Goal: Task Accomplishment & Management: Use online tool/utility

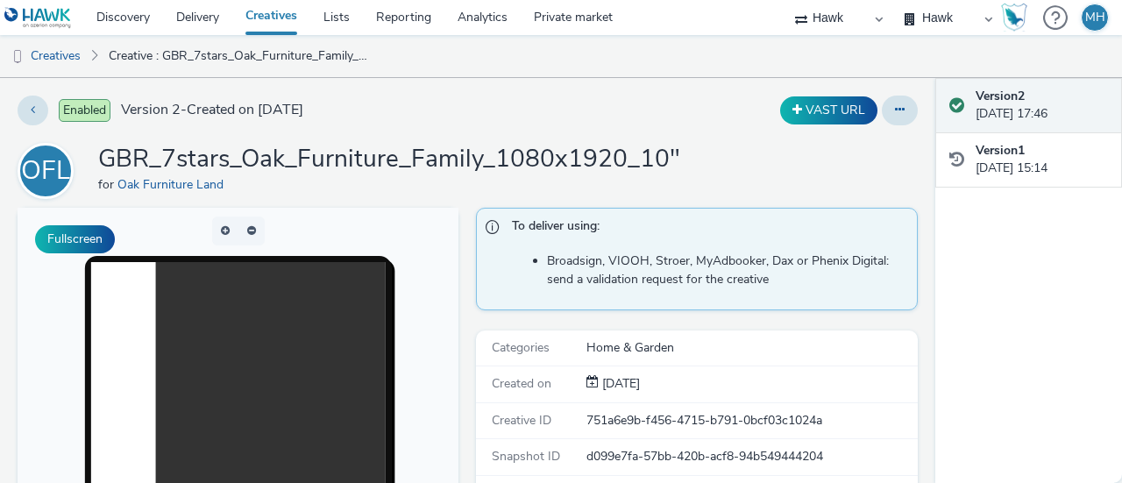
click at [282, 11] on link "Creatives" at bounding box center [271, 17] width 78 height 35
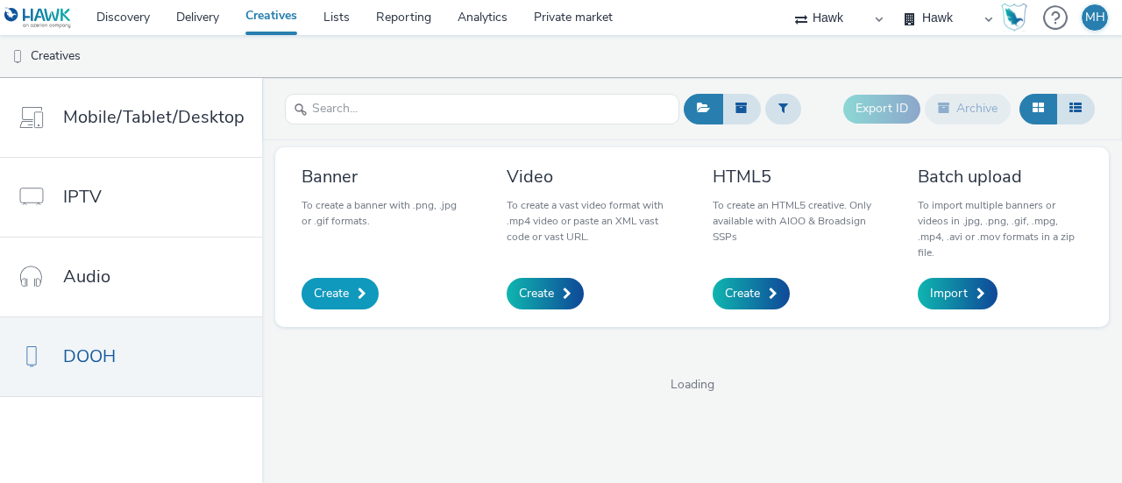
click at [333, 292] on span "Create" at bounding box center [331, 294] width 35 height 18
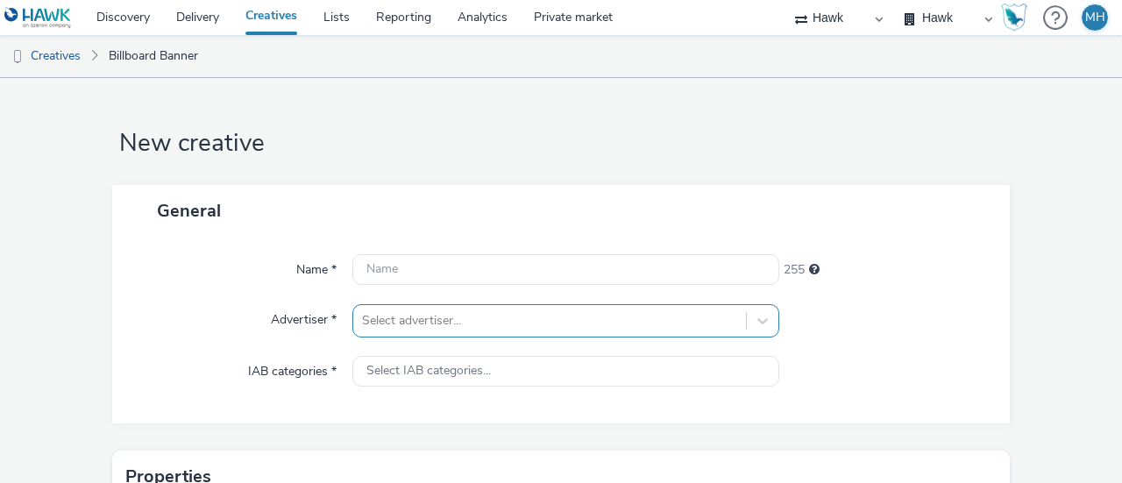
click at [607, 316] on div "Select advertiser..." at bounding box center [565, 320] width 427 height 33
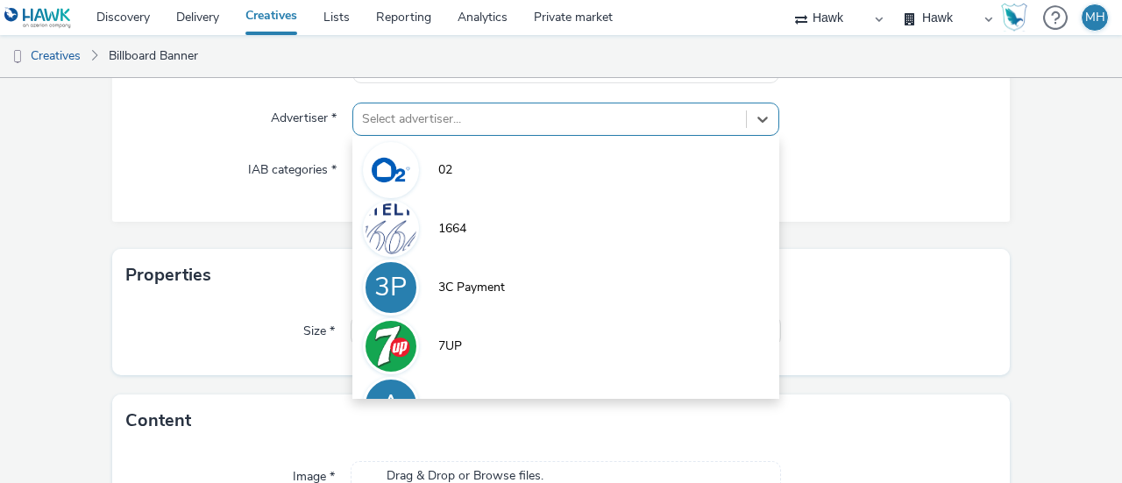
type input "p"
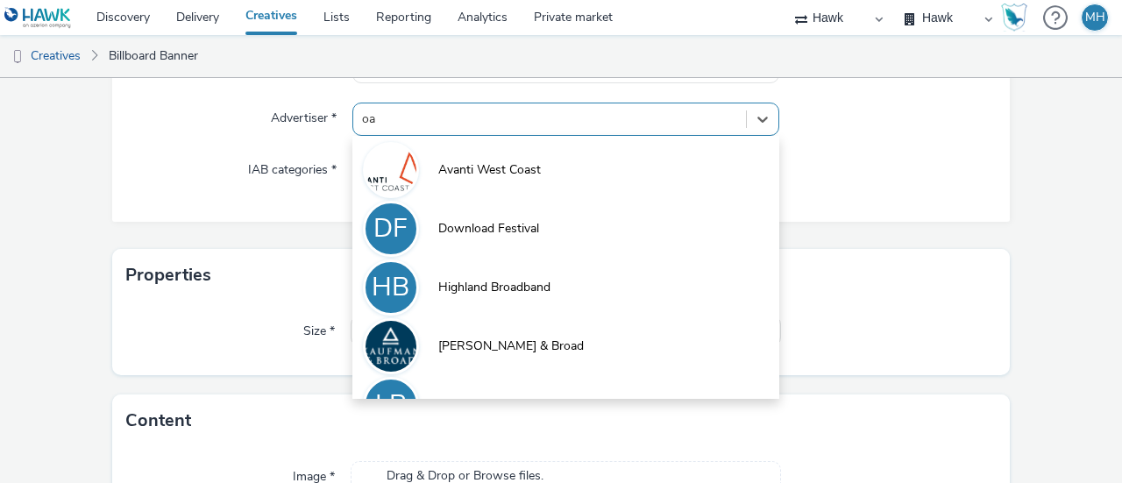
type input "oak"
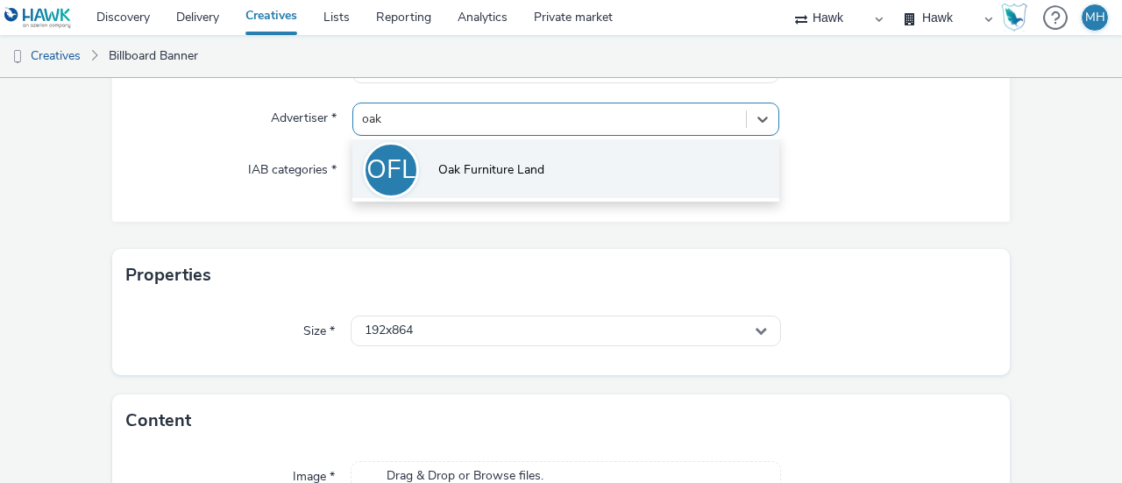
click at [535, 161] on span "Oak Furniture Land" at bounding box center [491, 170] width 106 height 18
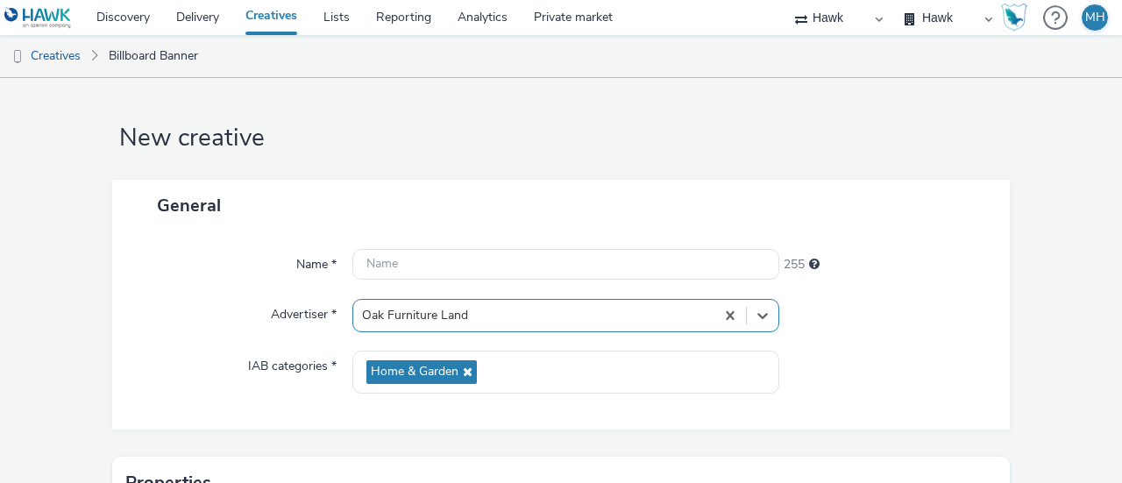
scroll to position [4, 0]
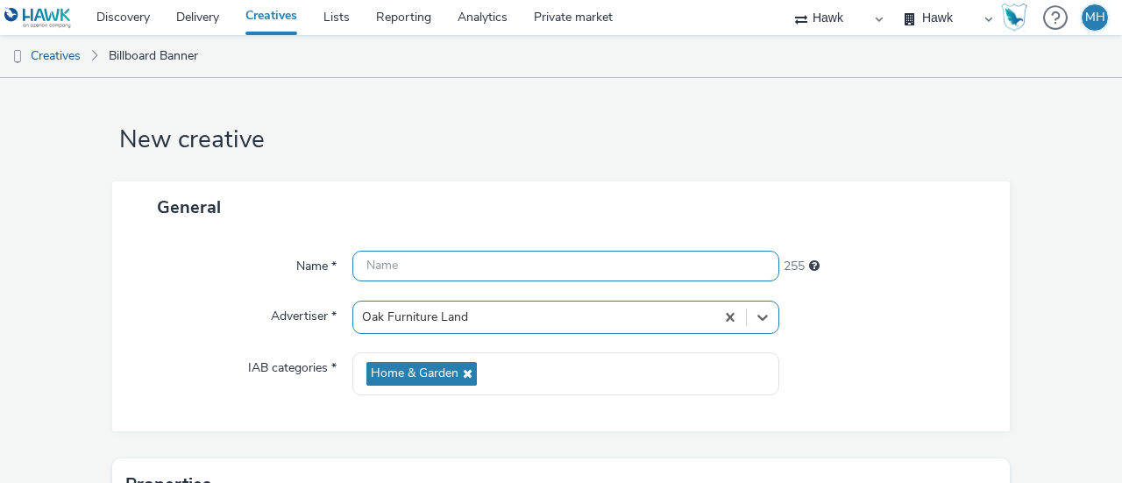
click at [405, 258] on input "text" at bounding box center [565, 266] width 427 height 31
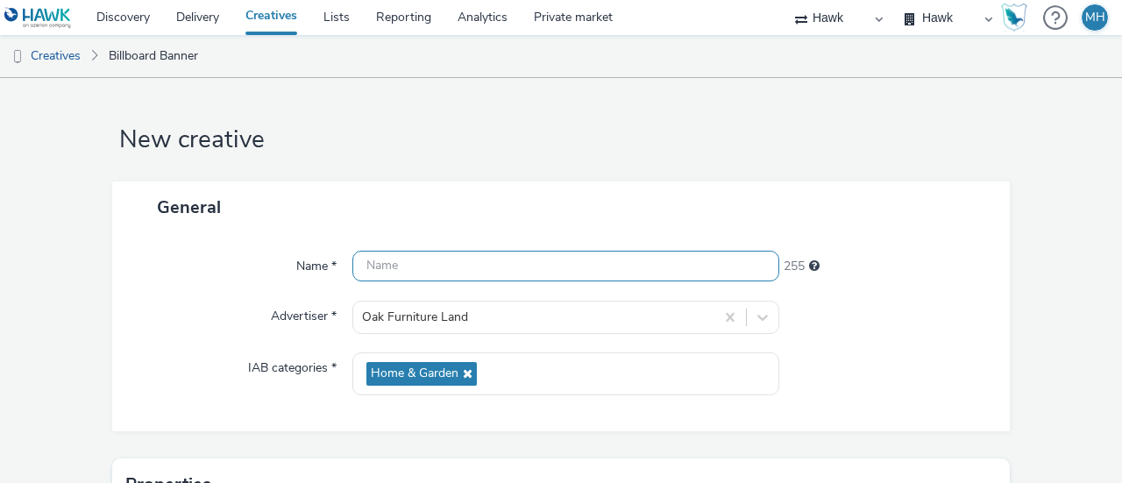
paste input "GBR_7stars_Oak Furniture_Family_Stat_1080x1920"
click at [550, 267] on input "GBR_7stars_Oak Furniture_Family_Stat_1080x1920" at bounding box center [565, 266] width 427 height 31
type input "GBR_7stars_Oak Furniture_Friends_Stat_1080x1920"
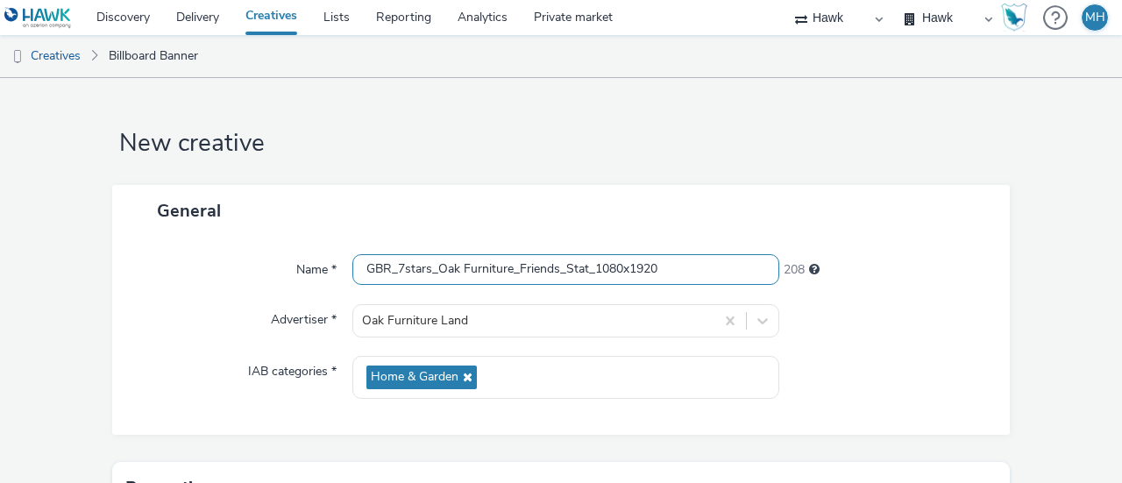
scroll to position [330, 0]
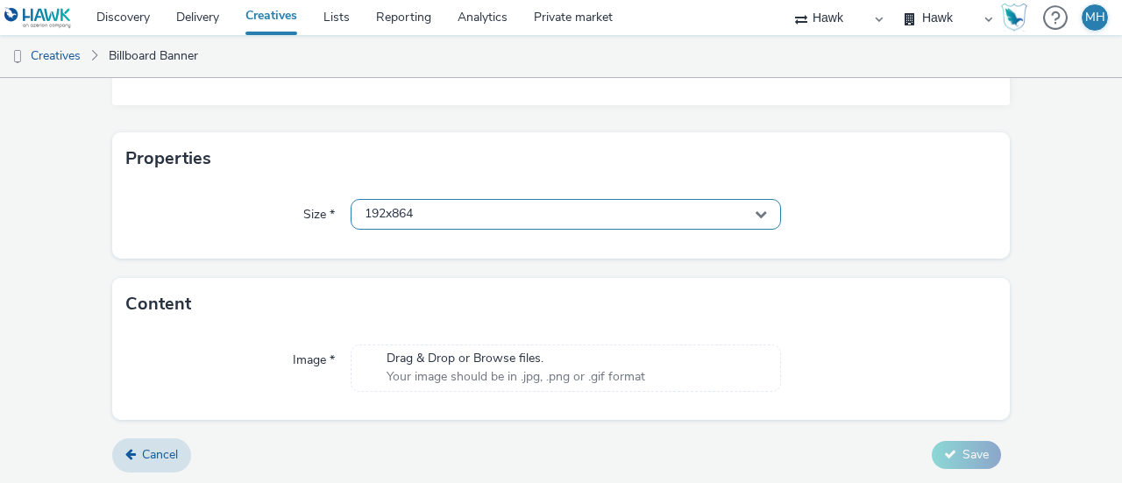
click at [575, 222] on div "192x864" at bounding box center [566, 214] width 430 height 31
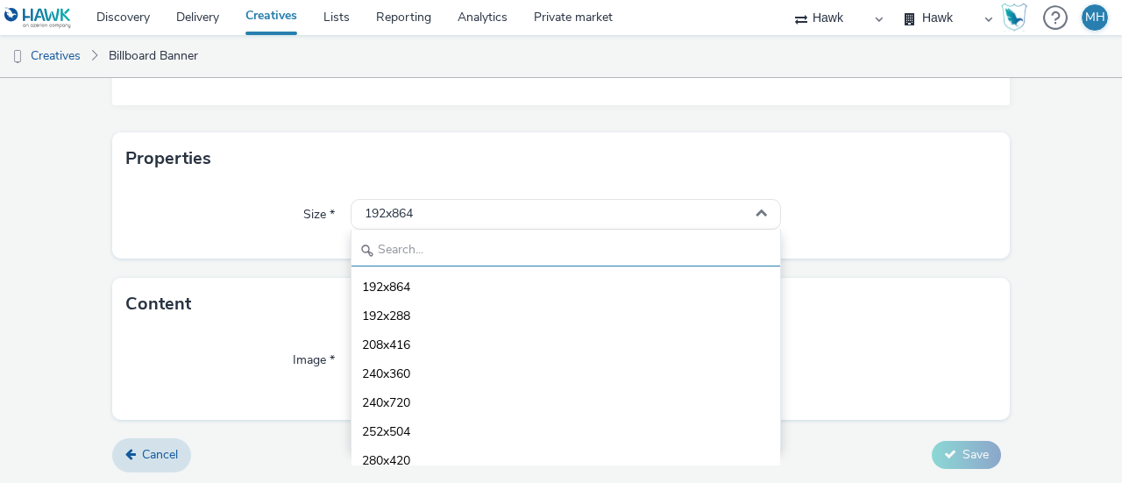
click at [559, 243] on input "text" at bounding box center [566, 251] width 429 height 31
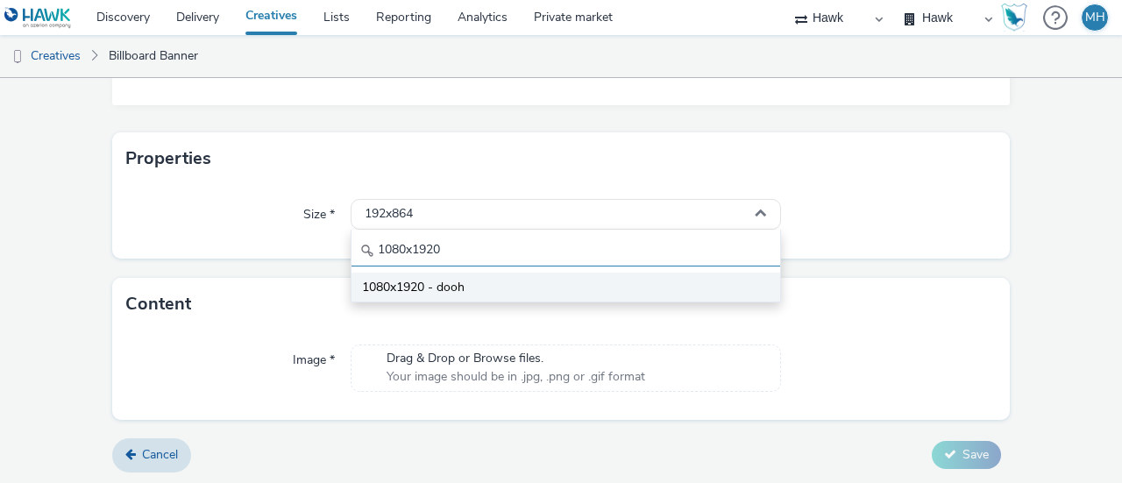
type input "1080x1920"
click at [530, 287] on li "1080x1920 - dooh" at bounding box center [566, 287] width 429 height 29
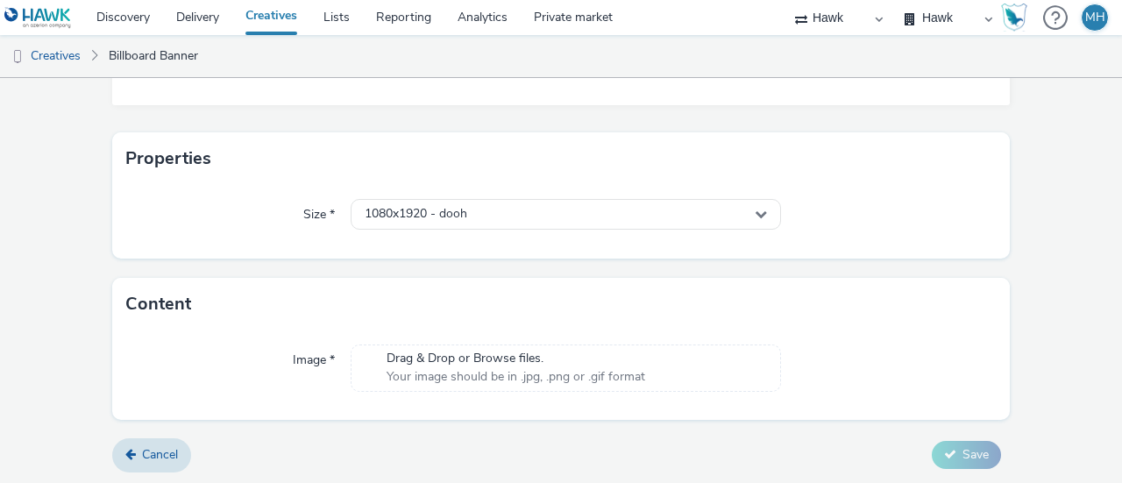
click at [429, 371] on span "Your image should be in .jpg, .png or .gif format" at bounding box center [516, 377] width 259 height 18
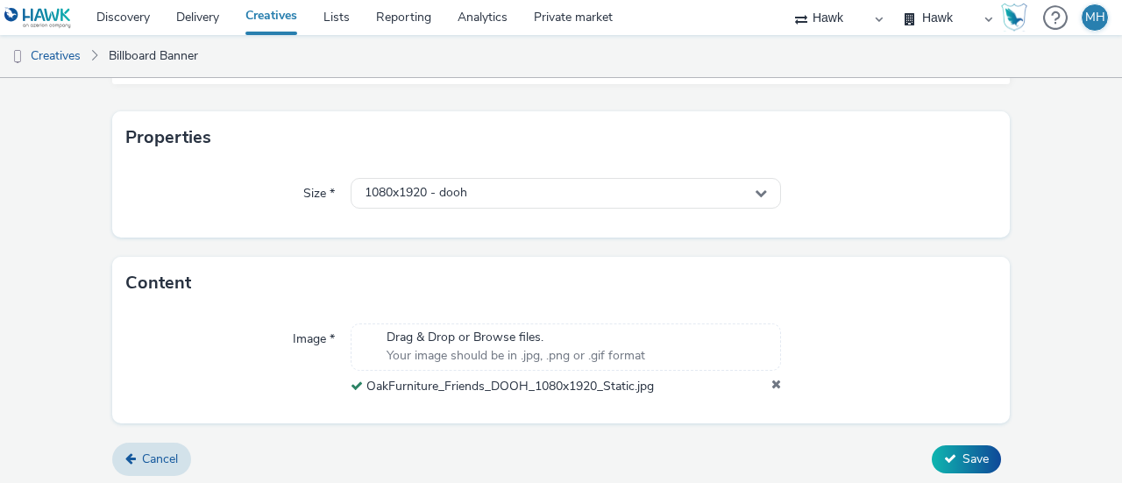
scroll to position [354, 0]
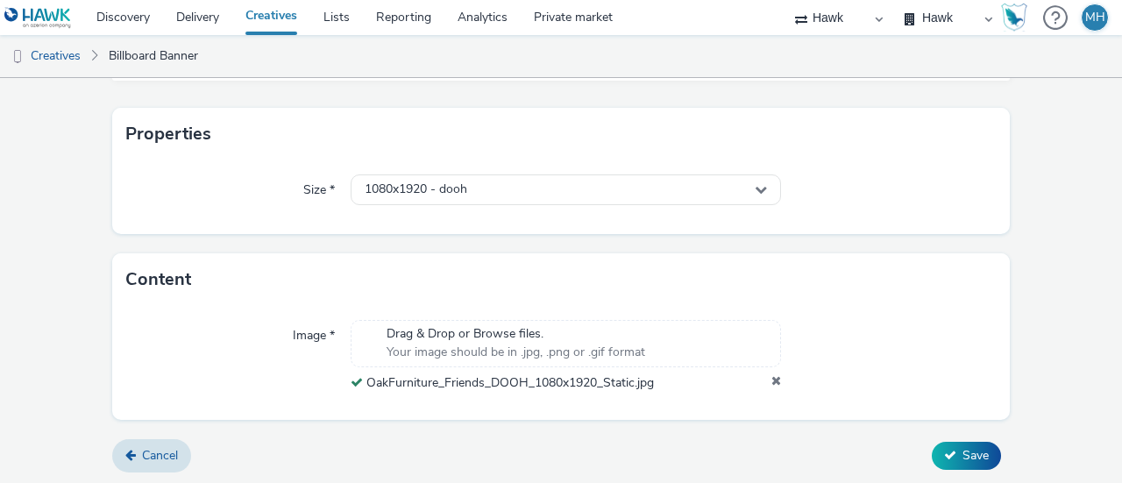
click at [952, 436] on form "New creative General Name * GBR_7stars_Oak Furniture_Friends_Stat_1080x1920 208…" at bounding box center [561, 105] width 1122 height 762
click at [962, 447] on span "Save" at bounding box center [975, 455] width 26 height 17
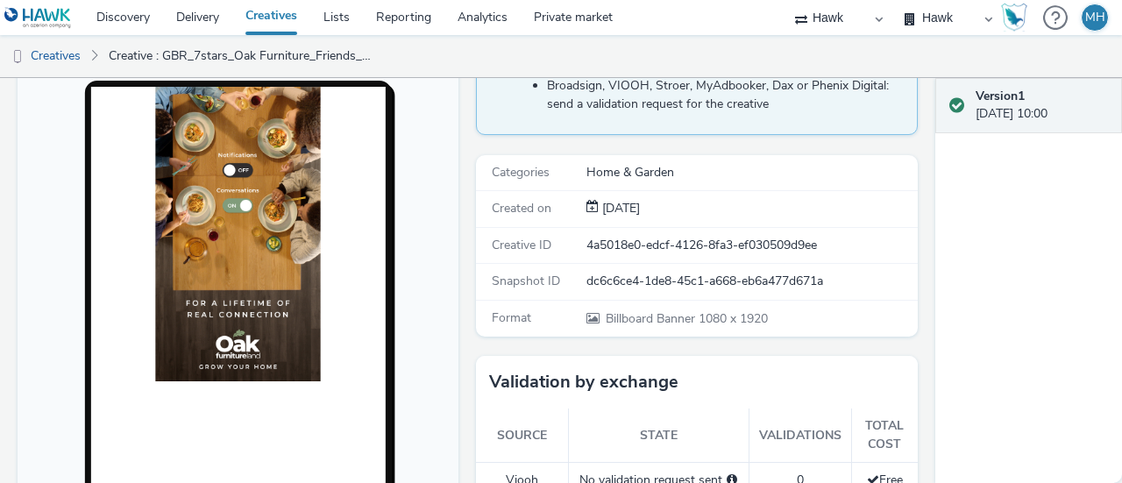
scroll to position [88, 0]
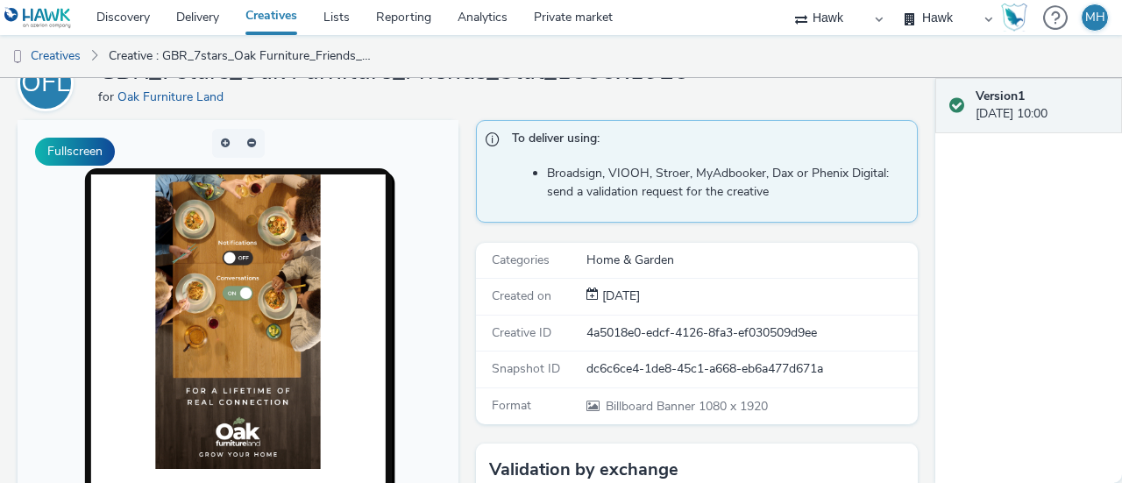
click at [237, 297] on img at bounding box center [237, 321] width 165 height 295
click at [223, 256] on img at bounding box center [237, 321] width 165 height 295
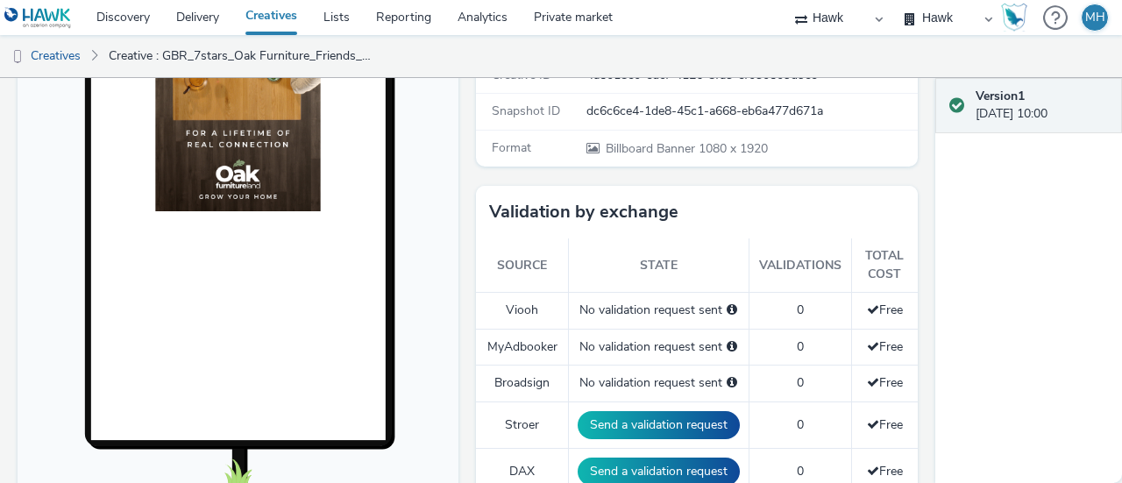
scroll to position [0, 0]
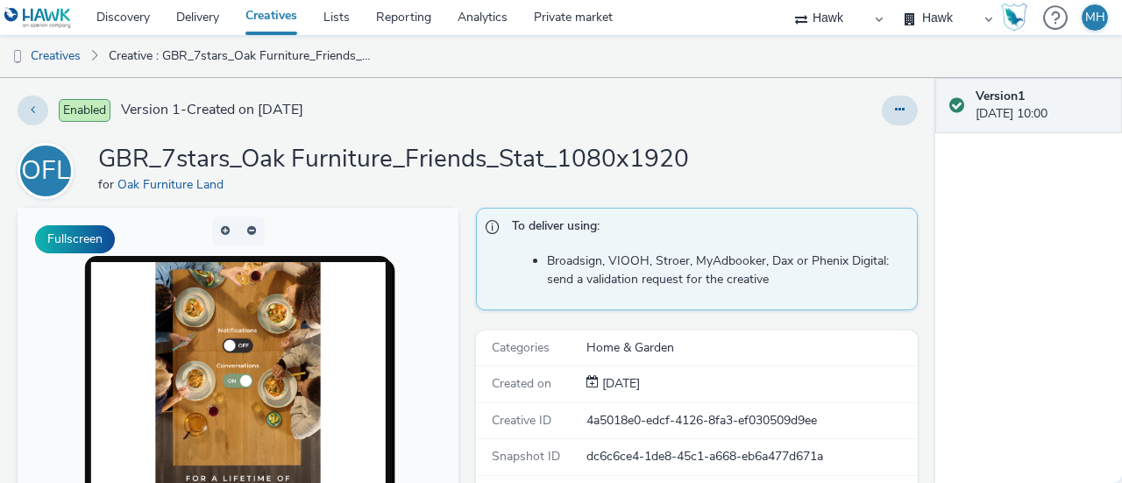
click at [286, 24] on link "Creatives" at bounding box center [271, 17] width 78 height 35
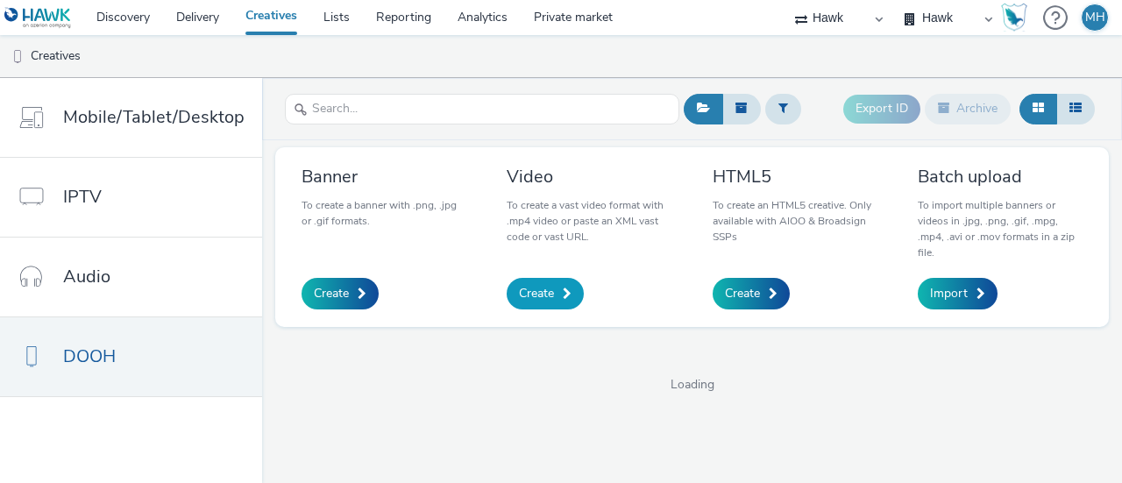
click at [522, 299] on span "Create" at bounding box center [536, 294] width 35 height 18
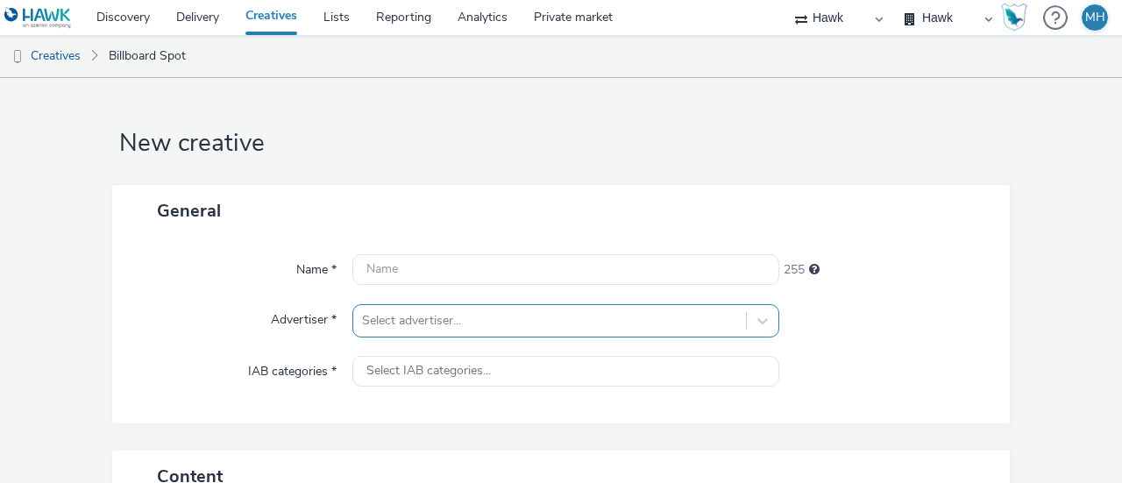
click at [407, 320] on div "Select advertiser..." at bounding box center [565, 320] width 427 height 33
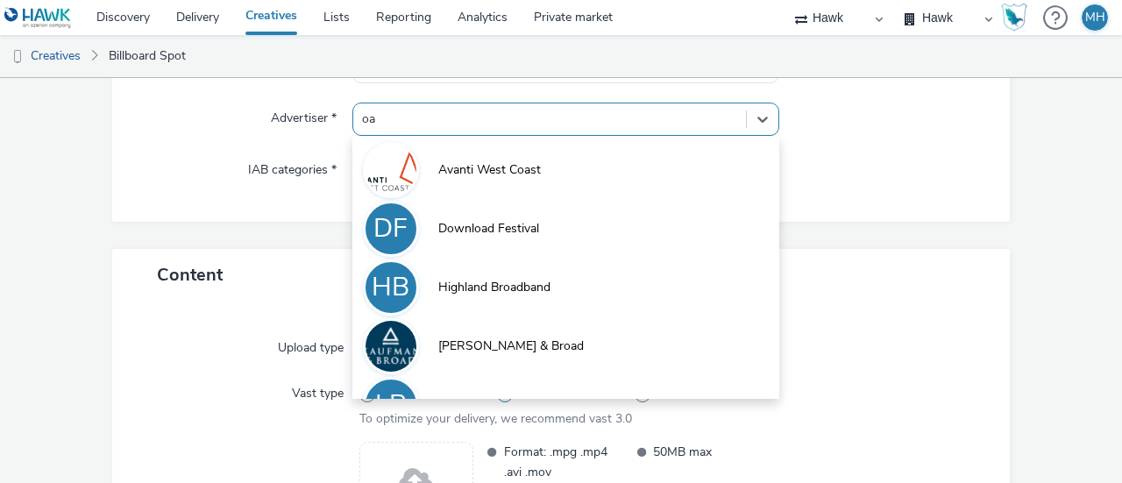
type input "oak"
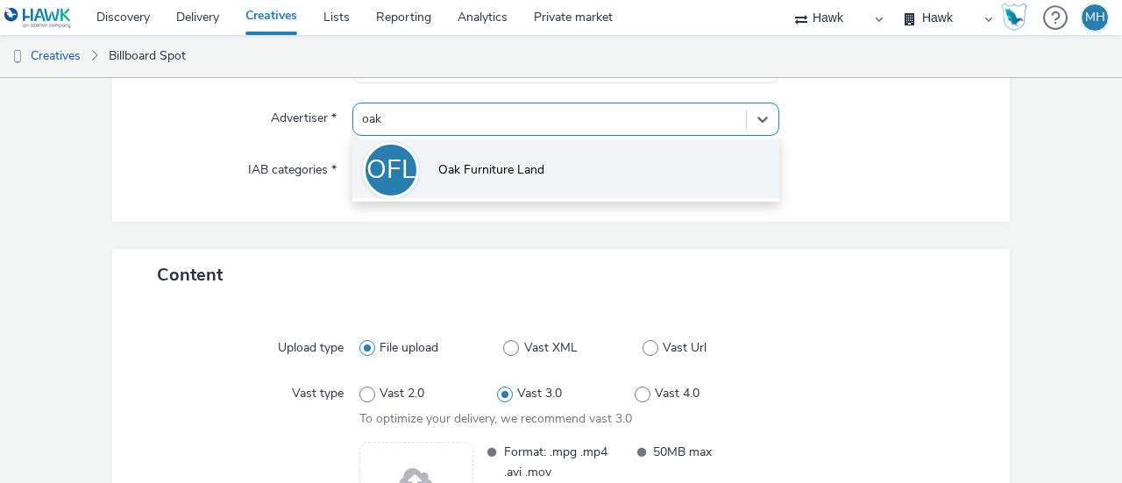
click at [459, 169] on span "Oak Furniture Land" at bounding box center [491, 170] width 106 height 18
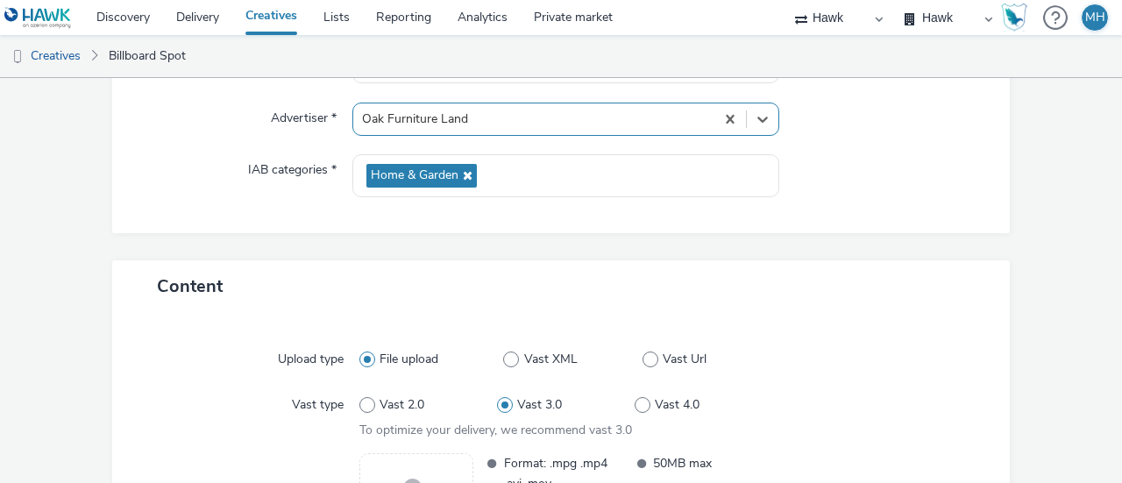
scroll to position [0, 0]
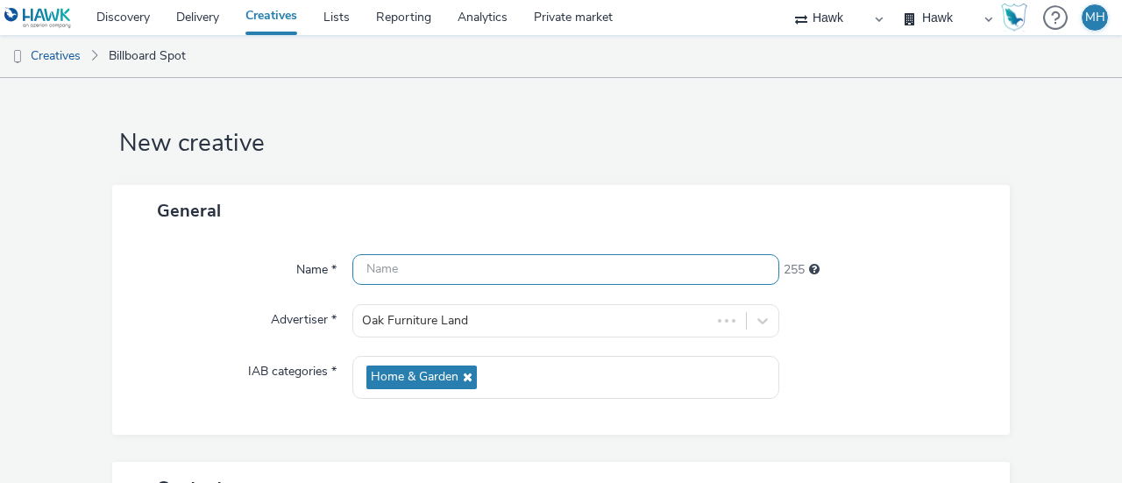
click at [423, 274] on input "text" at bounding box center [565, 269] width 427 height 31
paste input "GBR_7stars_Oak_Furniture_Family_1080x1920_6""
click at [547, 269] on input "GBR_7stars_Oak_Furniture_Family_1080x1920_6"" at bounding box center [565, 269] width 427 height 31
click at [550, 273] on input "GBR_7stars_Oak_Furniture_Family_1080x1920_6"" at bounding box center [565, 269] width 427 height 31
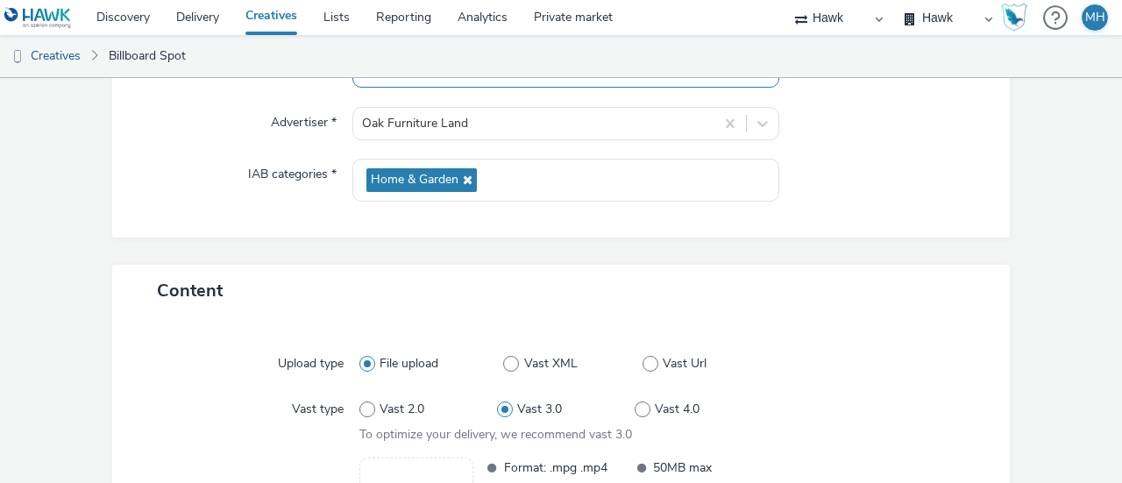
scroll to position [407, 0]
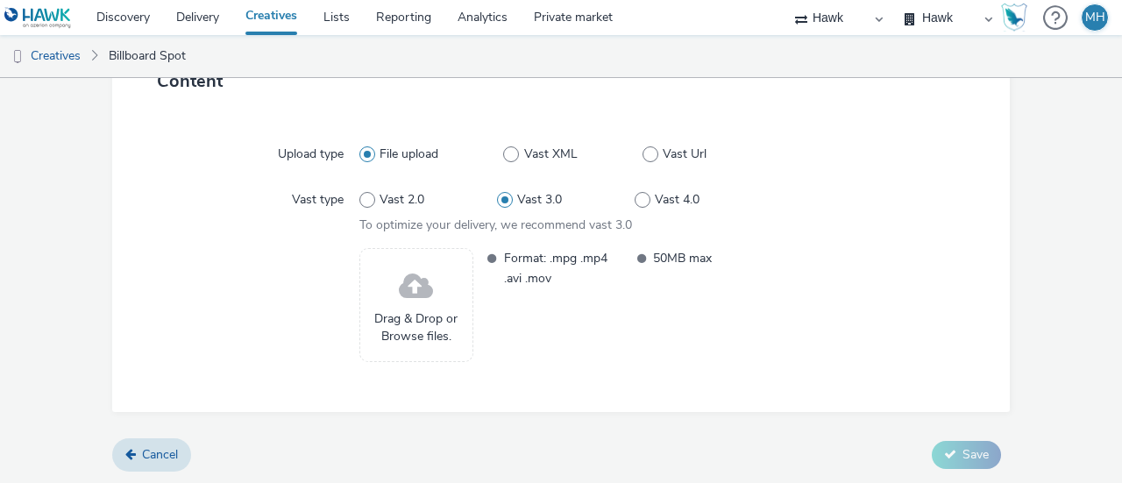
type input "GBR_7stars_Oak_Furniture_Friends_1080x1920_6""
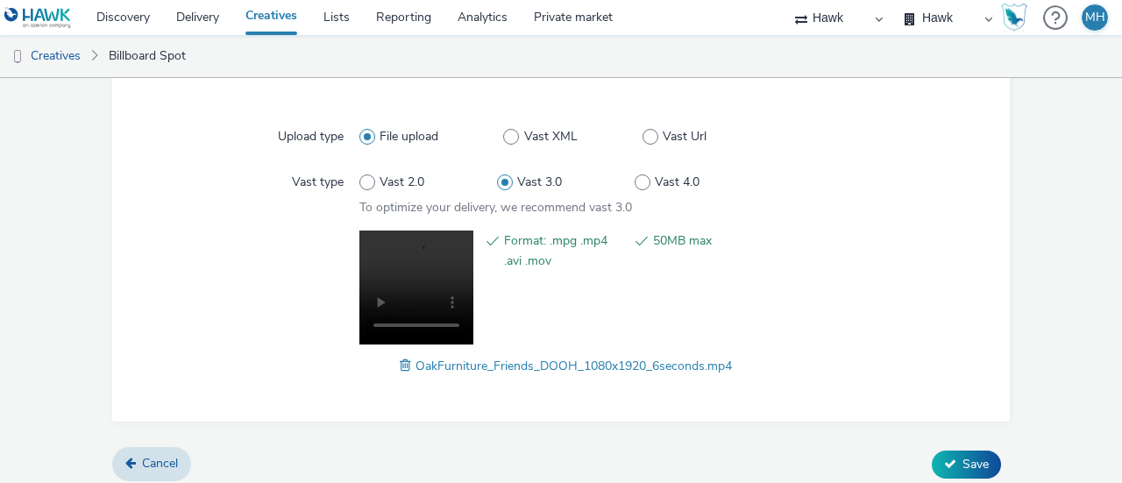
scroll to position [432, 0]
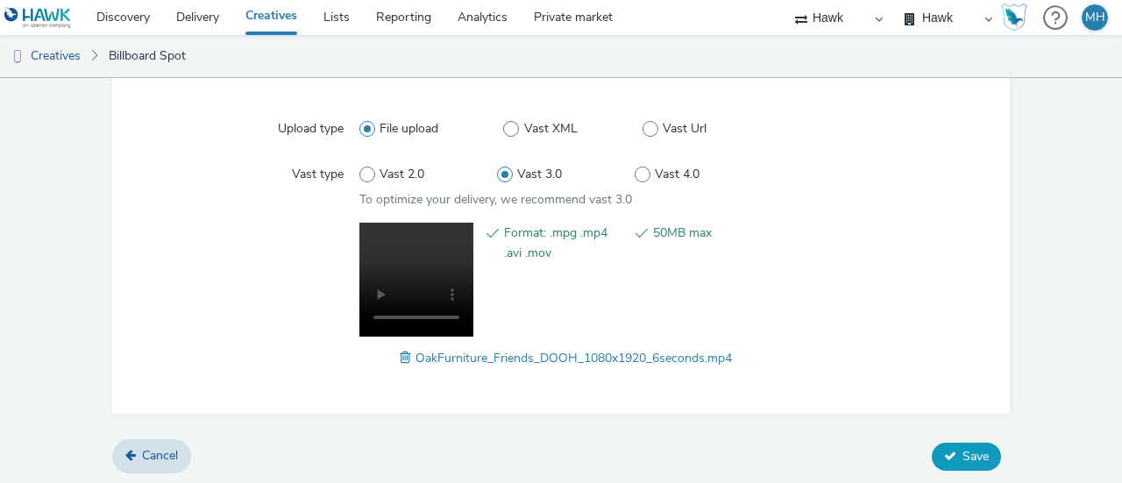
click at [962, 449] on span "Save" at bounding box center [975, 456] width 26 height 17
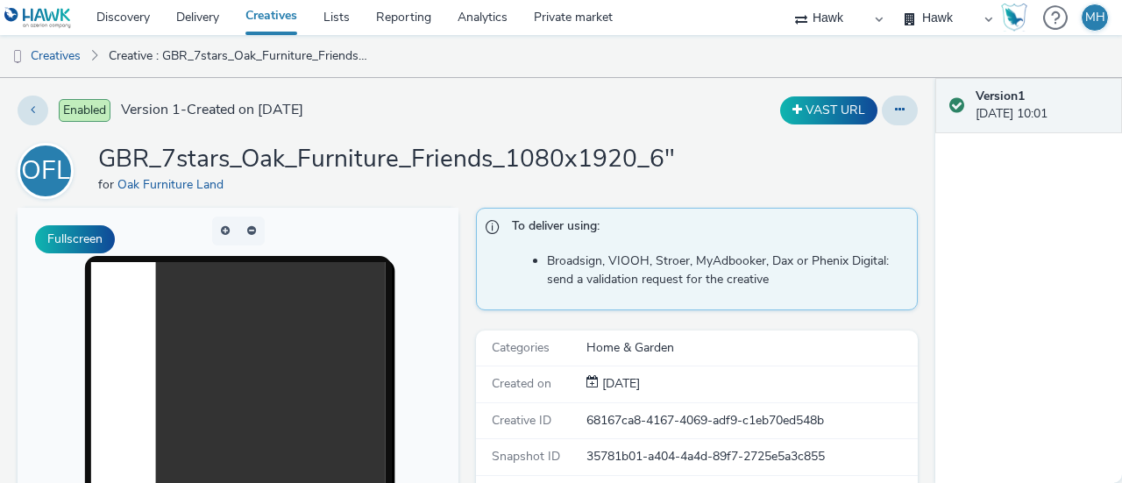
click at [277, 11] on link "Creatives" at bounding box center [271, 17] width 78 height 35
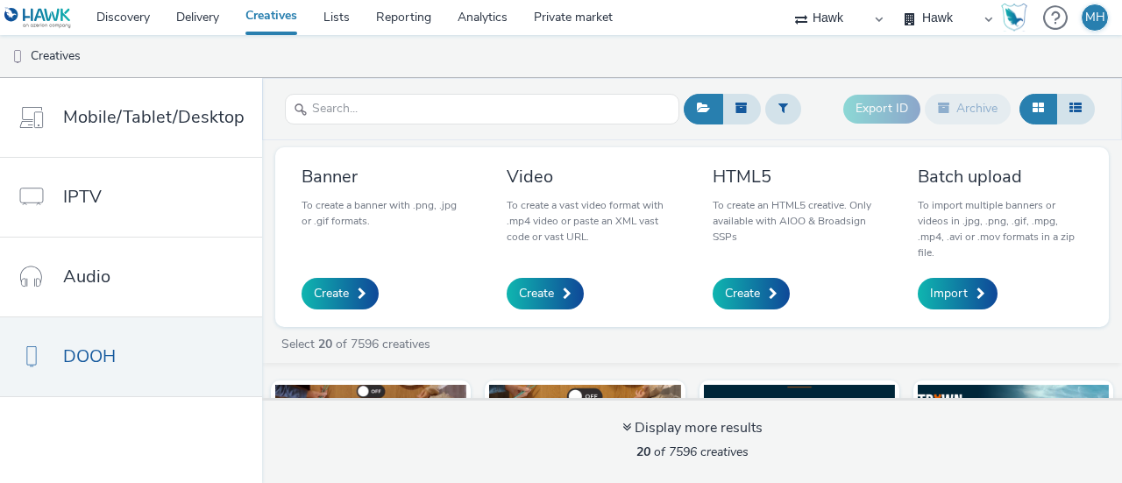
click at [806, 104] on div "Export ID Archive" at bounding box center [889, 109] width 420 height 43
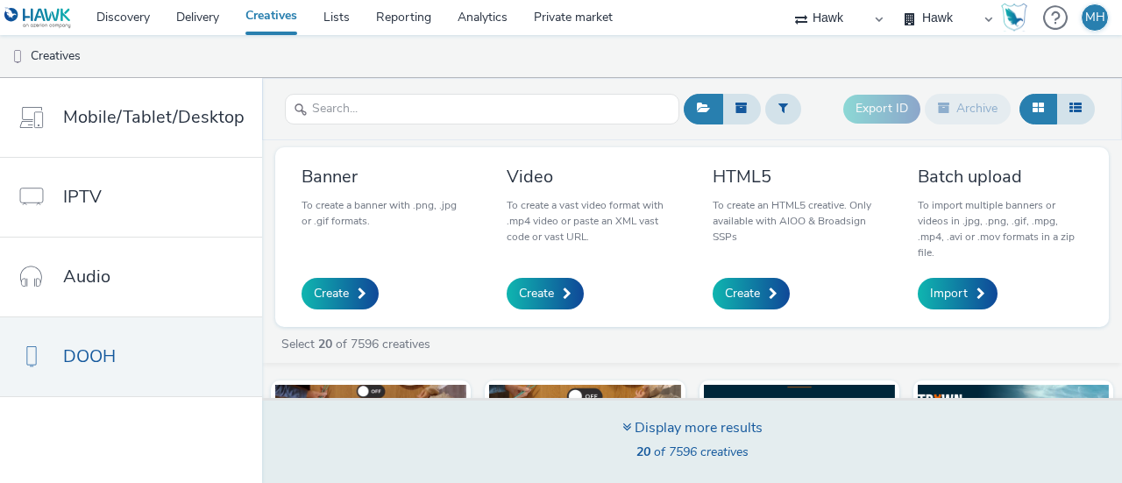
click at [714, 444] on span "20 of 7596 creatives" at bounding box center [692, 452] width 112 height 17
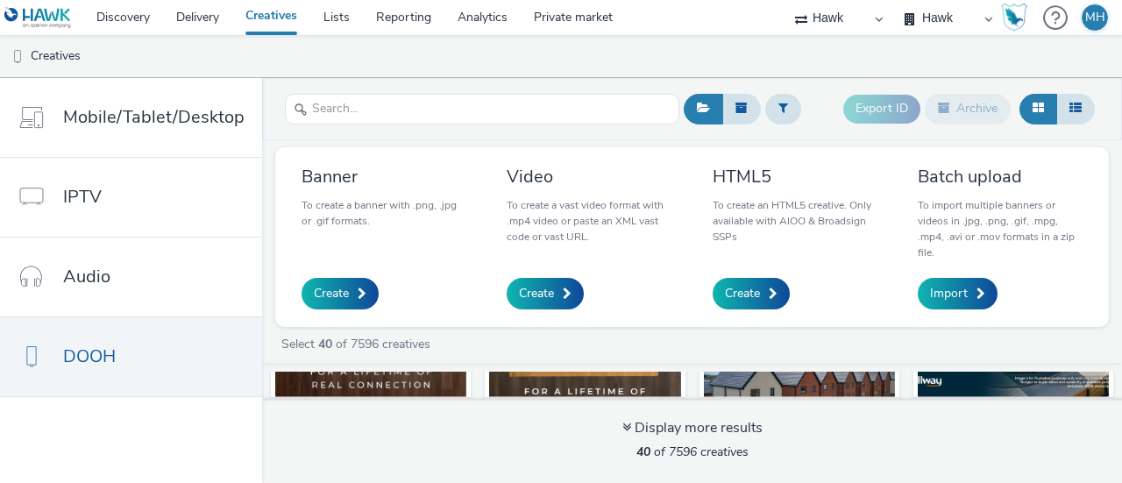
scroll to position [175, 0]
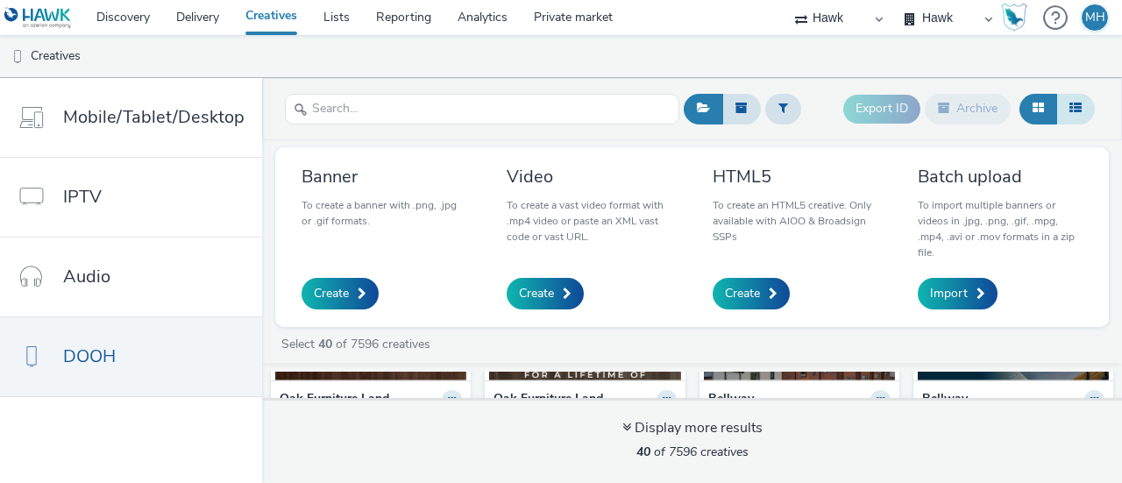
click at [1069, 107] on button at bounding box center [1075, 109] width 39 height 30
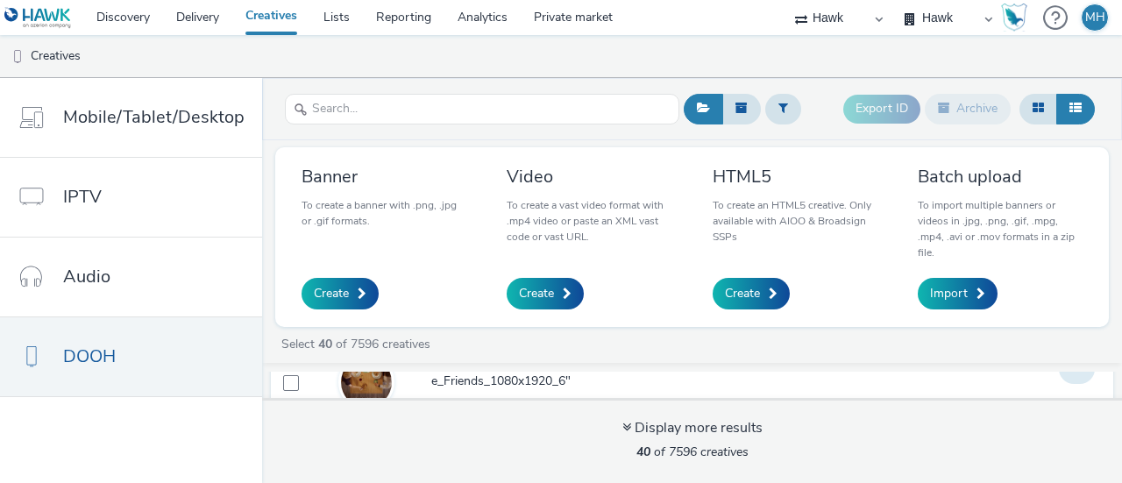
scroll to position [0, 0]
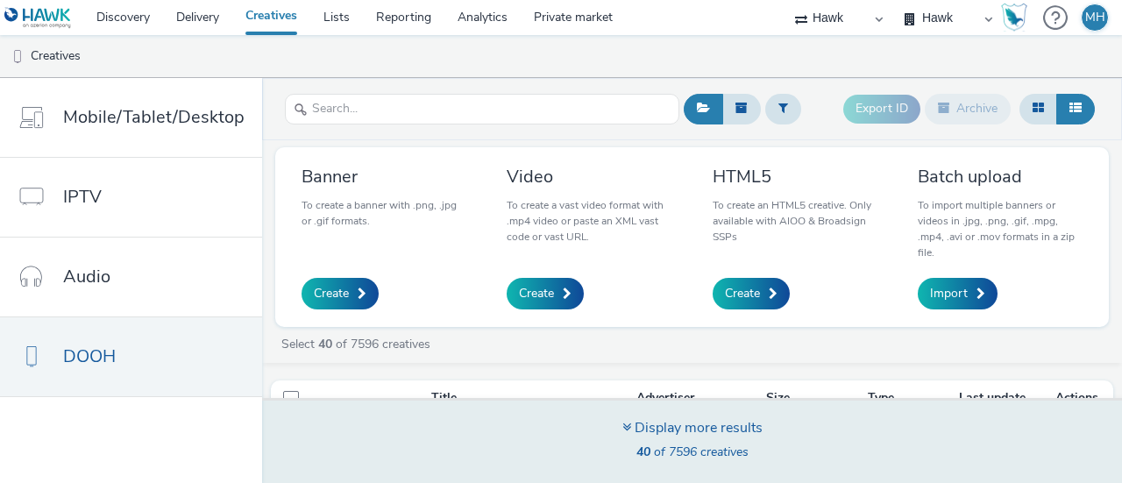
click at [622, 425] on icon at bounding box center [626, 427] width 9 height 14
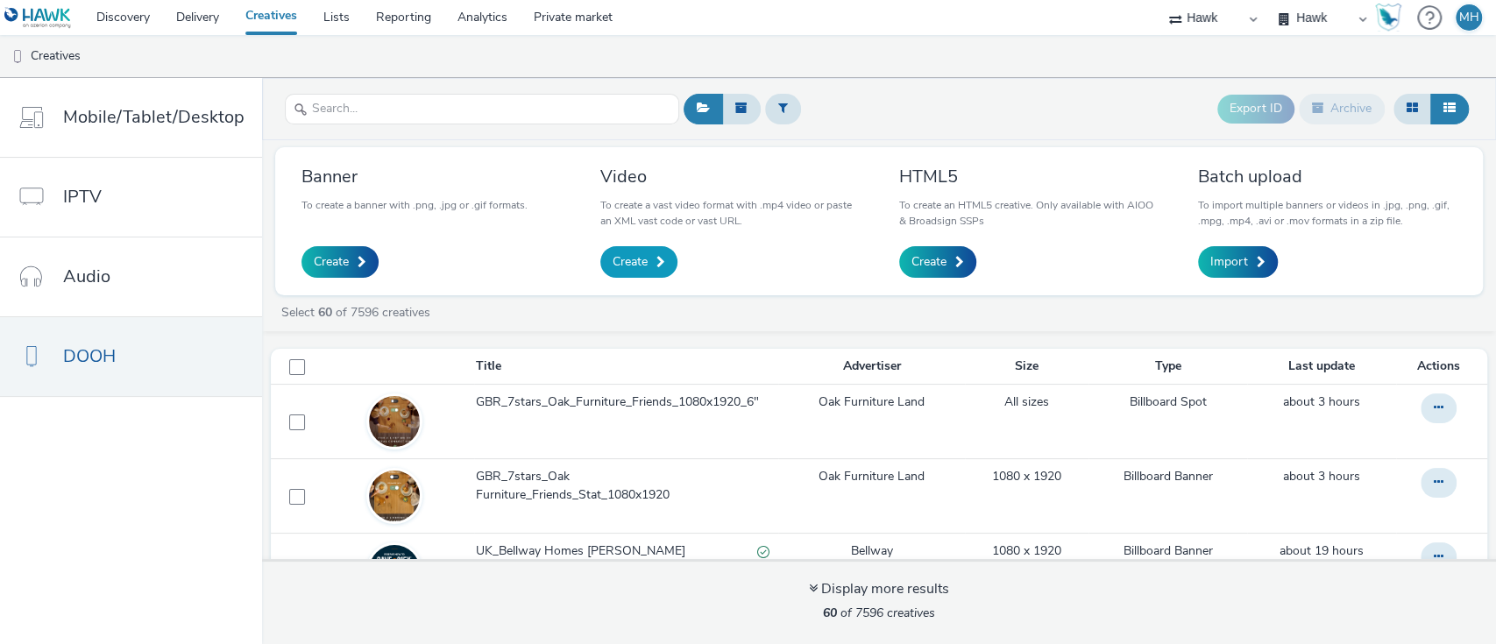
click at [639, 268] on span "Create" at bounding box center [630, 262] width 35 height 18
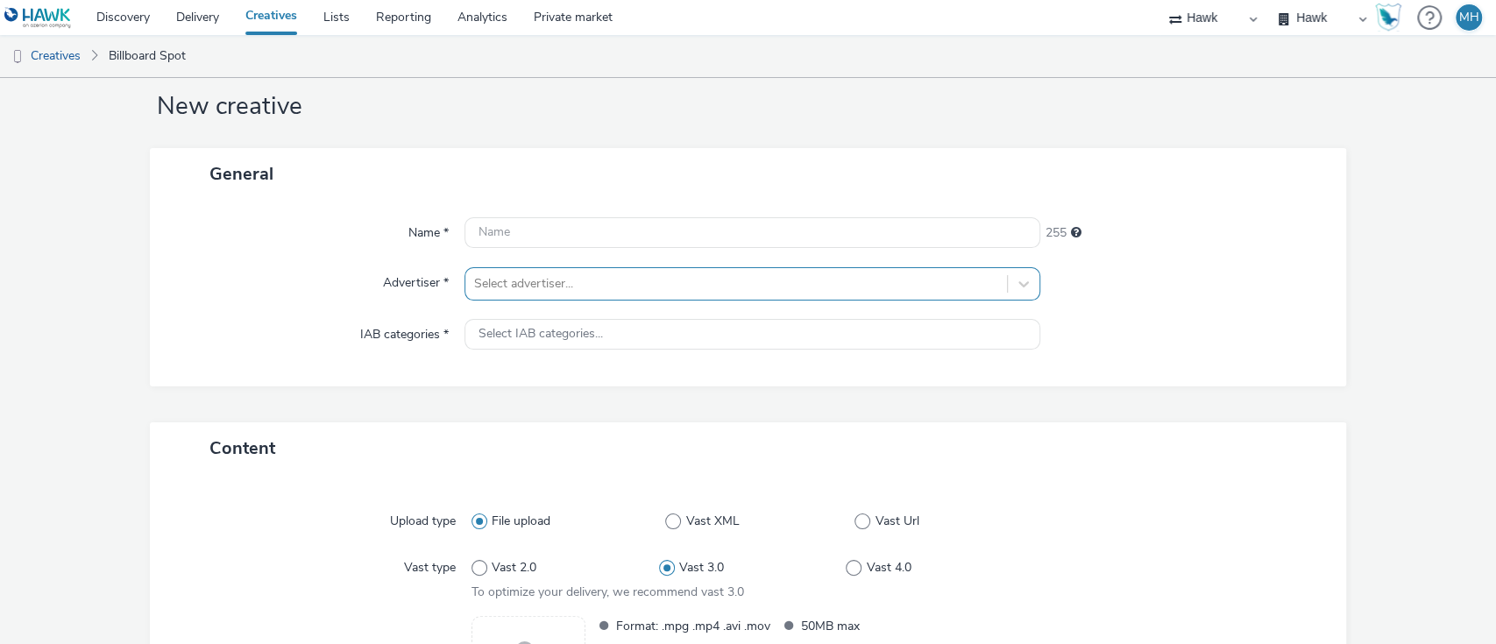
click at [613, 301] on div "Select advertiser..." at bounding box center [753, 283] width 577 height 33
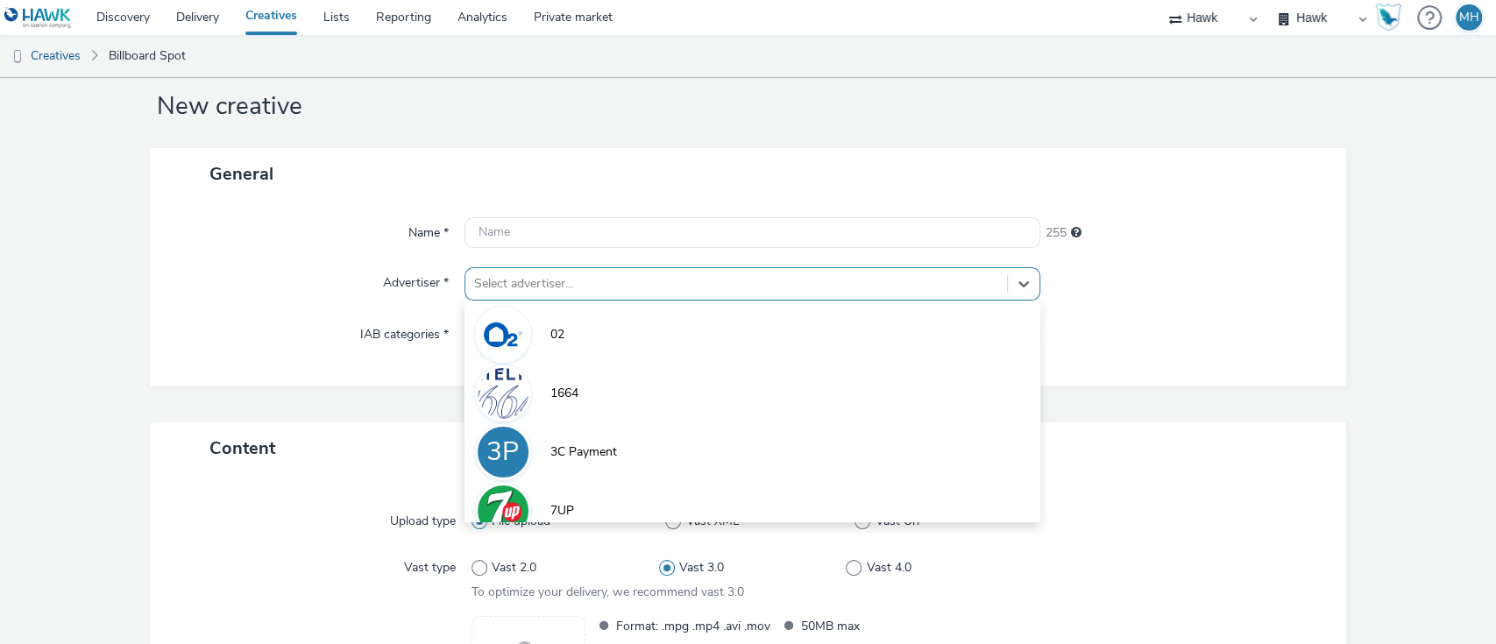
scroll to position [41, 0]
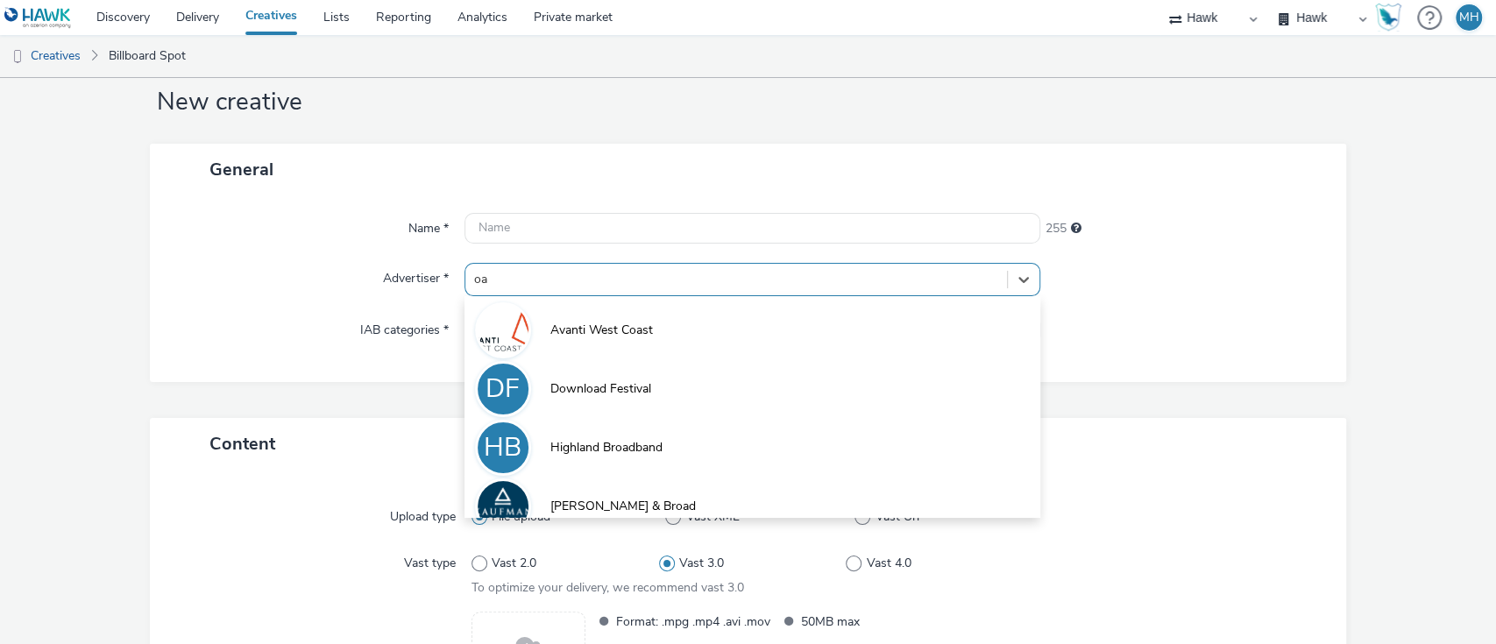
type input "oak"
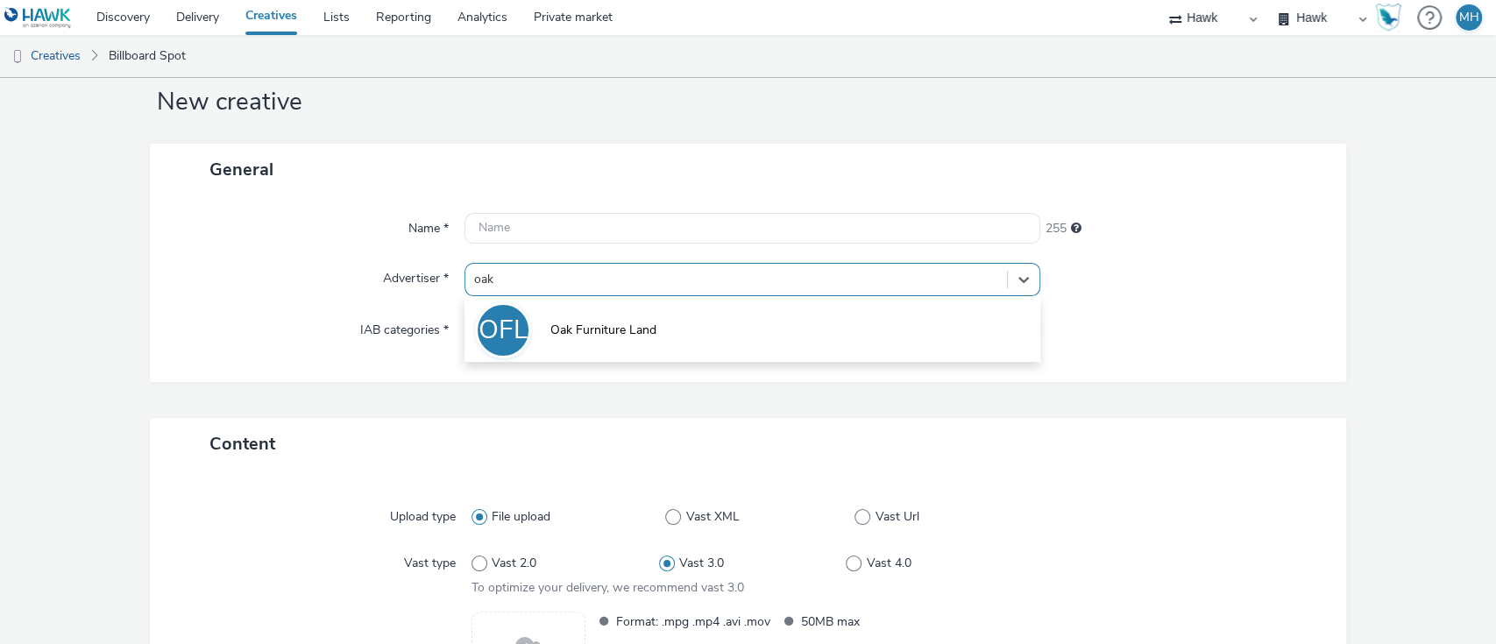
drag, startPoint x: 613, startPoint y: 327, endPoint x: 616, endPoint y: 310, distance: 17.0
click at [613, 314] on li "OFL Oak Furniture Land" at bounding box center [753, 329] width 577 height 59
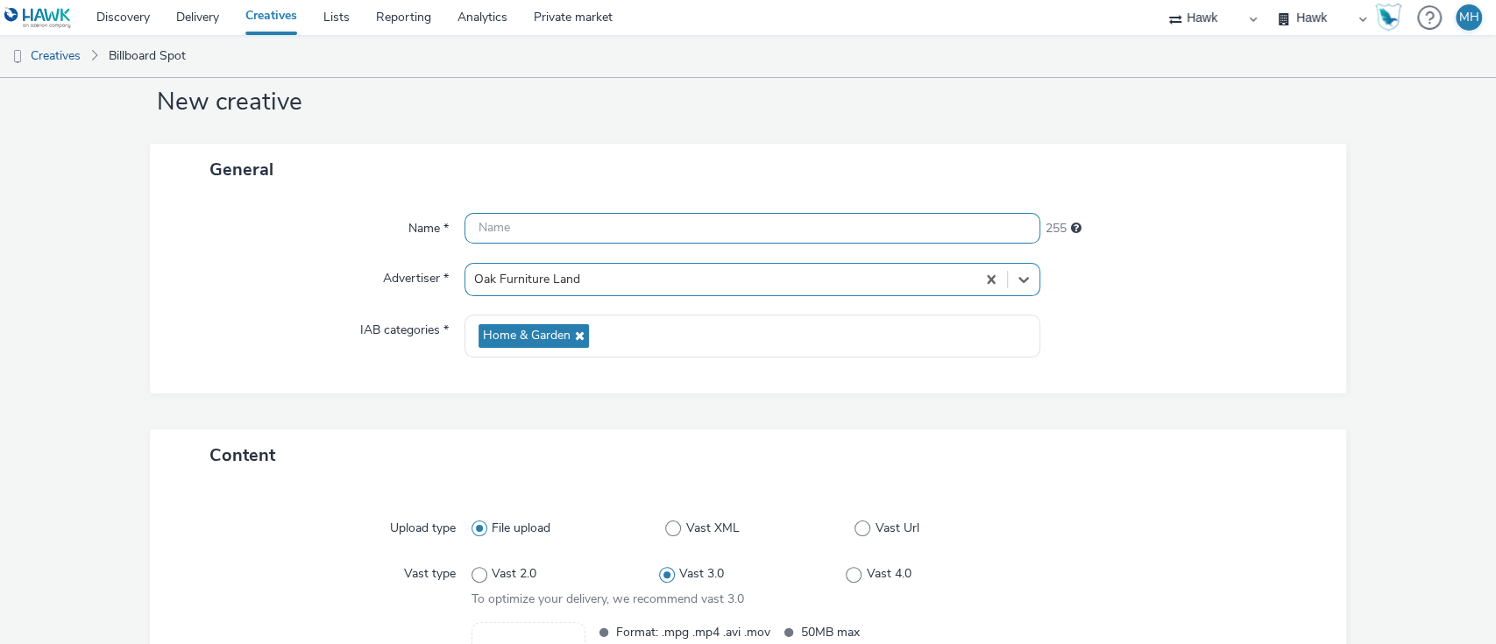
click at [577, 222] on input "text" at bounding box center [753, 228] width 577 height 31
paste input "GBR_7stars_Oak_Furniture_Family_1080x1920_10" 8%"
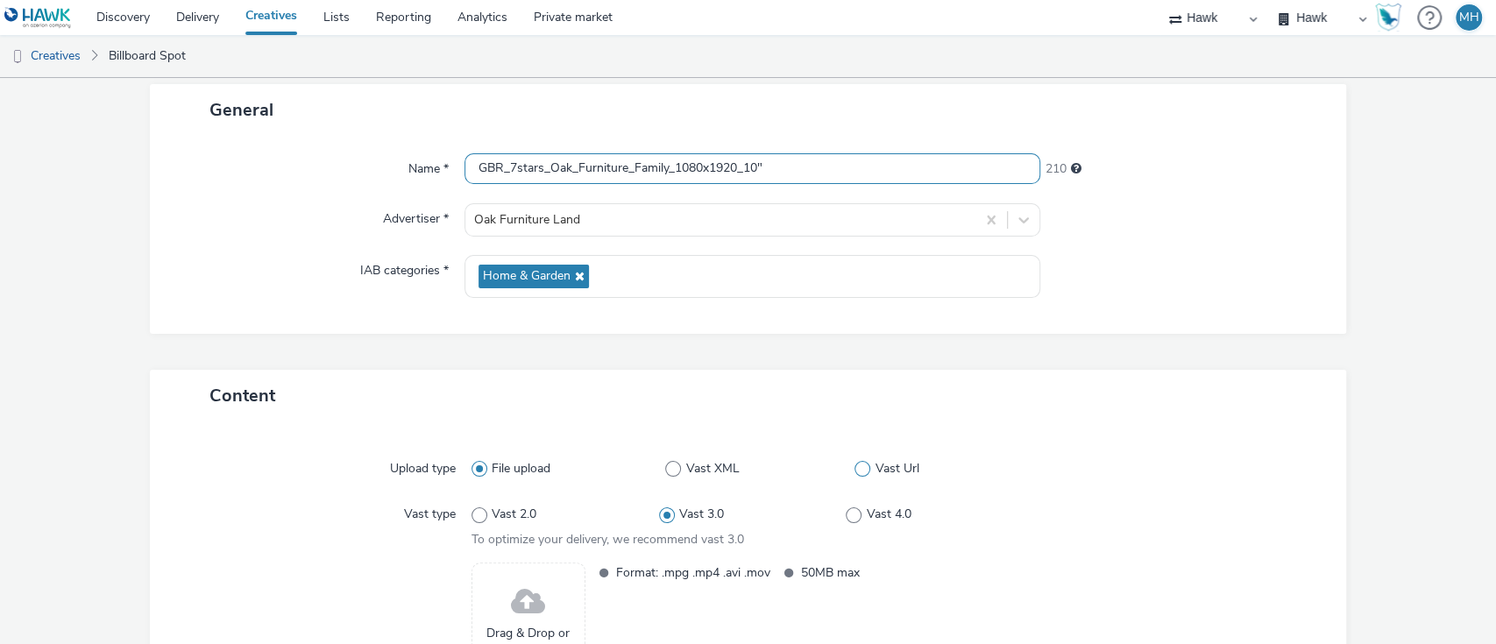
scroll to position [0, 0]
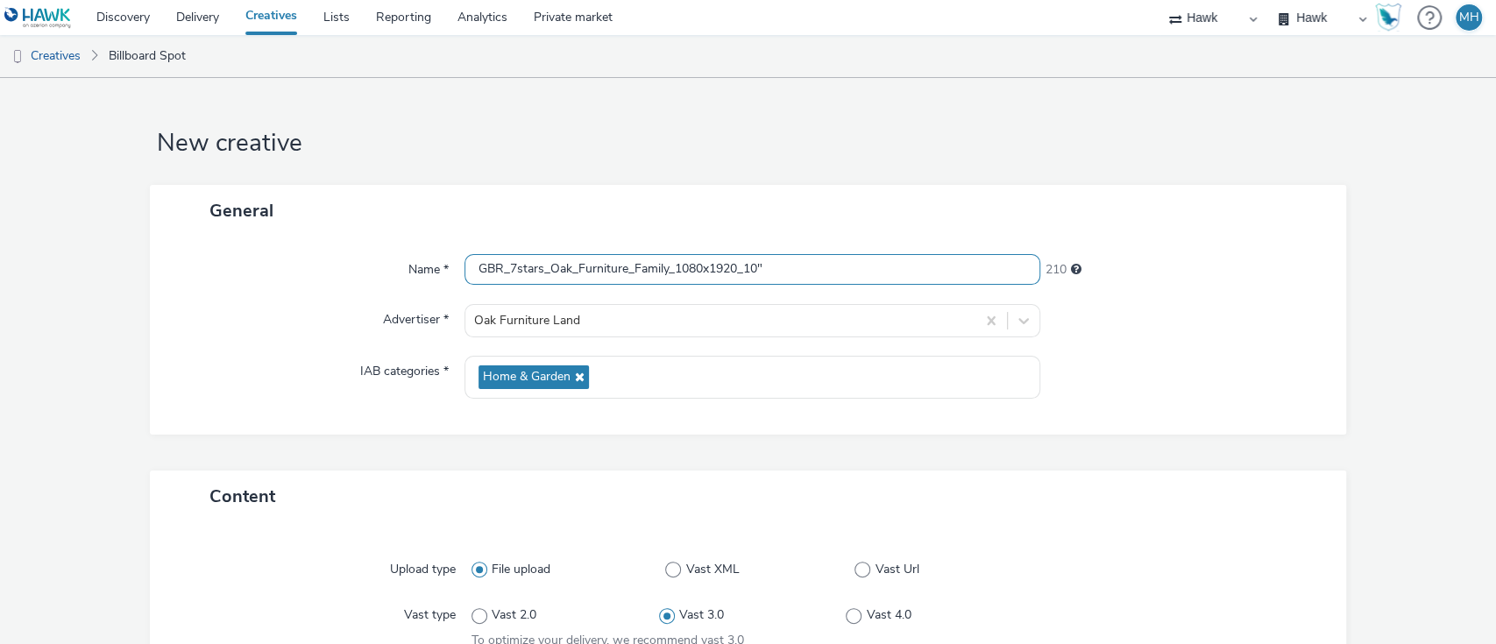
click at [666, 272] on input "GBR_7stars_Oak_Furniture_Family_1080x1920_10"" at bounding box center [753, 269] width 577 height 31
drag, startPoint x: 660, startPoint y: 277, endPoint x: 666, endPoint y: 295, distance: 19.4
click at [660, 278] on input "GBR_7stars_Oak_Furniture_Family_1080x1920_10"" at bounding box center [753, 269] width 577 height 31
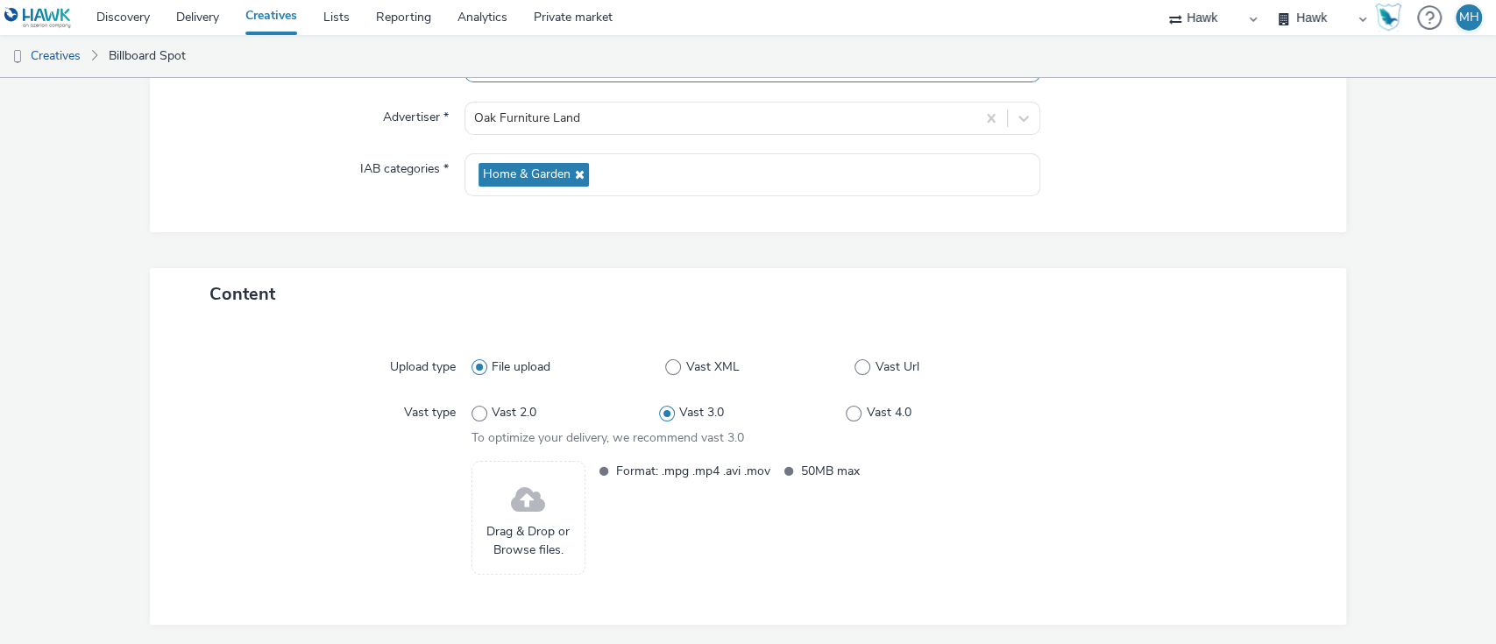
scroll to position [263, 0]
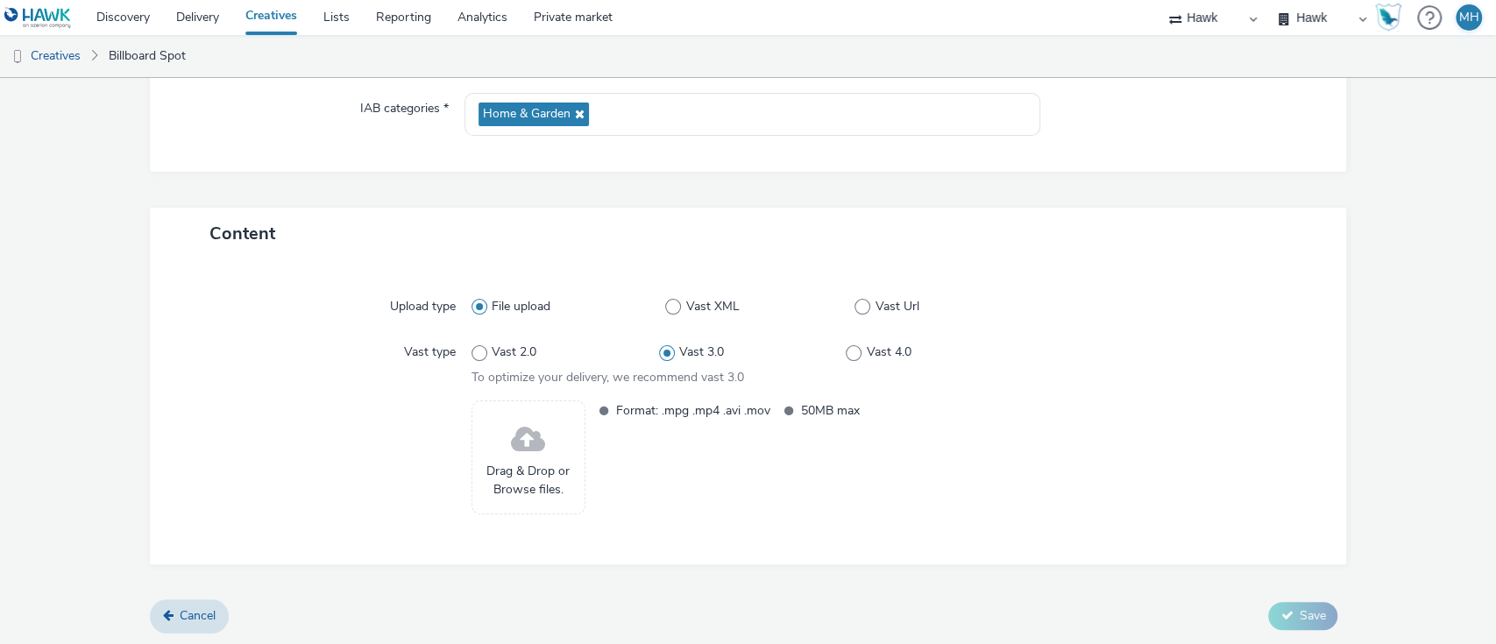
type input "GBR_7stars_Oak_Furniture_Friends_1080x1920_10""
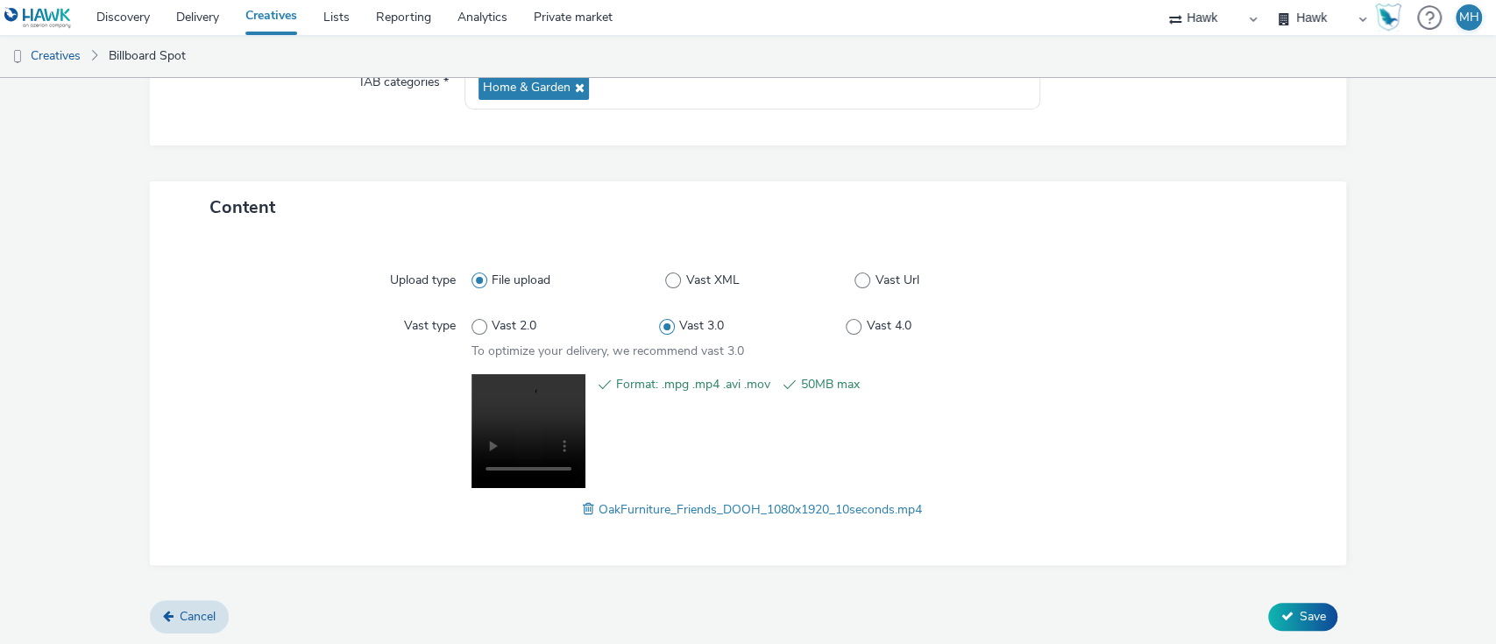
scroll to position [0, 0]
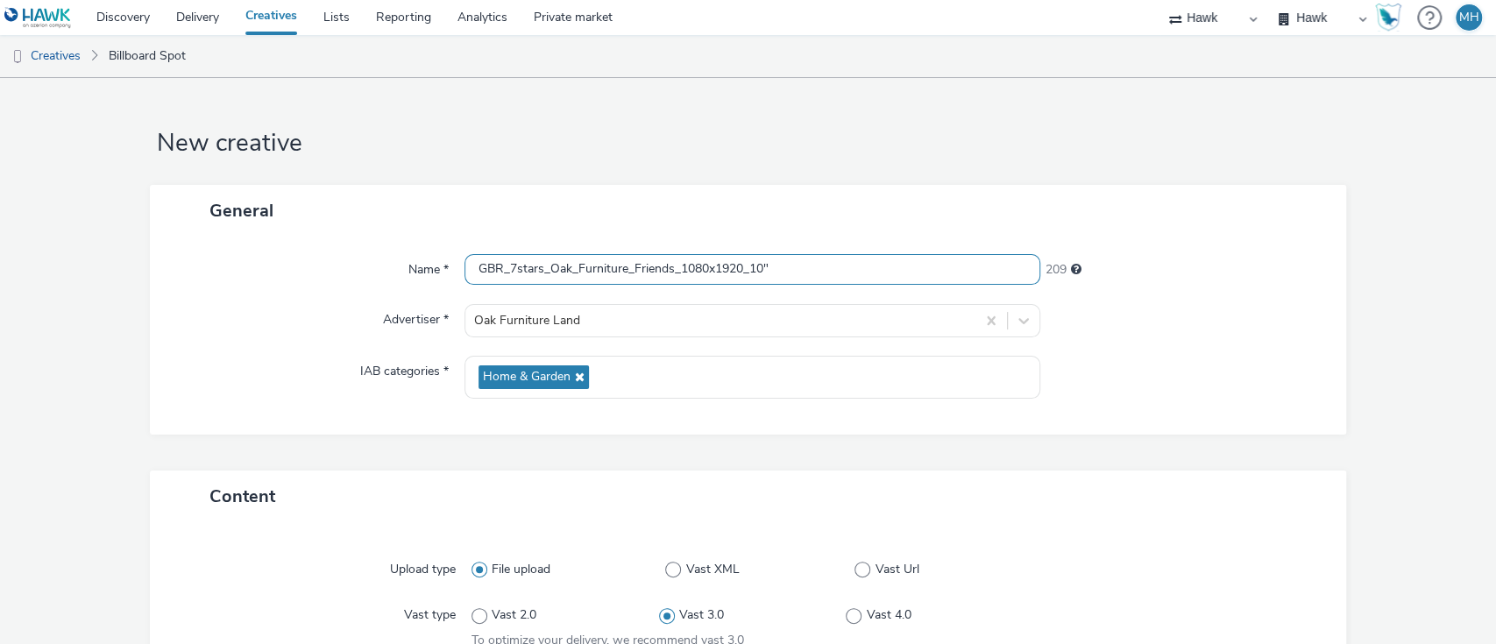
drag, startPoint x: 802, startPoint y: 270, endPoint x: 388, endPoint y: 269, distance: 413.7
click at [388, 269] on div "Name * GBR_7stars_Oak_Furniture_Friends_1080x1920_10" 209" at bounding box center [748, 270] width 1162 height 32
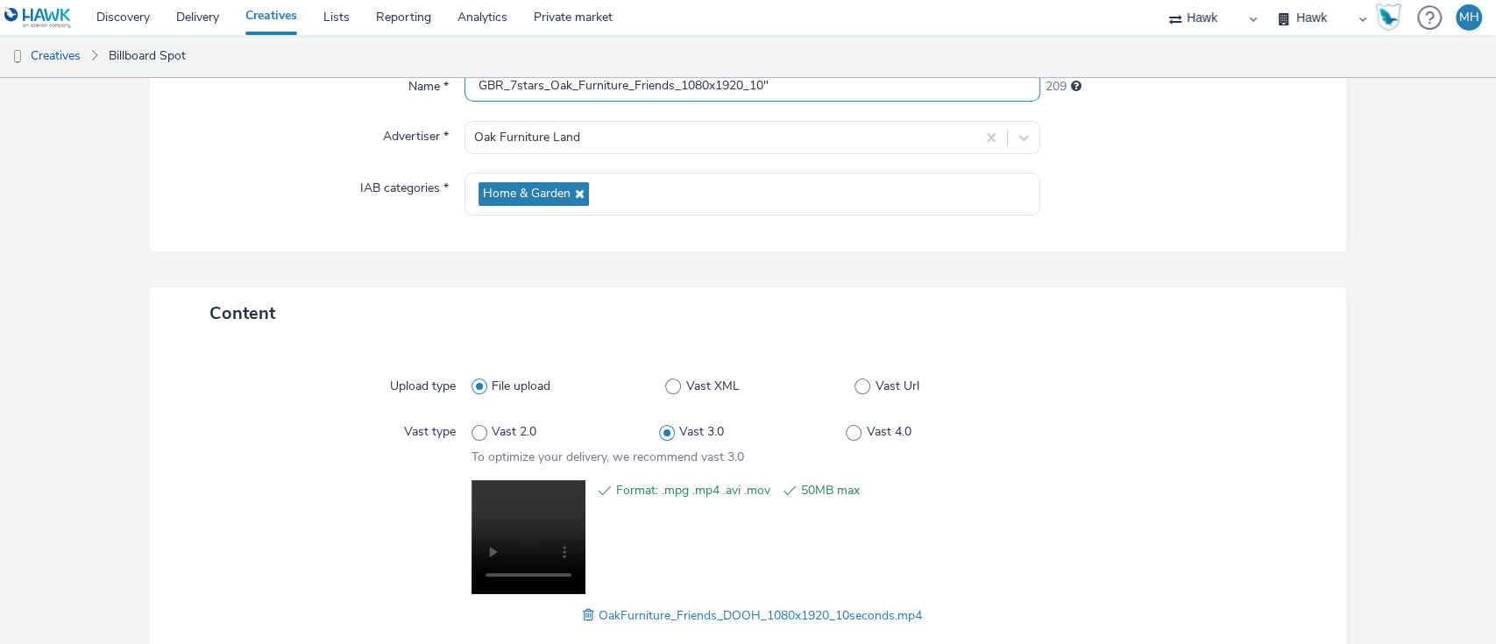
scroll to position [289, 0]
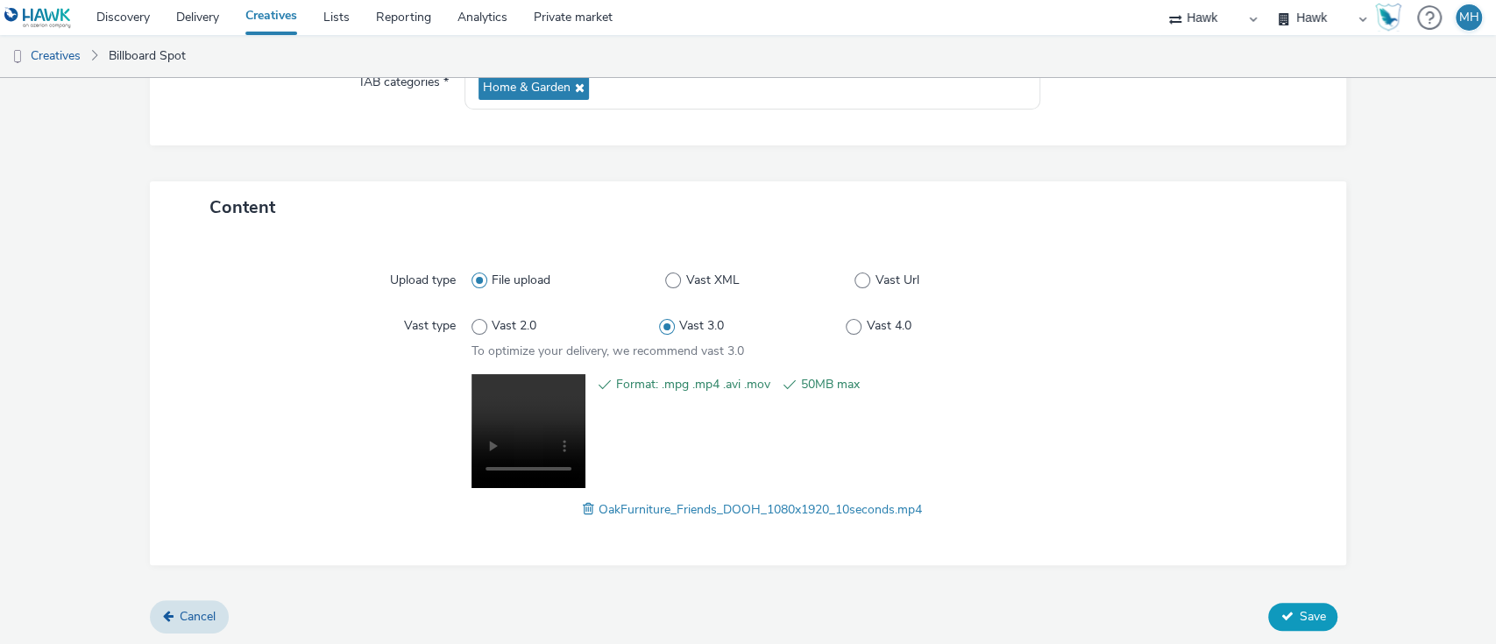
click at [1121, 482] on button "Save" at bounding box center [1302, 617] width 69 height 28
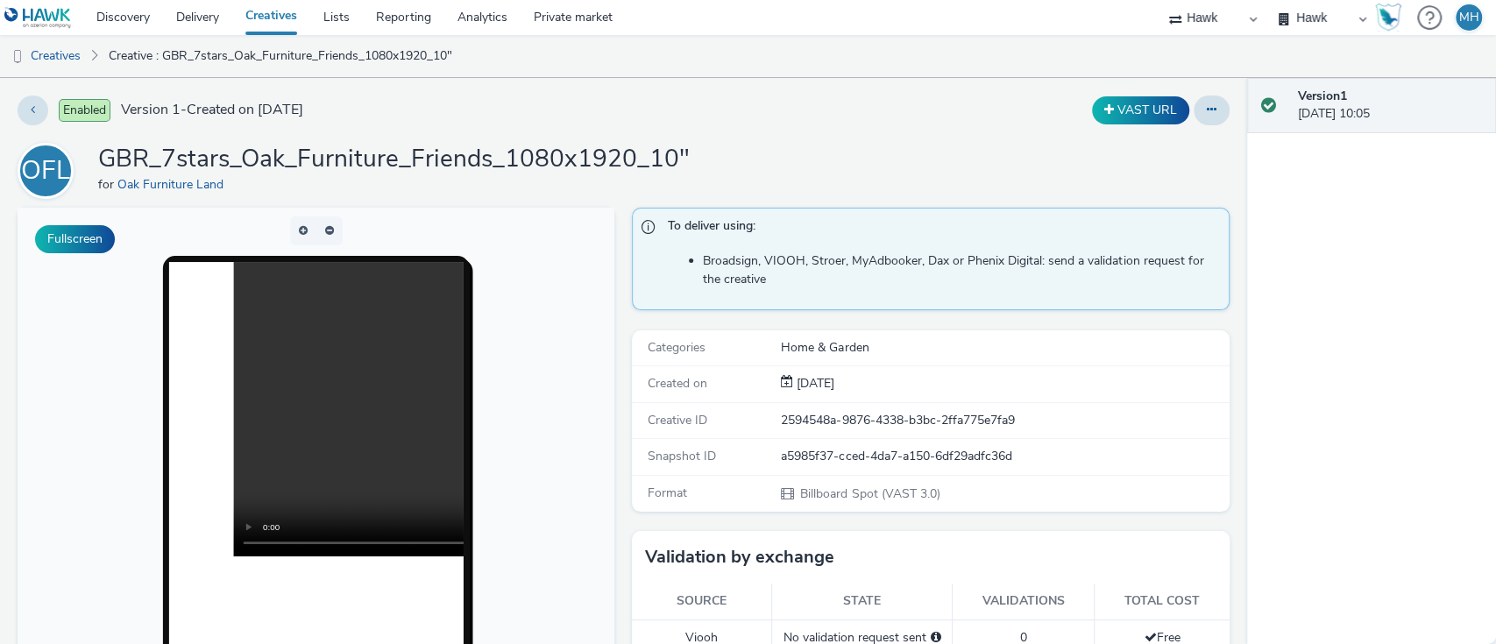
click at [266, 9] on link "Creatives" at bounding box center [271, 17] width 78 height 35
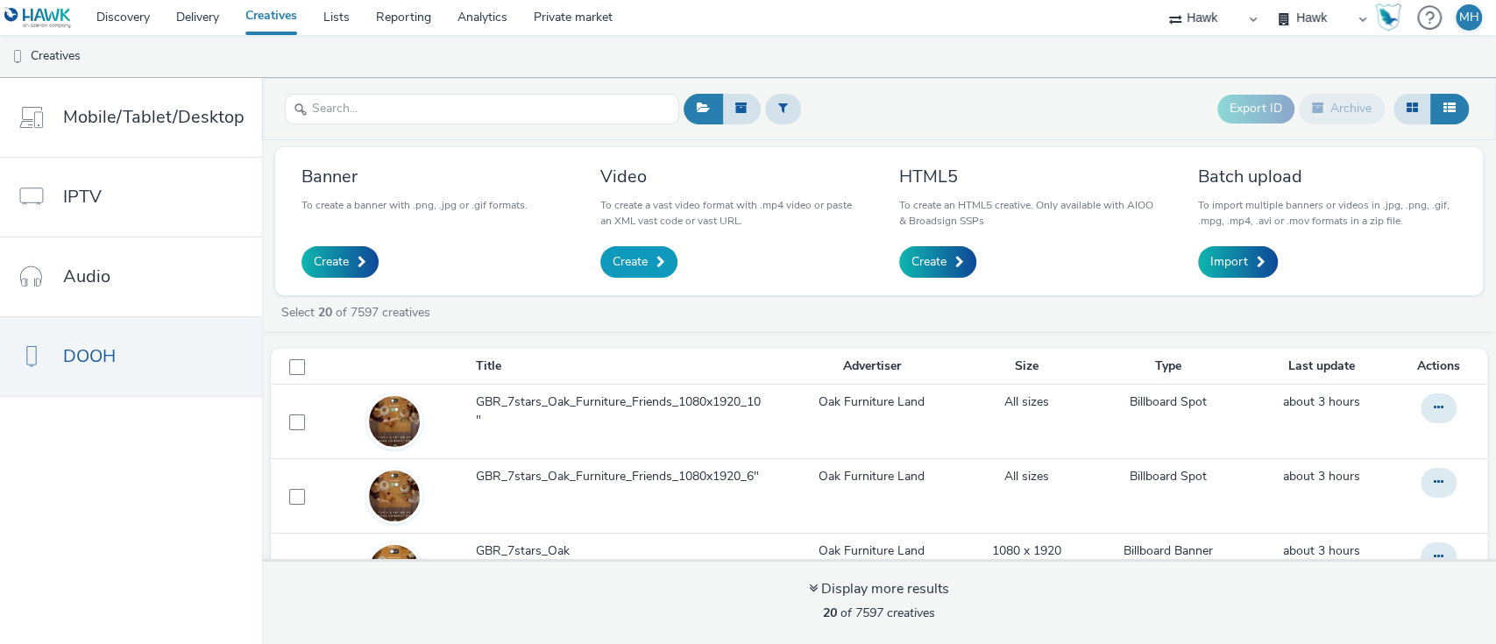
click at [657, 256] on span at bounding box center [661, 262] width 9 height 12
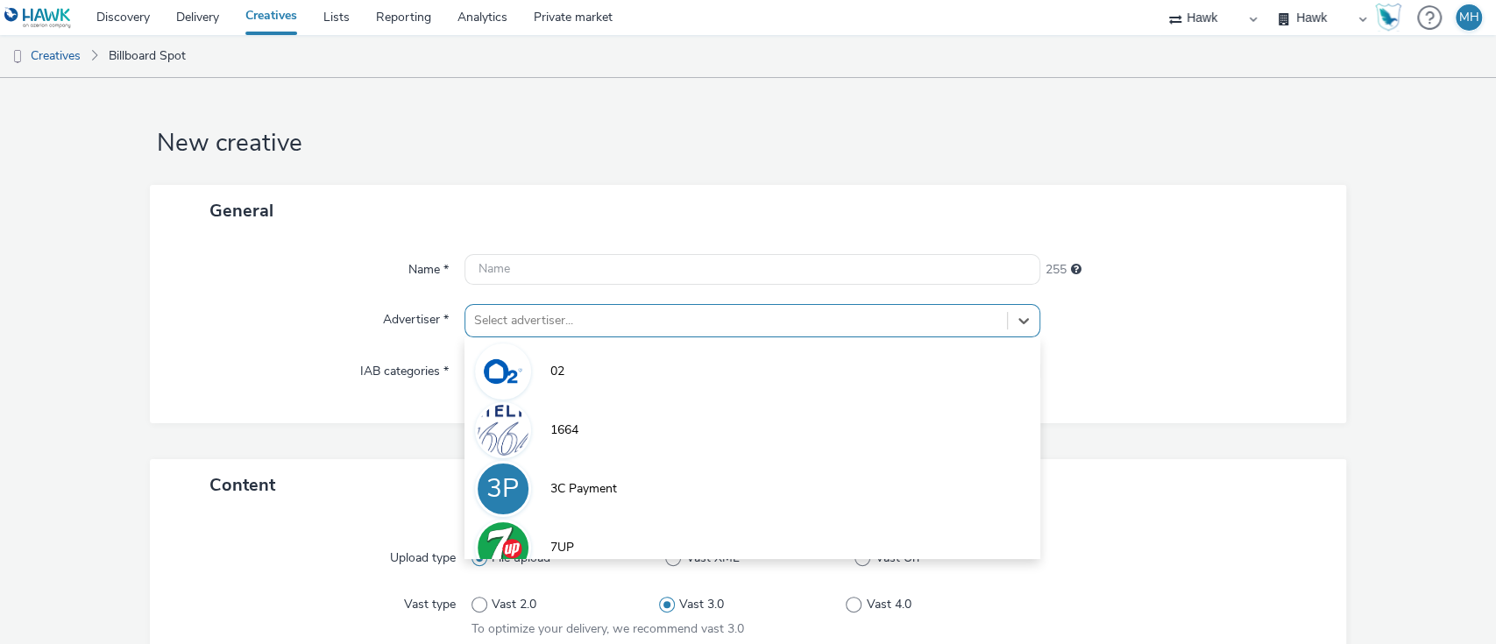
scroll to position [41, 0]
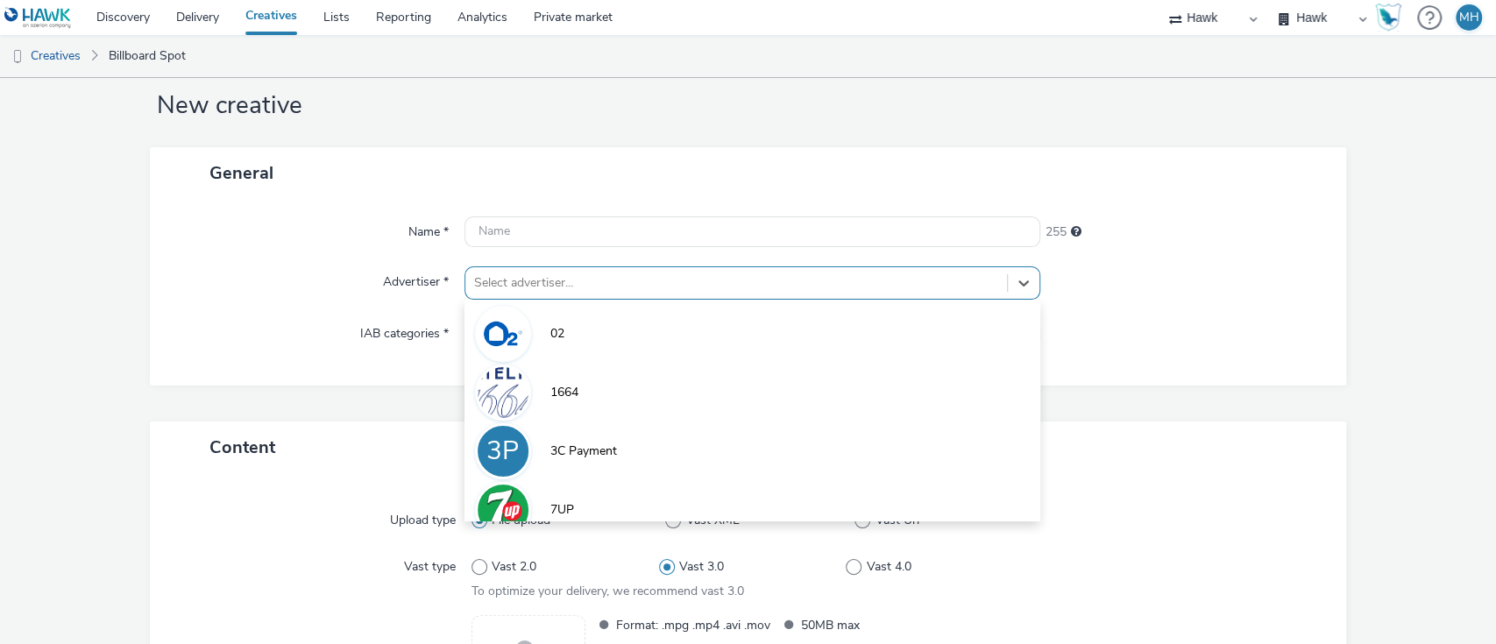
click at [631, 300] on div "option 02 focused, 1 of 9. 9 results available. Use Up and Down to choose optio…" at bounding box center [753, 282] width 577 height 33
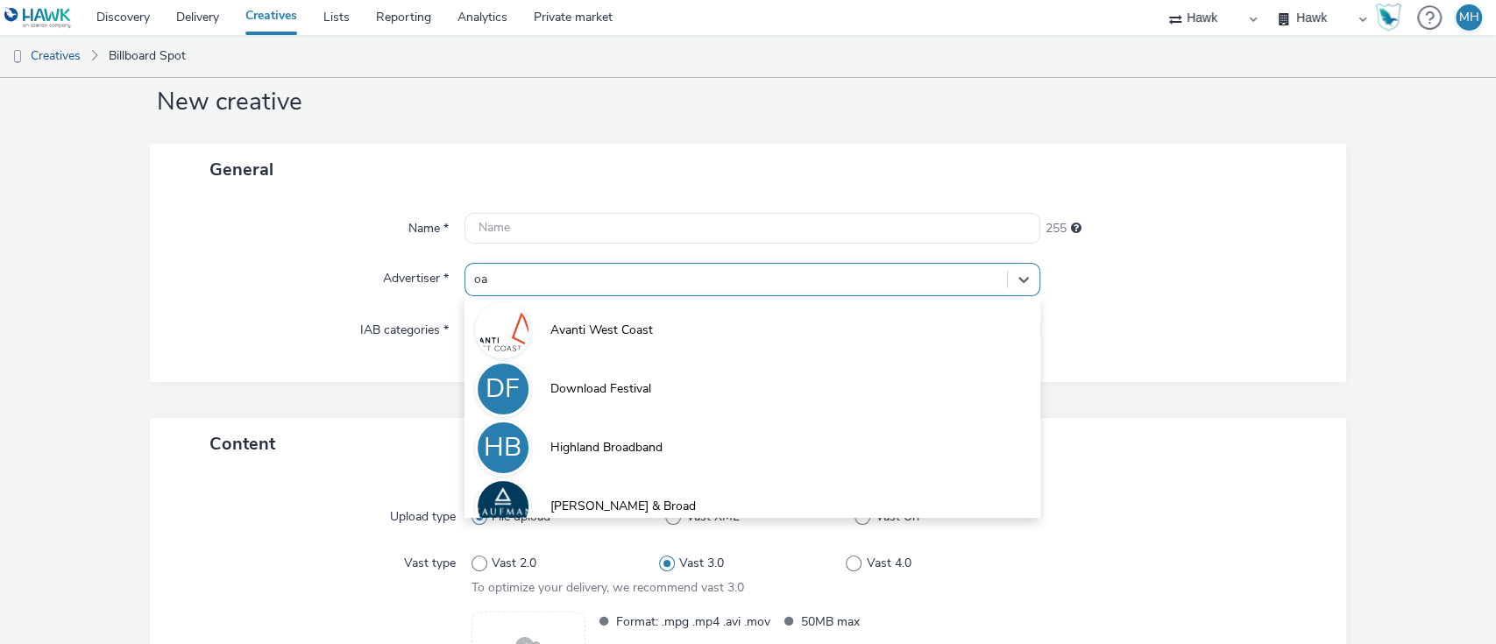
type input "oak"
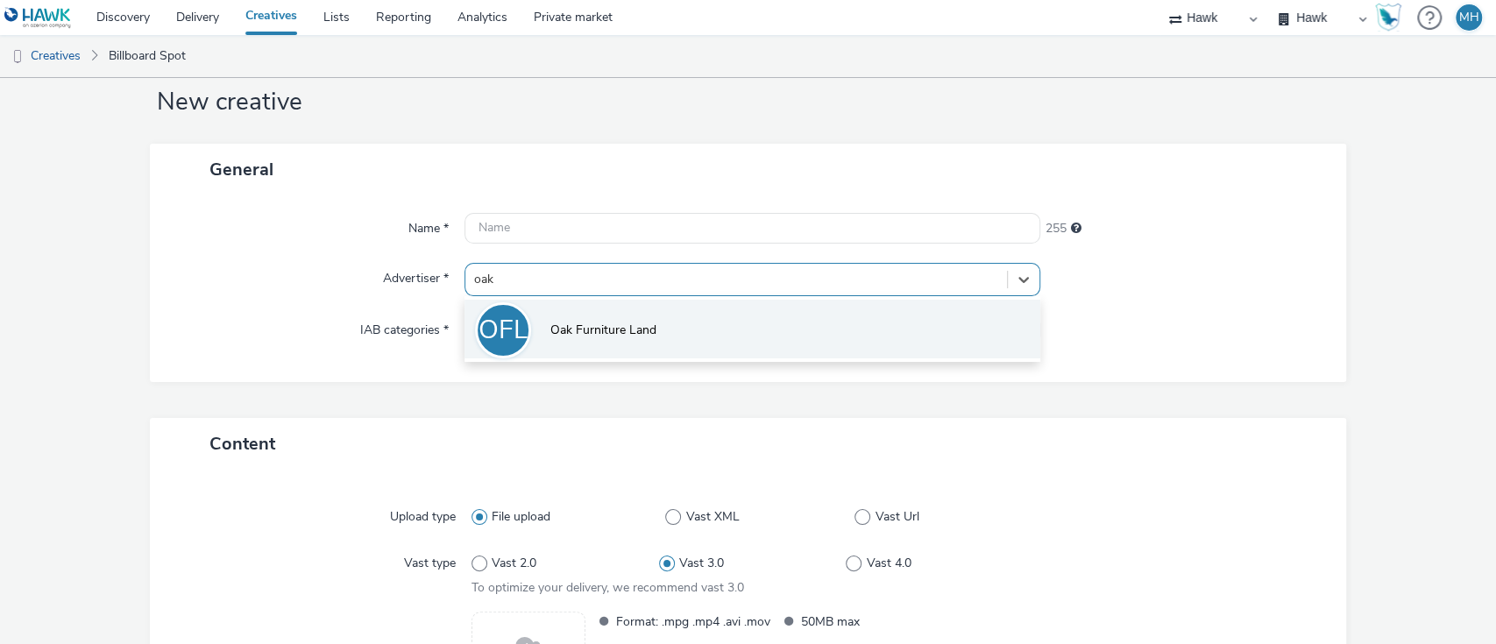
click at [631, 323] on span "Oak Furniture Land" at bounding box center [603, 331] width 106 height 18
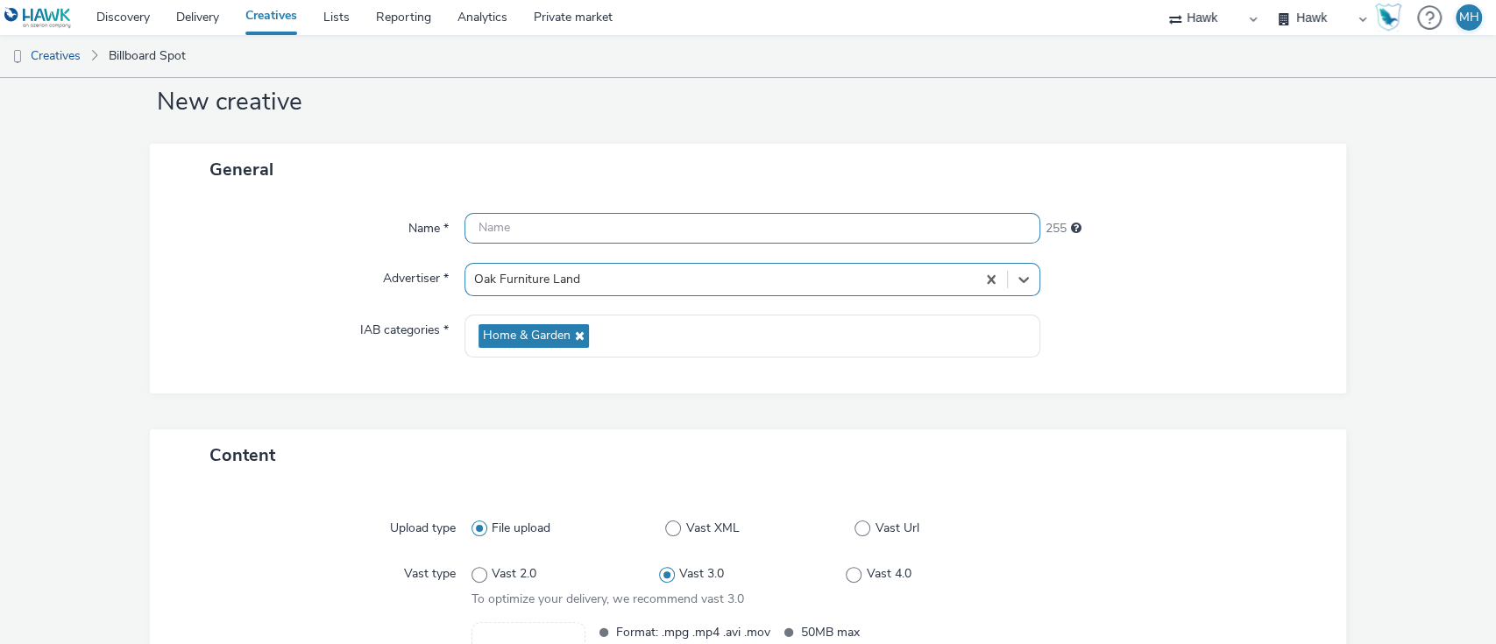
click at [623, 222] on input "text" at bounding box center [753, 228] width 577 height 31
paste input "GBR_7stars_Oak_Furniture_Family_1080x1920_12" 8%"
click at [664, 221] on input "GBR_7stars_Oak_Furniture_Family_1080x1920_12"" at bounding box center [753, 228] width 577 height 31
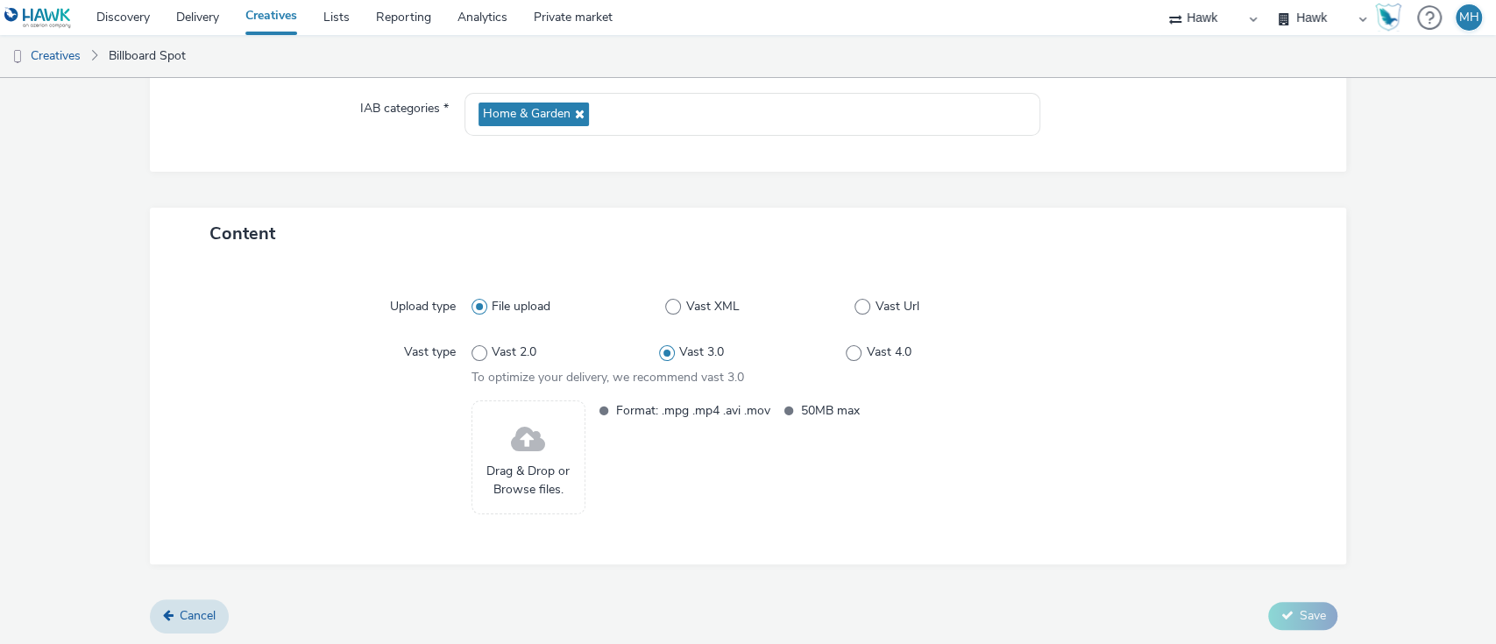
type input "GBR_7stars_Oak_Furniture_Friends_1080x1920_12""
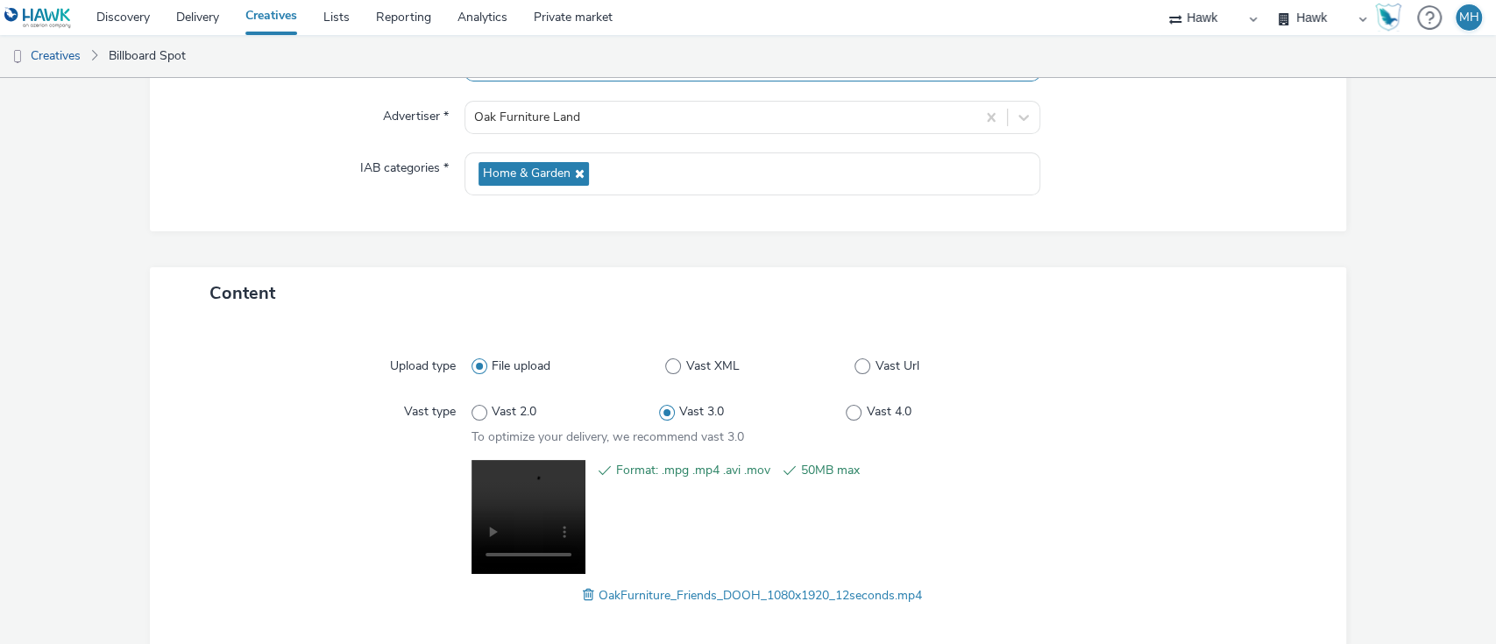
scroll to position [289, 0]
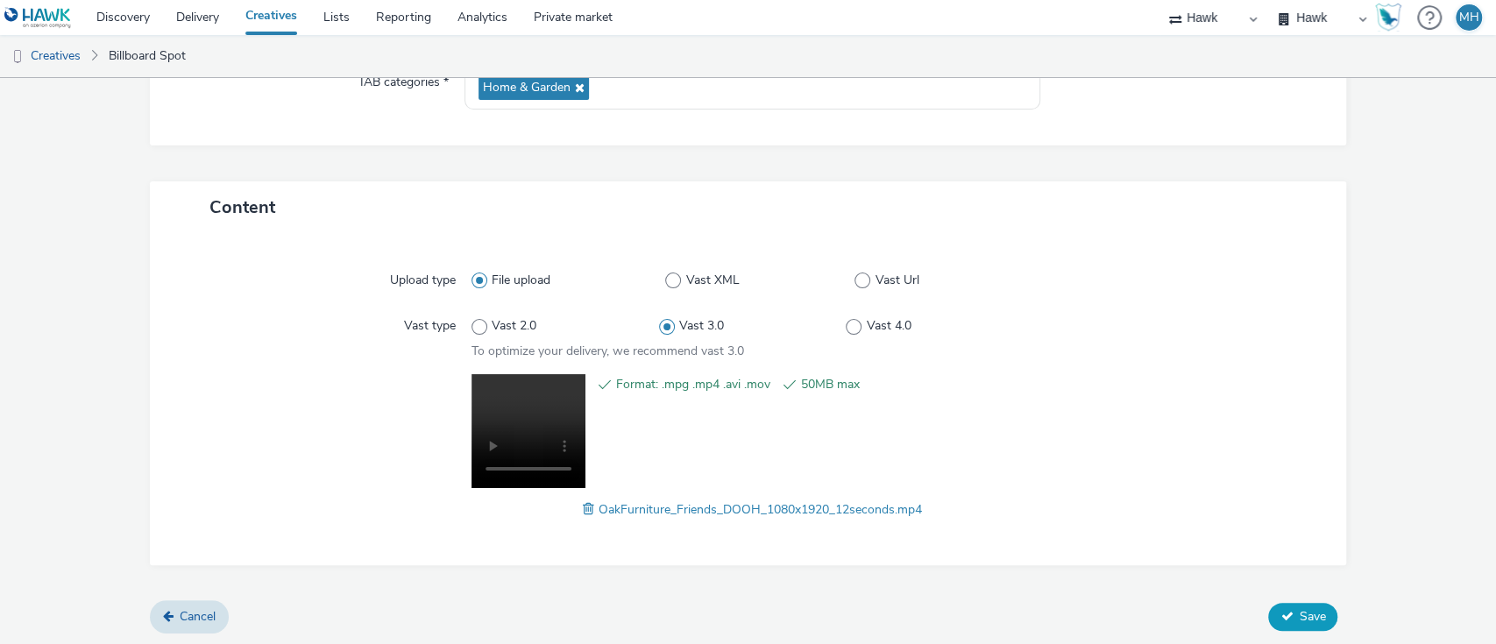
click at [1121, 482] on button "Save" at bounding box center [1302, 617] width 69 height 28
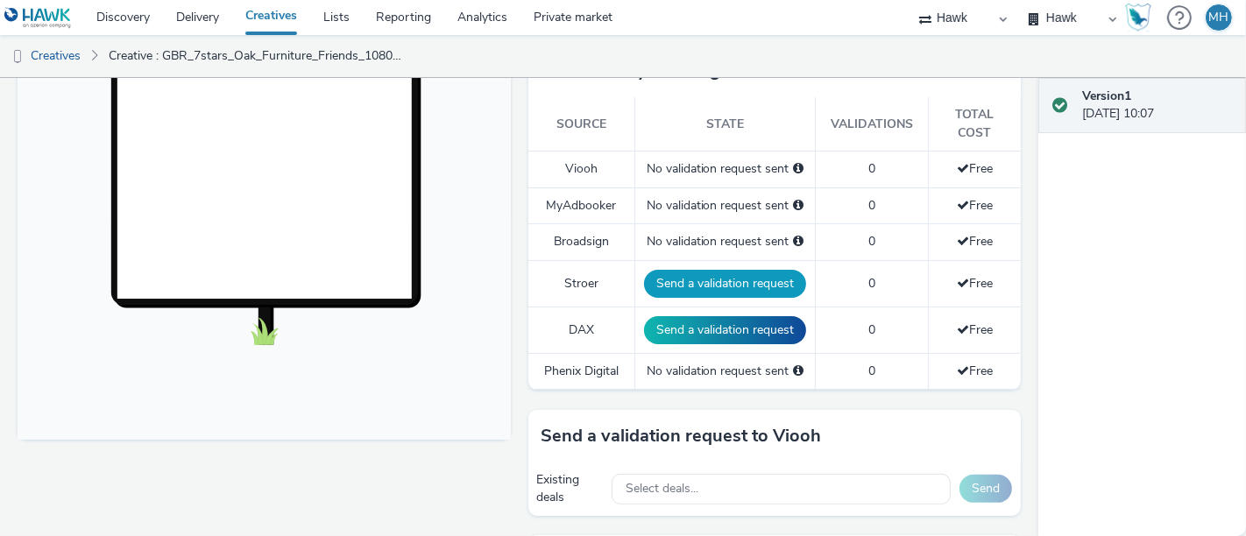
scroll to position [778, 0]
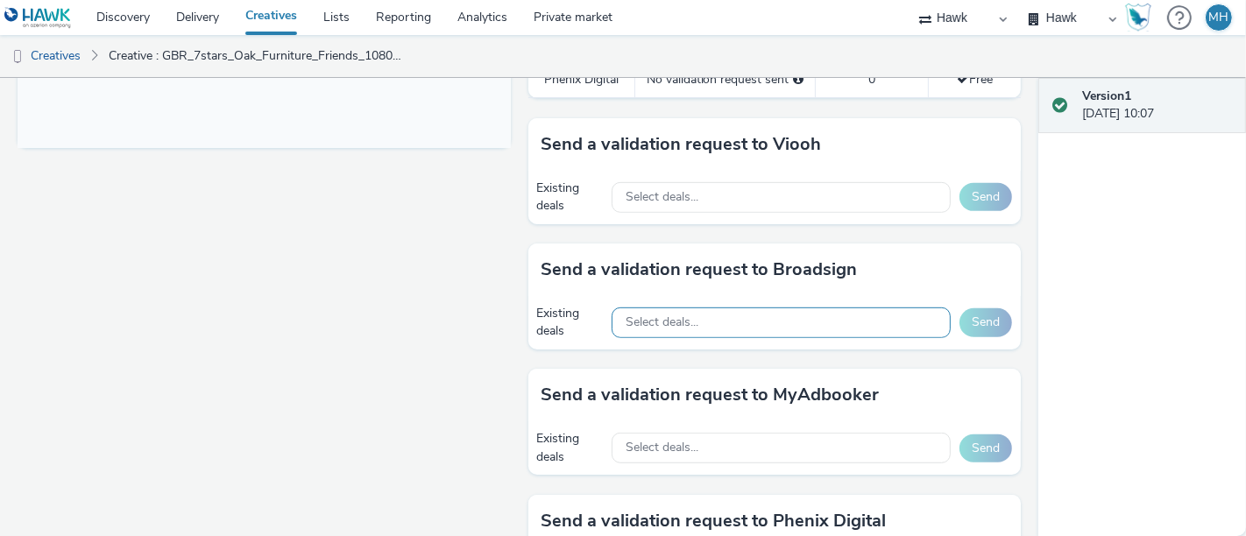
click at [638, 325] on span "Select deals..." at bounding box center [662, 323] width 73 height 15
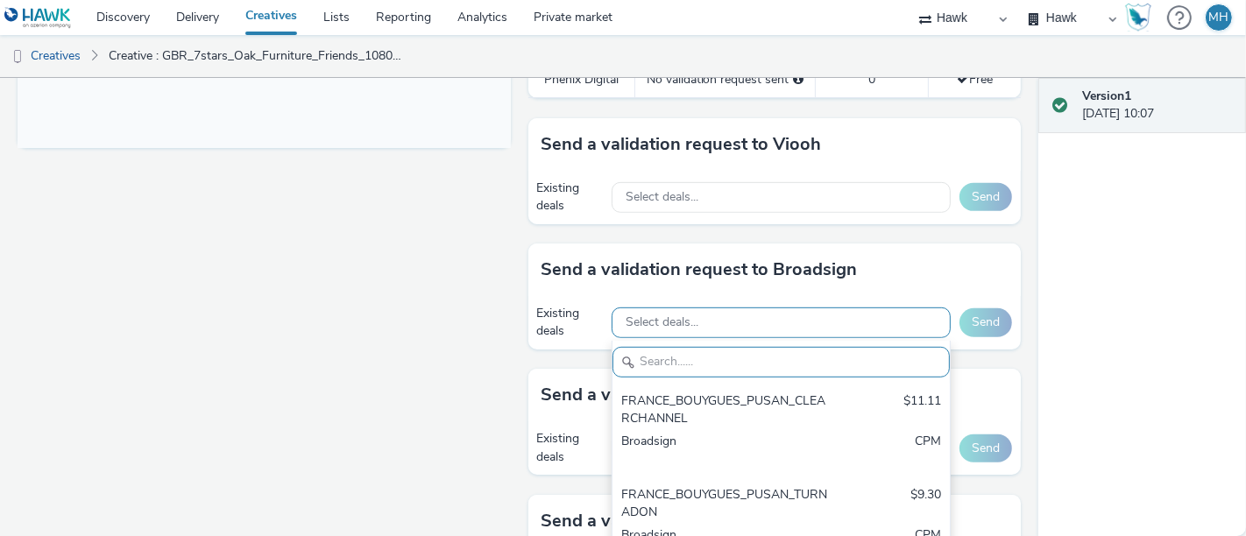
paste input "AO_I-Media_All Frames"
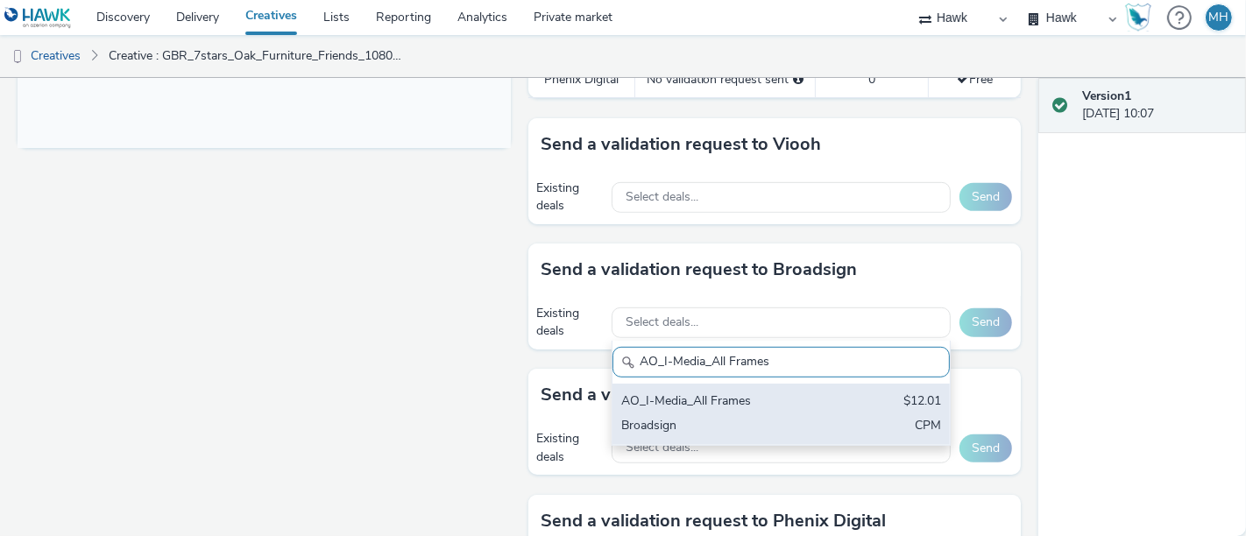
type input "AO_I-Media_All Frames"
click at [658, 417] on div "Broadsign" at bounding box center [726, 427] width 210 height 20
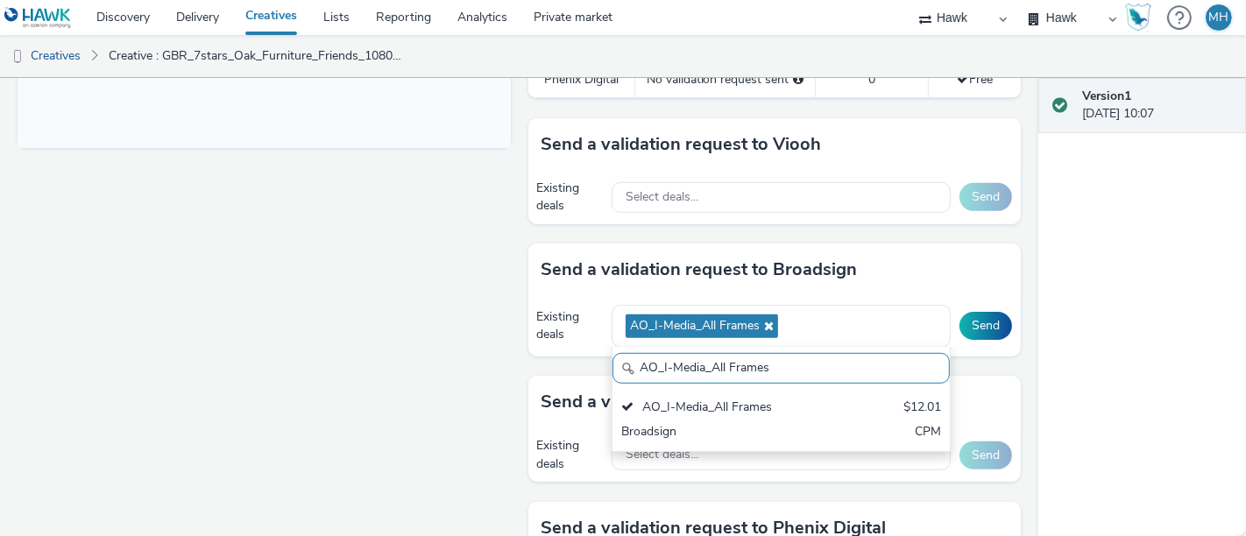
click at [986, 304] on div "Existing deals AO_I-Media_All Frames AO_I-Media_All Frames AO_I-Media_All Frame…" at bounding box center [776, 326] width 494 height 60
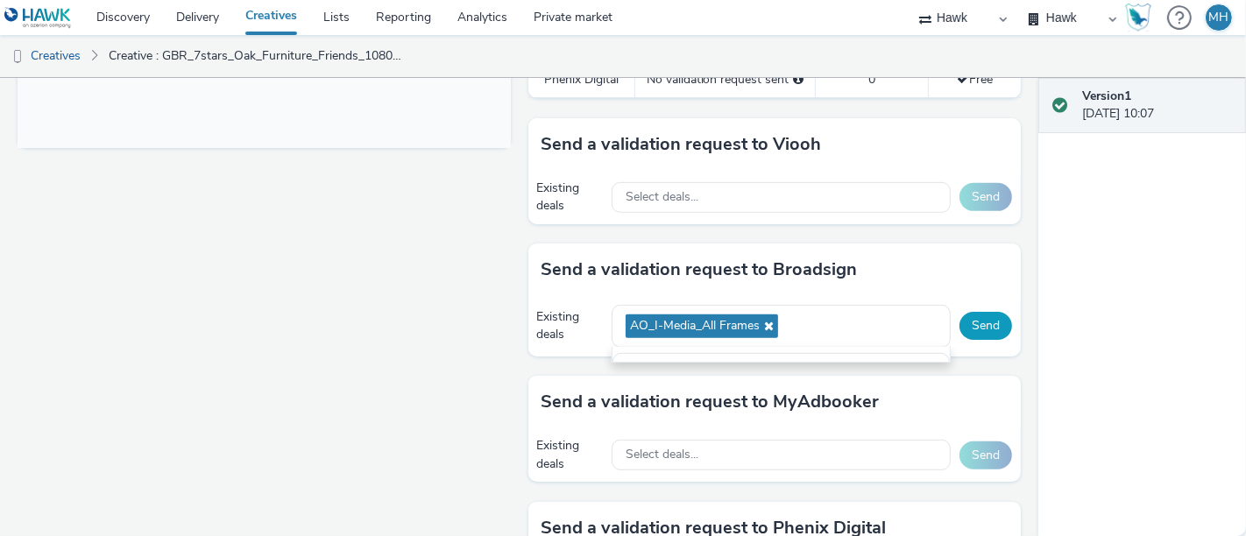
click at [991, 314] on button "Send" at bounding box center [986, 326] width 53 height 28
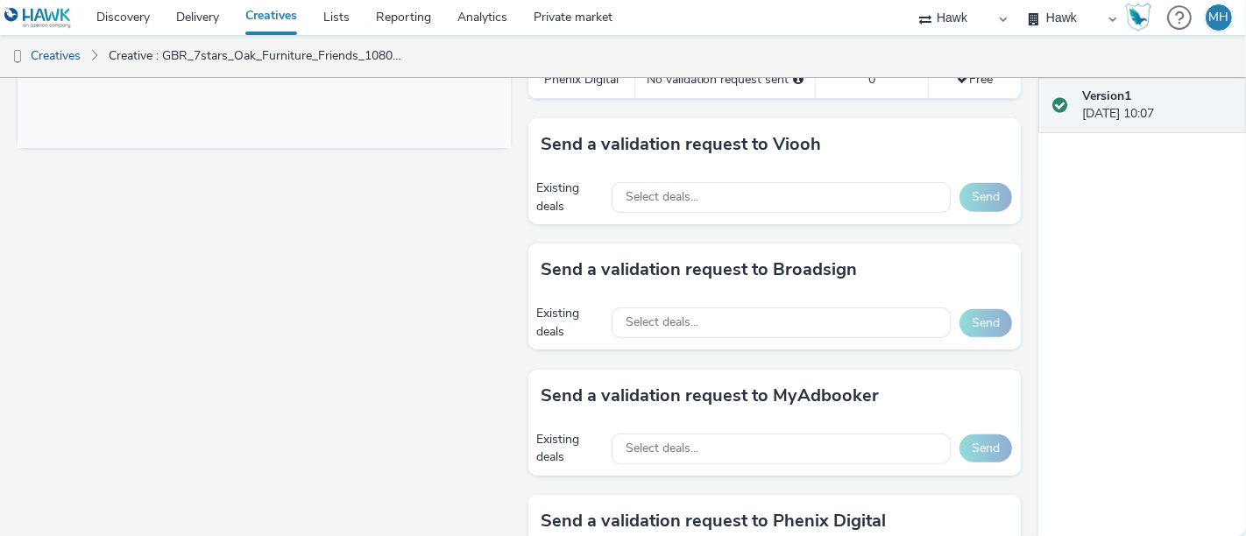
click at [654, 337] on div "Existing deals Select deals... Send" at bounding box center [776, 322] width 494 height 53
click at [651, 316] on span "Select deals..." at bounding box center [662, 323] width 73 height 15
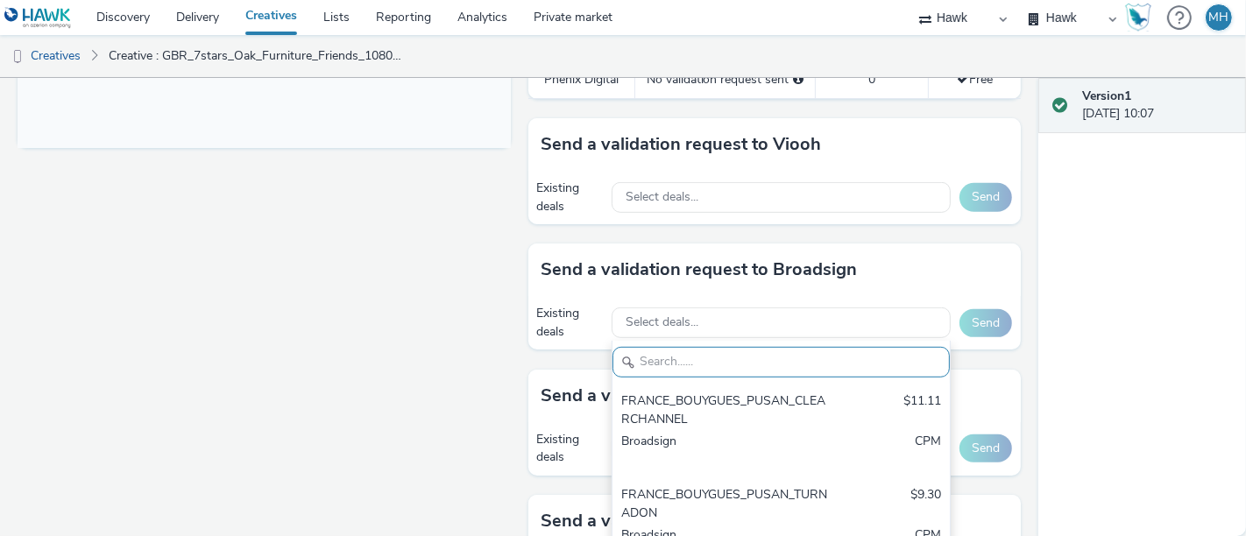
click at [656, 356] on input "text" at bounding box center [781, 362] width 337 height 31
paste input "AO_Broadsign_ECN_All Frames"
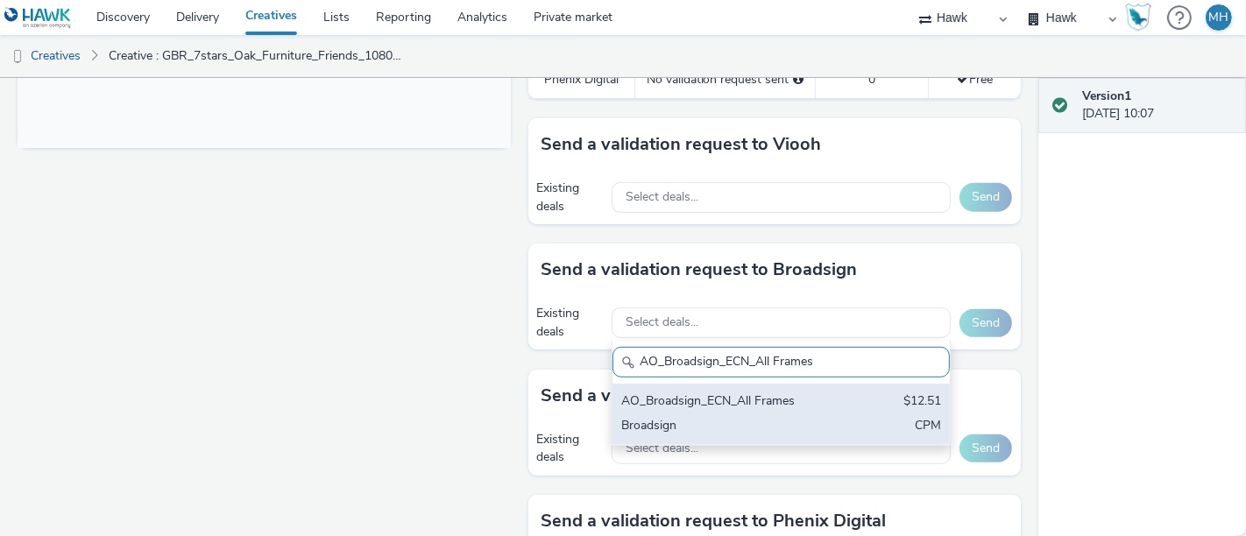
type input "AO_Broadsign_ECN_All Frames"
click at [678, 399] on div "AO_Broadsign_ECN_All Frames" at bounding box center [726, 403] width 210 height 20
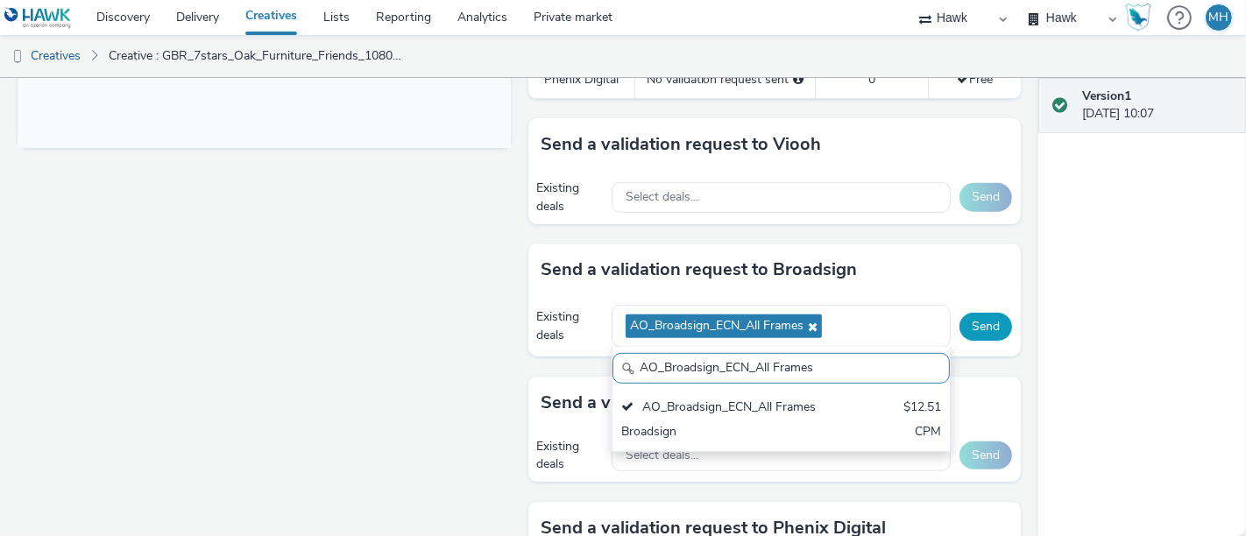
click at [976, 319] on button "Send" at bounding box center [986, 327] width 53 height 28
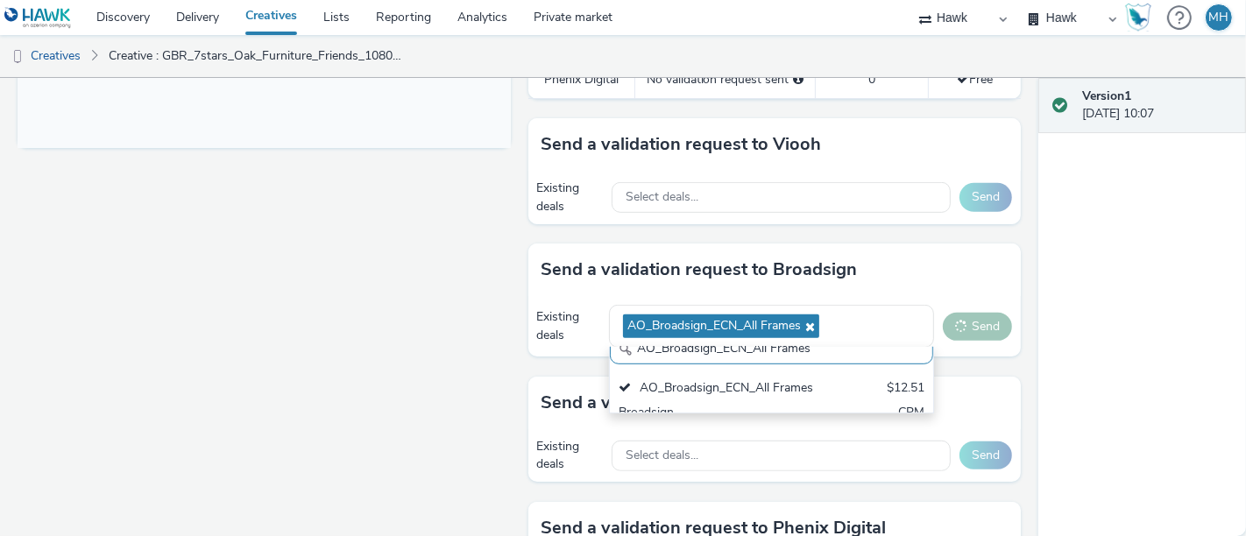
scroll to position [0, 0]
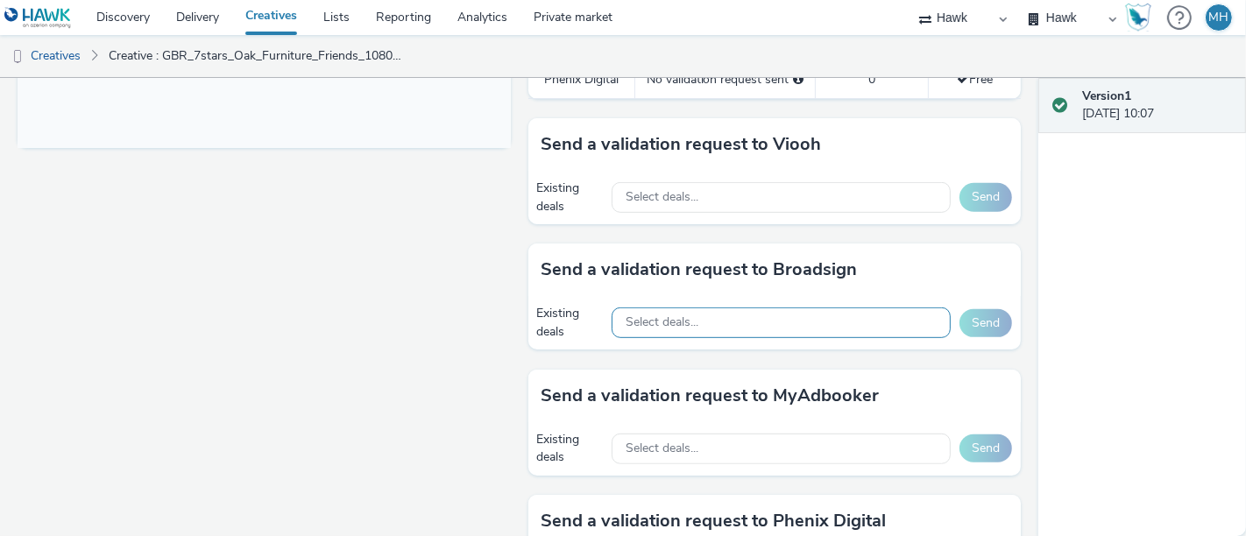
click at [679, 316] on span "Select deals..." at bounding box center [662, 323] width 73 height 15
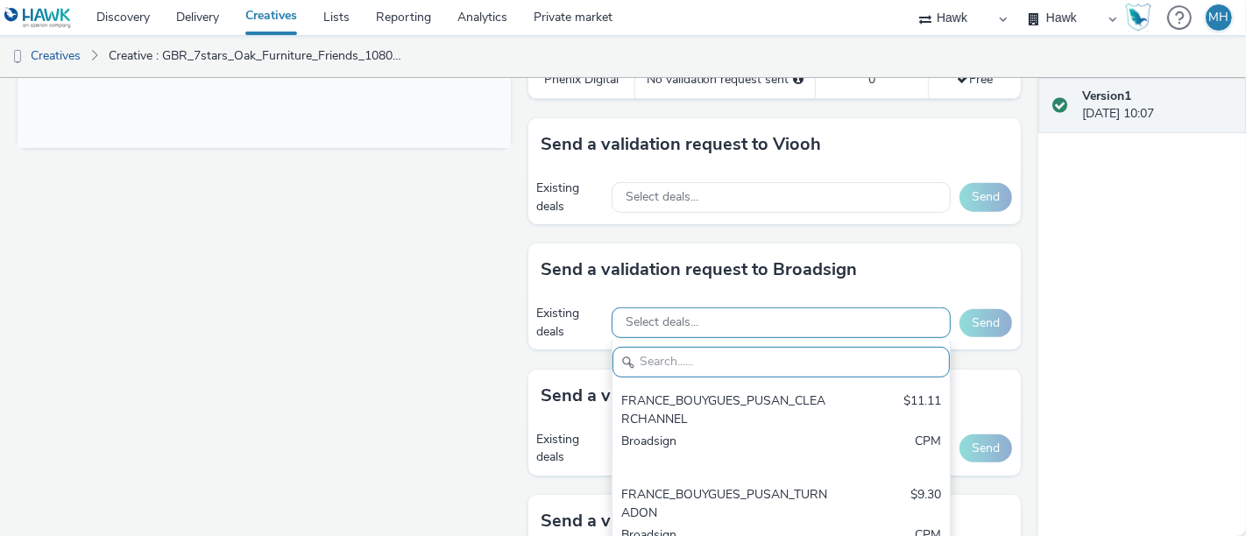
paste input "AO_Broadsign_ECN_All Frames"
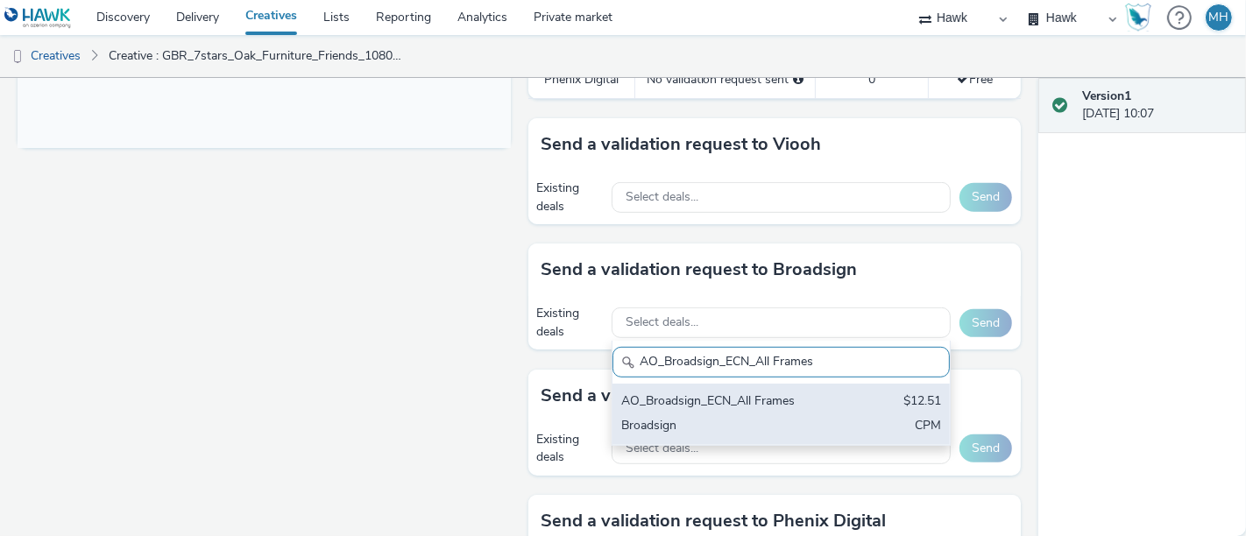
type input "AO_Broadsign_ECN_All Frames"
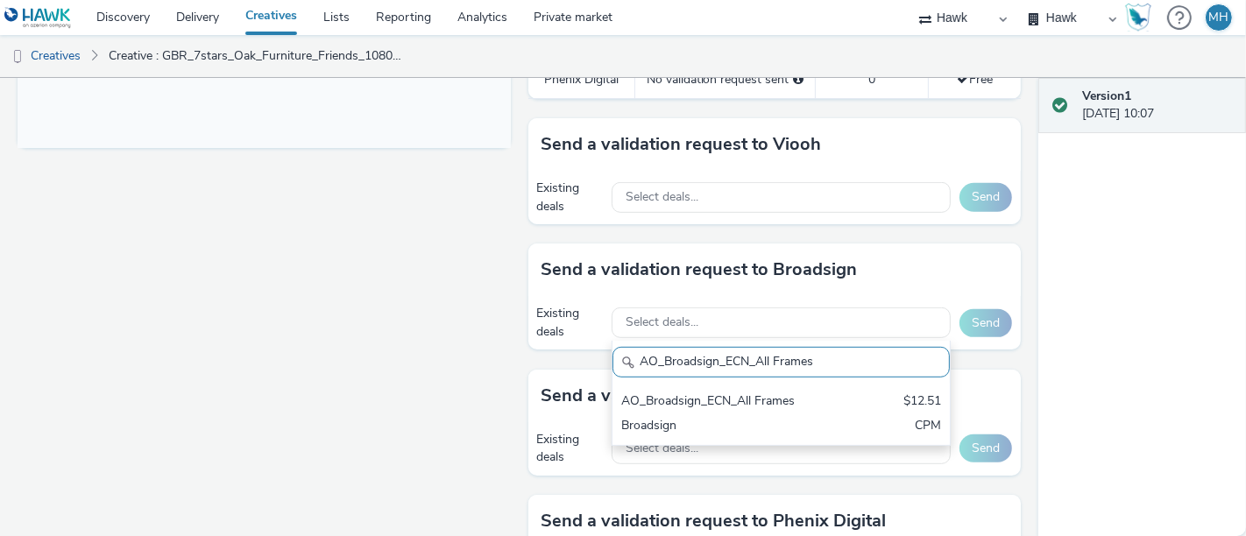
drag, startPoint x: 760, startPoint y: 387, endPoint x: 842, endPoint y: 362, distance: 85.1
click at [759, 387] on div "AO_Broadsign_ECN_All Frames $12.51 Broadsign CPM" at bounding box center [781, 414] width 337 height 61
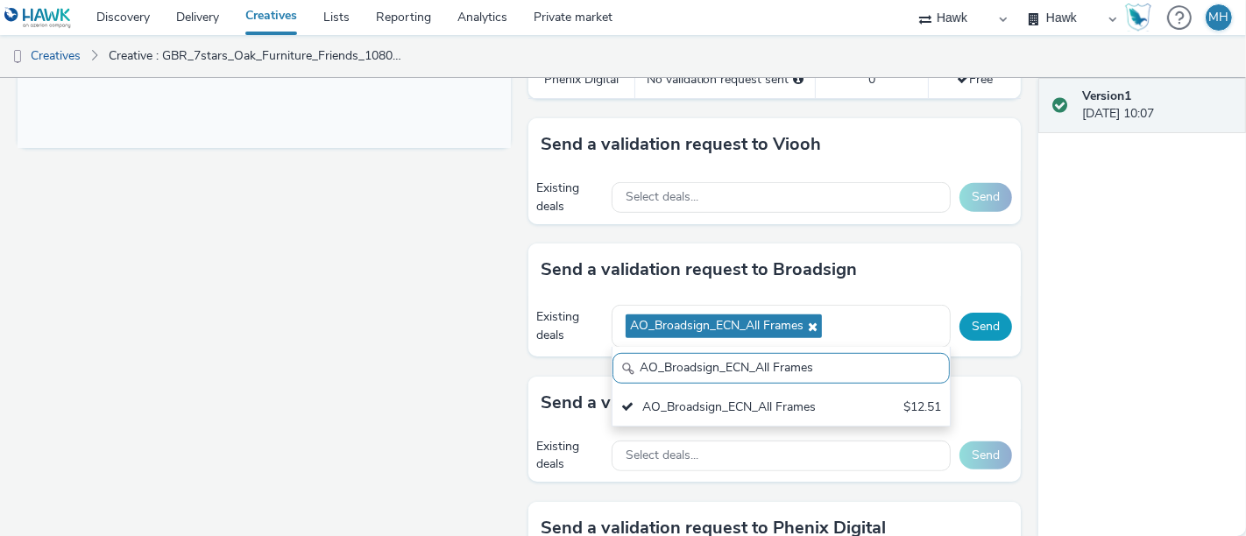
click at [981, 326] on button "Send" at bounding box center [986, 327] width 53 height 28
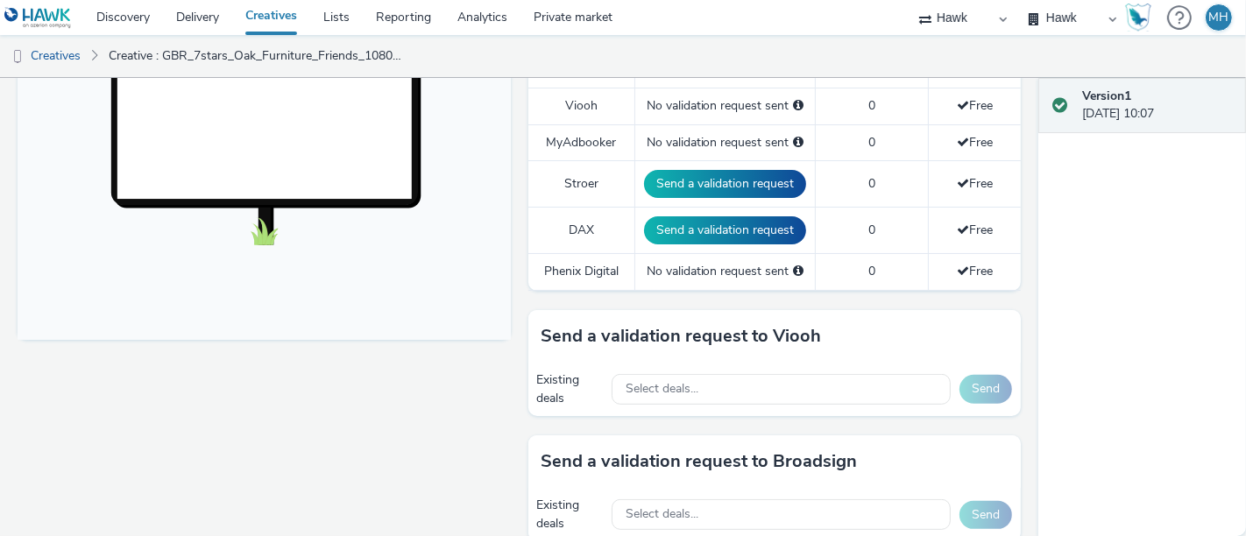
scroll to position [778, 0]
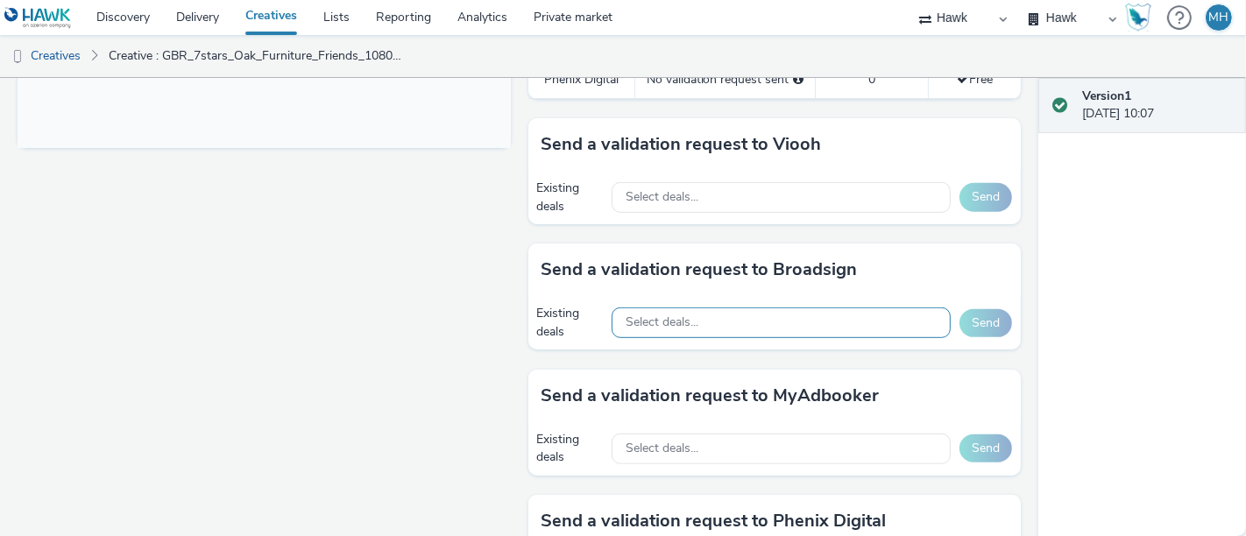
click at [649, 308] on div "Select deals..." at bounding box center [781, 323] width 339 height 31
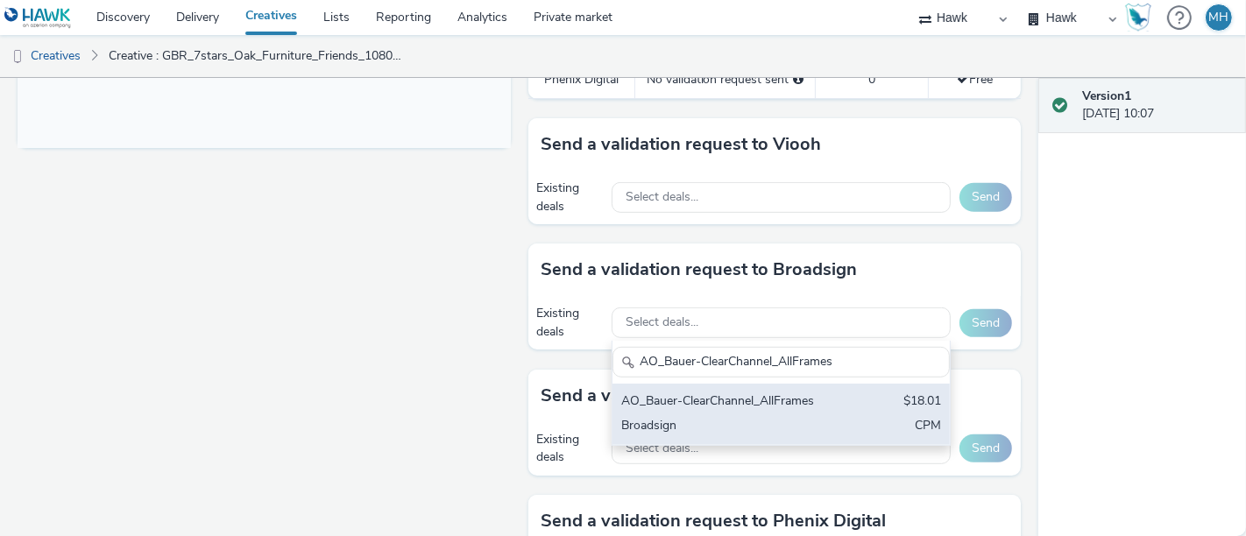
type input "AO_Bauer-ClearChannel_AllFrames"
click at [711, 401] on div "AO_Bauer-ClearChannel_AllFrames" at bounding box center [726, 403] width 210 height 20
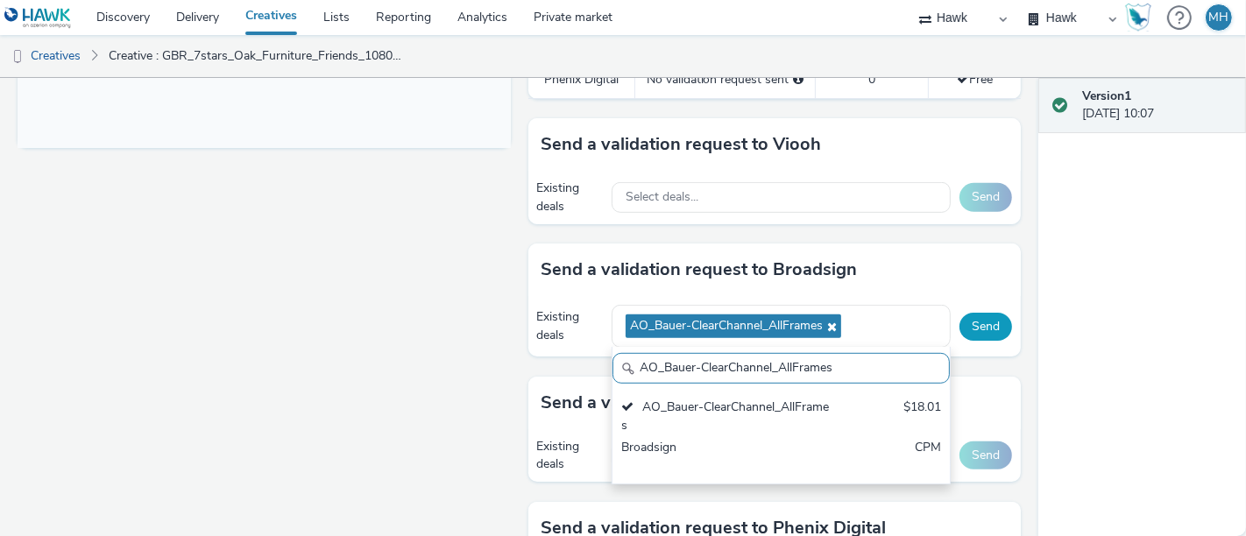
click at [981, 316] on button "Send" at bounding box center [986, 327] width 53 height 28
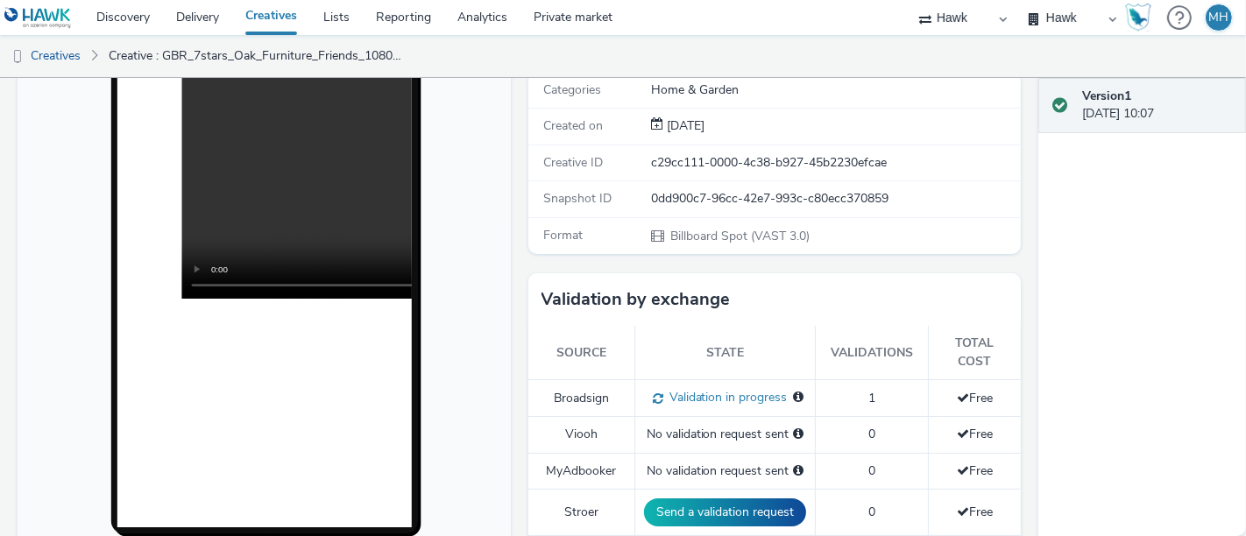
scroll to position [0, 0]
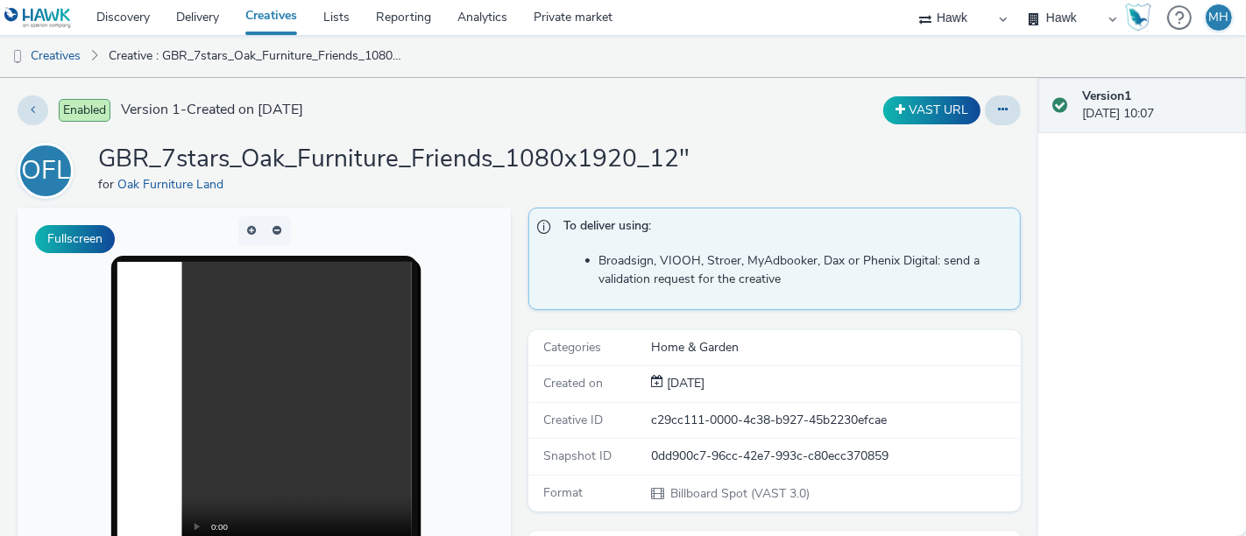
click at [288, 16] on link "Creatives" at bounding box center [271, 17] width 78 height 35
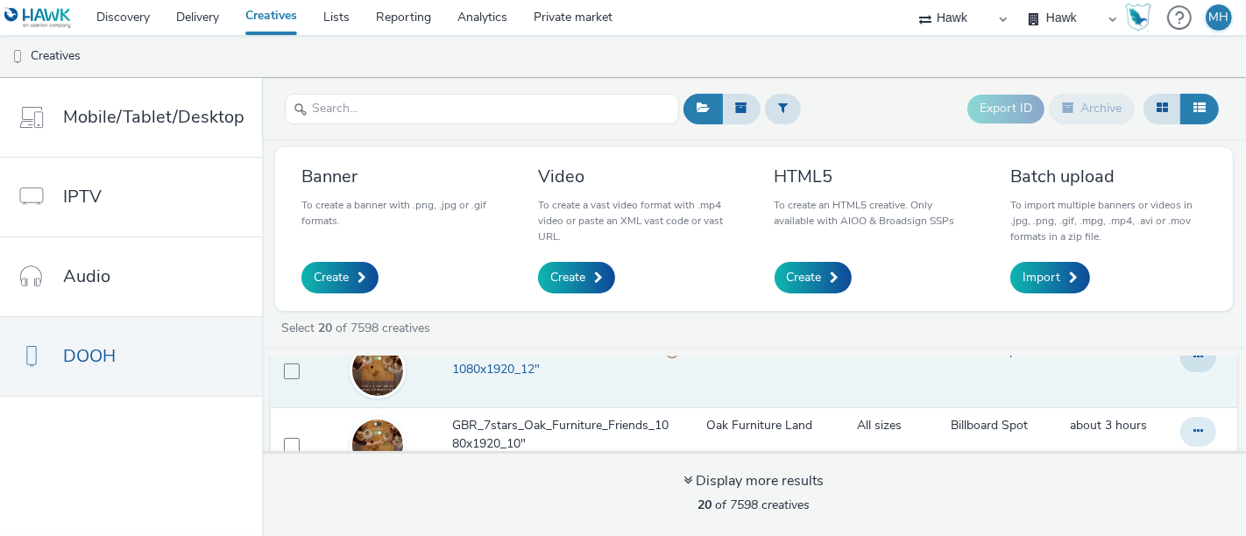
scroll to position [97, 0]
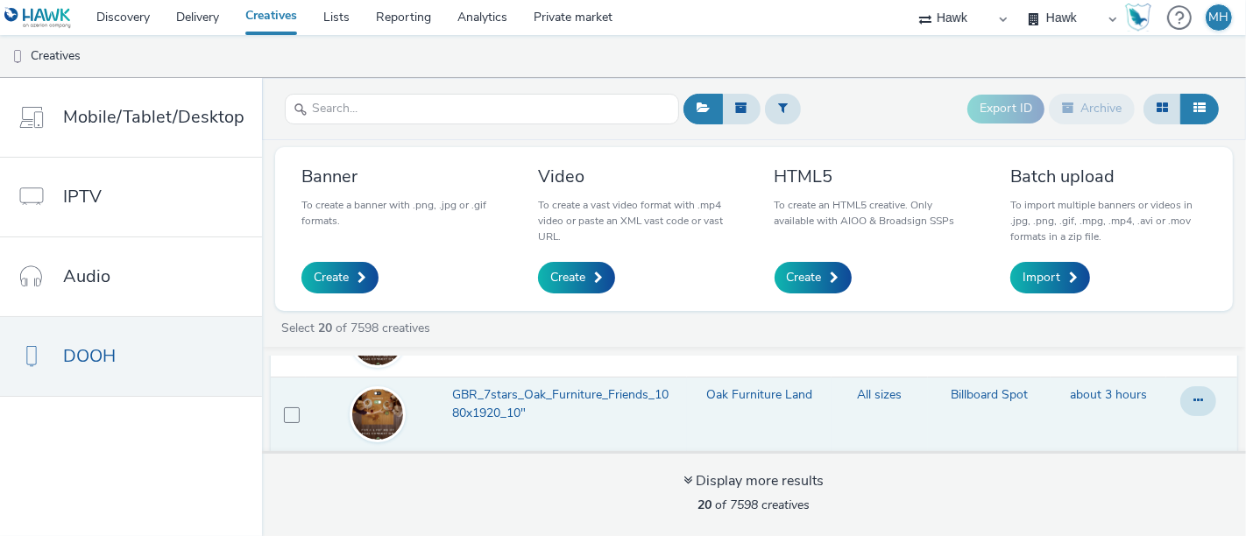
click at [506, 405] on span "GBR_7stars_Oak_Furniture_Friends_1080x1920_10"" at bounding box center [565, 405] width 226 height 36
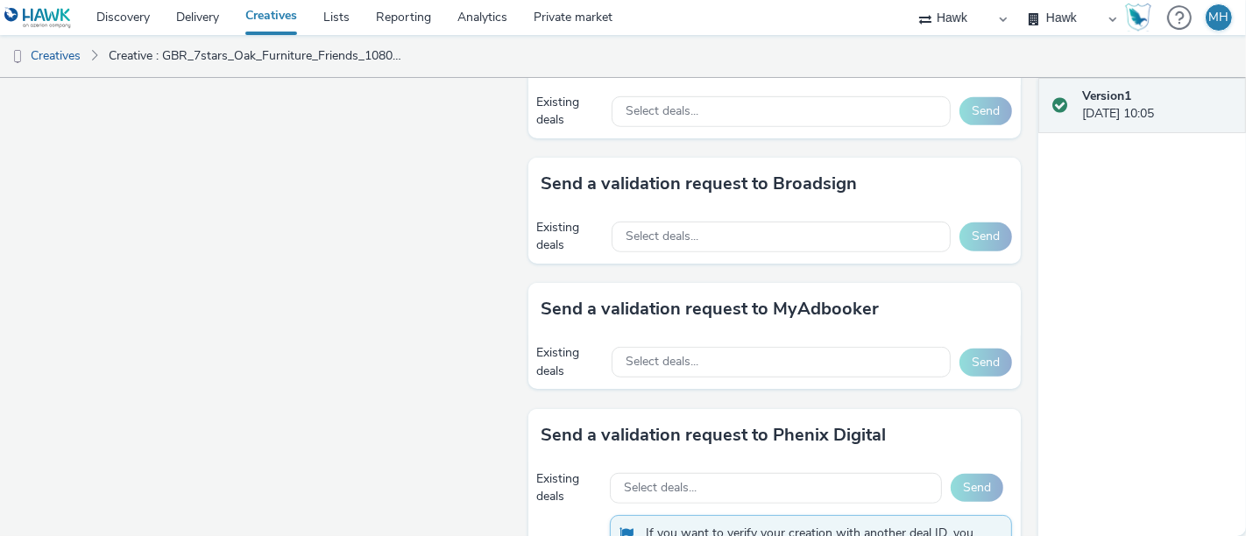
scroll to position [877, 0]
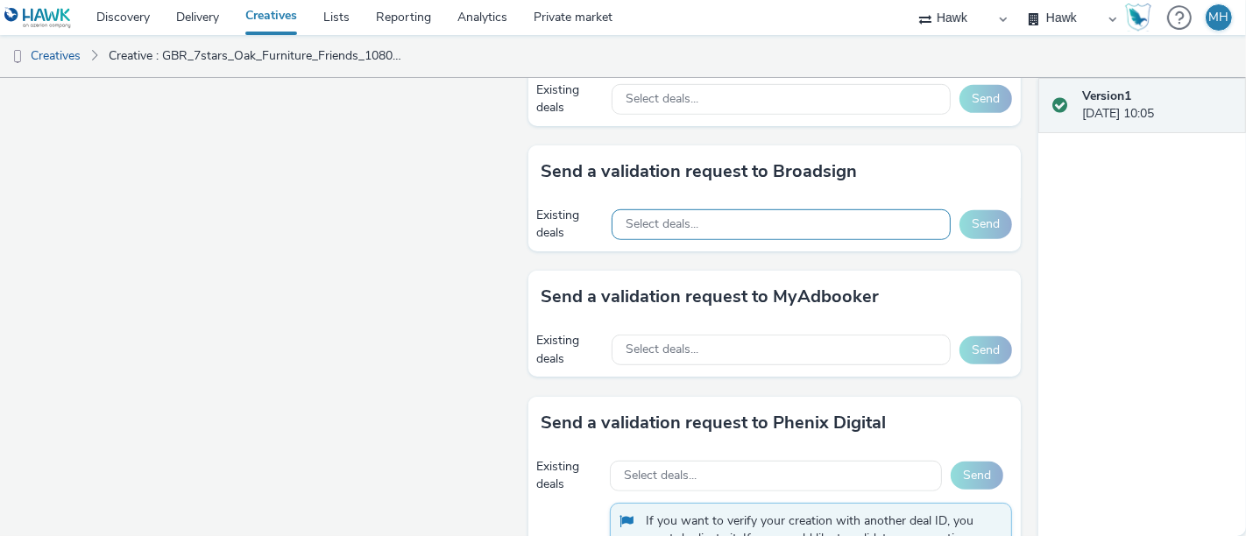
click at [641, 220] on span "Select deals..." at bounding box center [662, 224] width 73 height 15
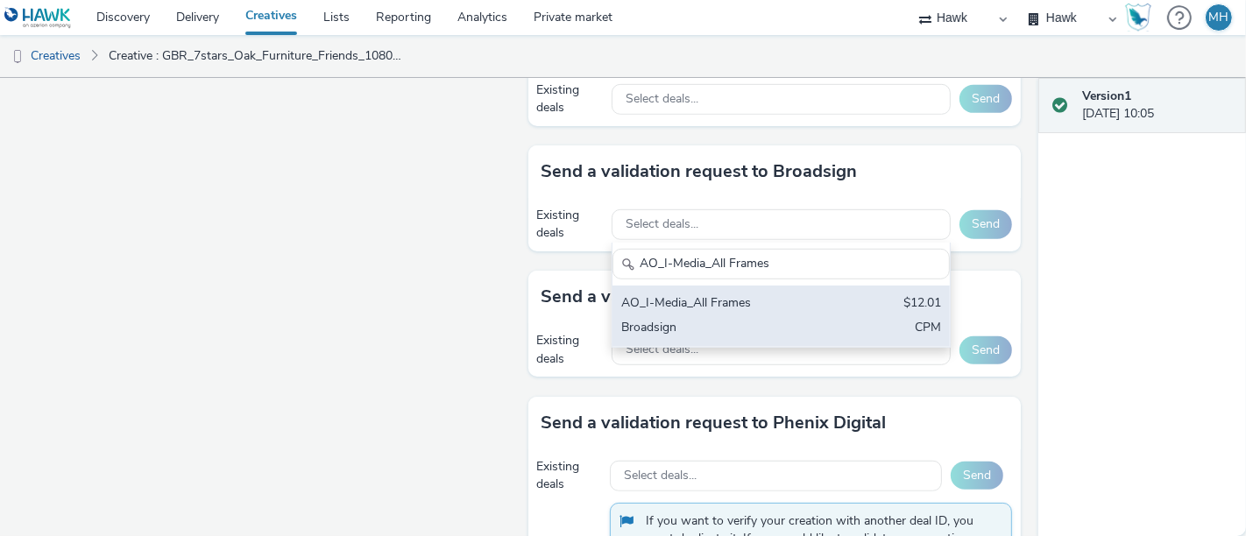
drag, startPoint x: 665, startPoint y: 272, endPoint x: 662, endPoint y: 282, distance: 11.1
click at [664, 272] on input "AO_I-Media_All Frames" at bounding box center [781, 264] width 337 height 31
type input "AO_I-Media_All Frames"
click at [664, 295] on div "AO_I-Media_All Frames" at bounding box center [726, 305] width 210 height 20
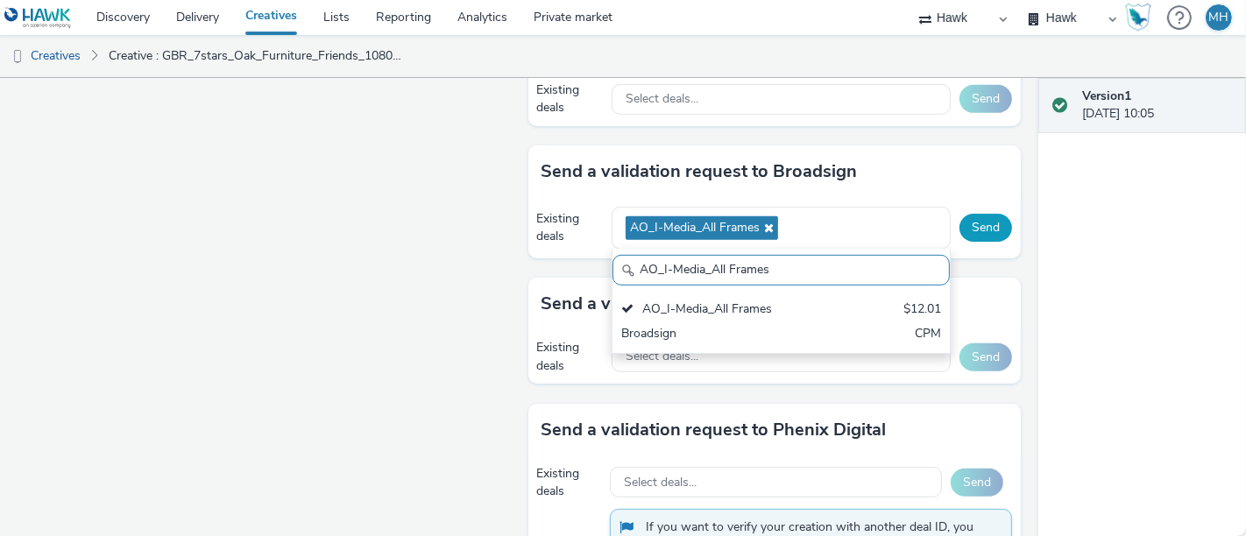
click at [986, 217] on button "Send" at bounding box center [986, 228] width 53 height 28
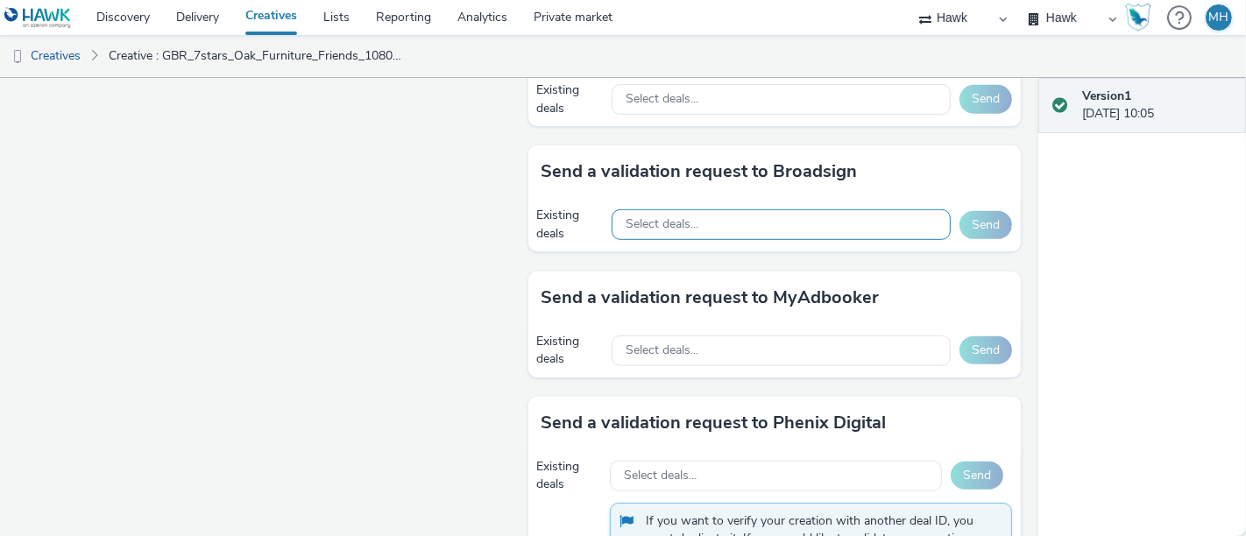
click at [654, 229] on div "Select deals..." at bounding box center [781, 225] width 339 height 31
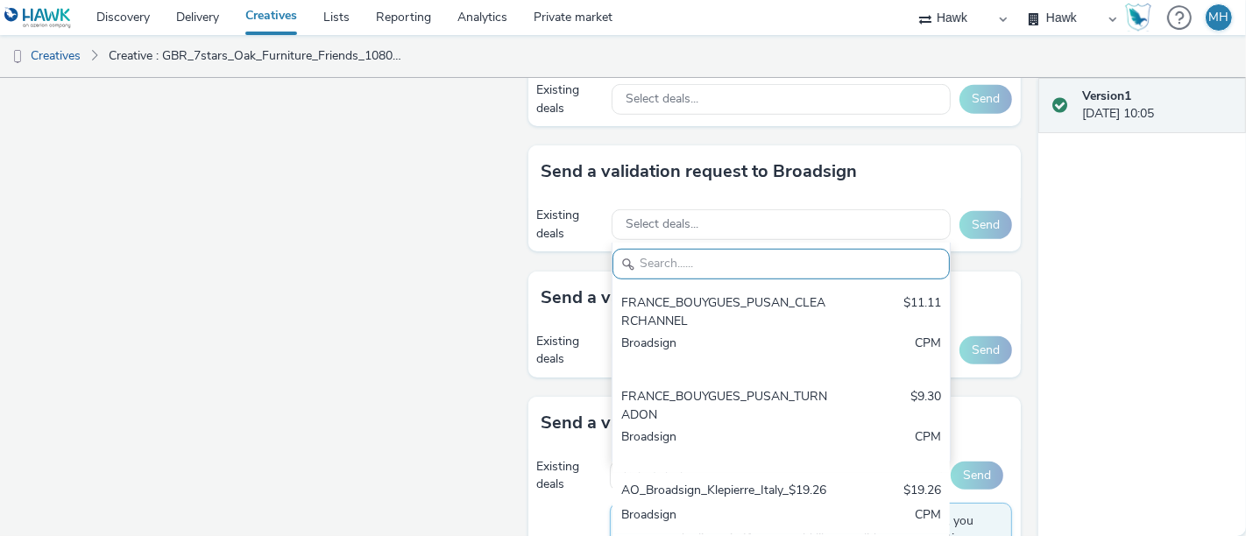
click at [659, 267] on input "text" at bounding box center [781, 264] width 337 height 31
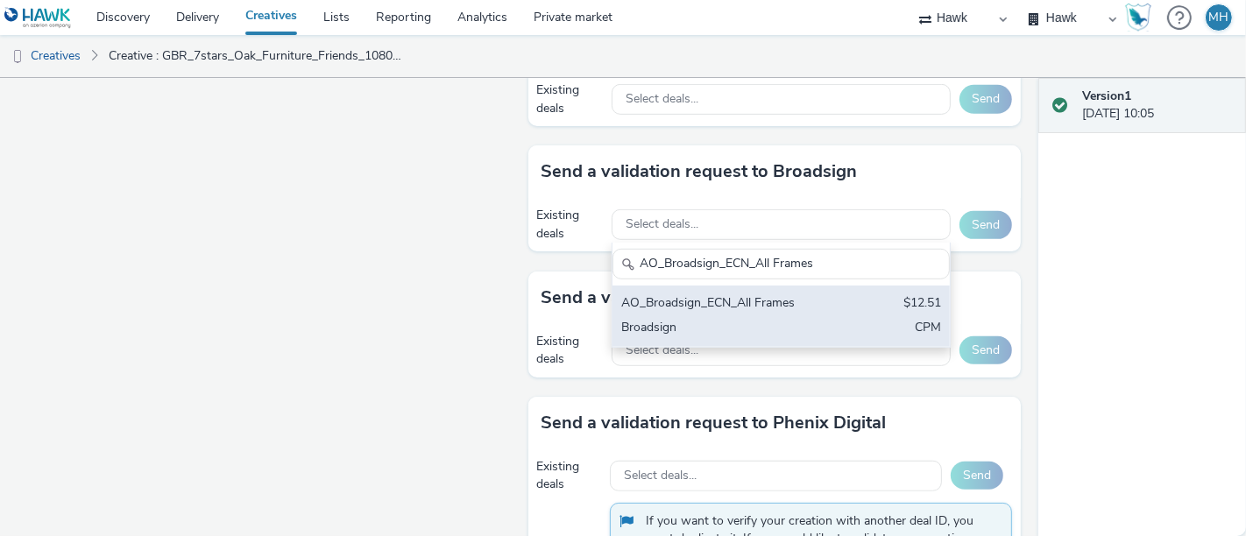
type input "AO_Broadsign_ECN_All Frames"
click at [673, 302] on div "AO_Broadsign_ECN_All Frames" at bounding box center [726, 305] width 210 height 20
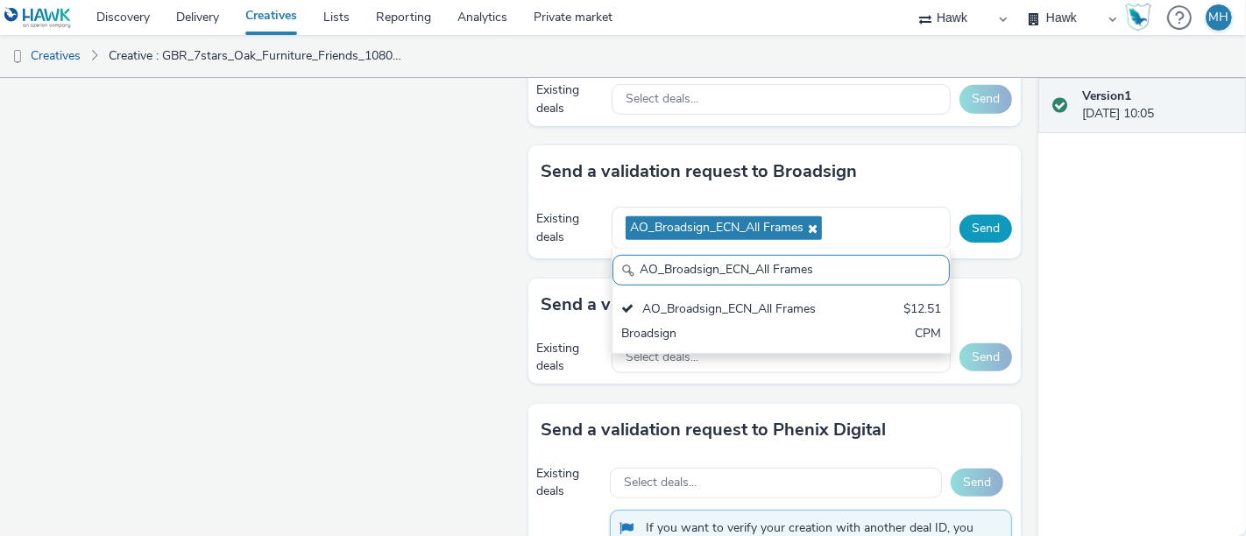
click at [960, 224] on button "Send" at bounding box center [986, 229] width 53 height 28
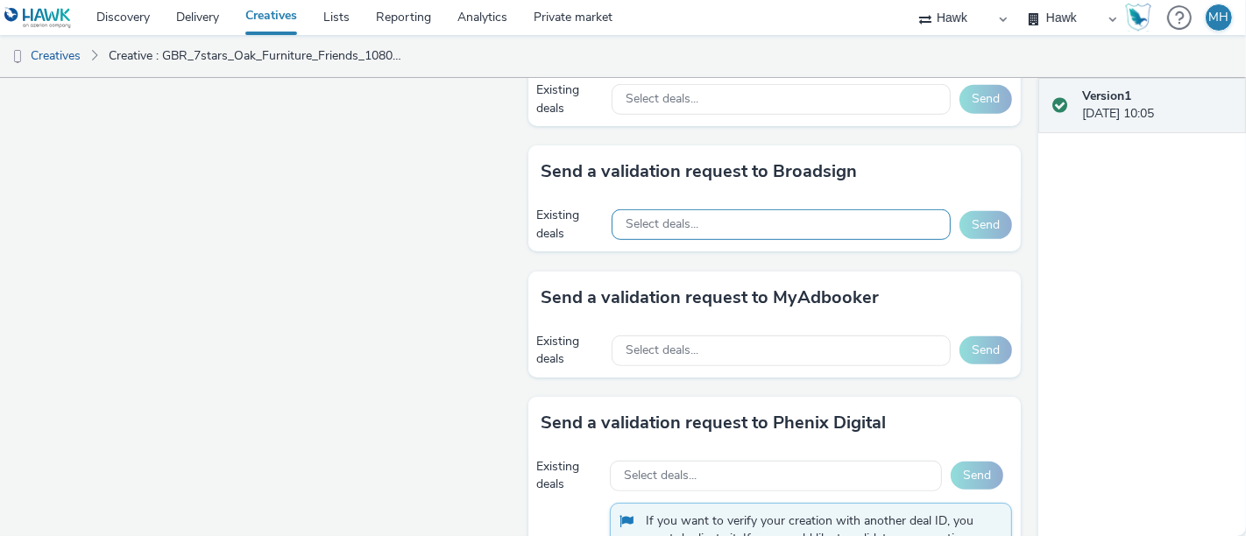
click at [661, 231] on div "Select deals..." at bounding box center [781, 225] width 339 height 31
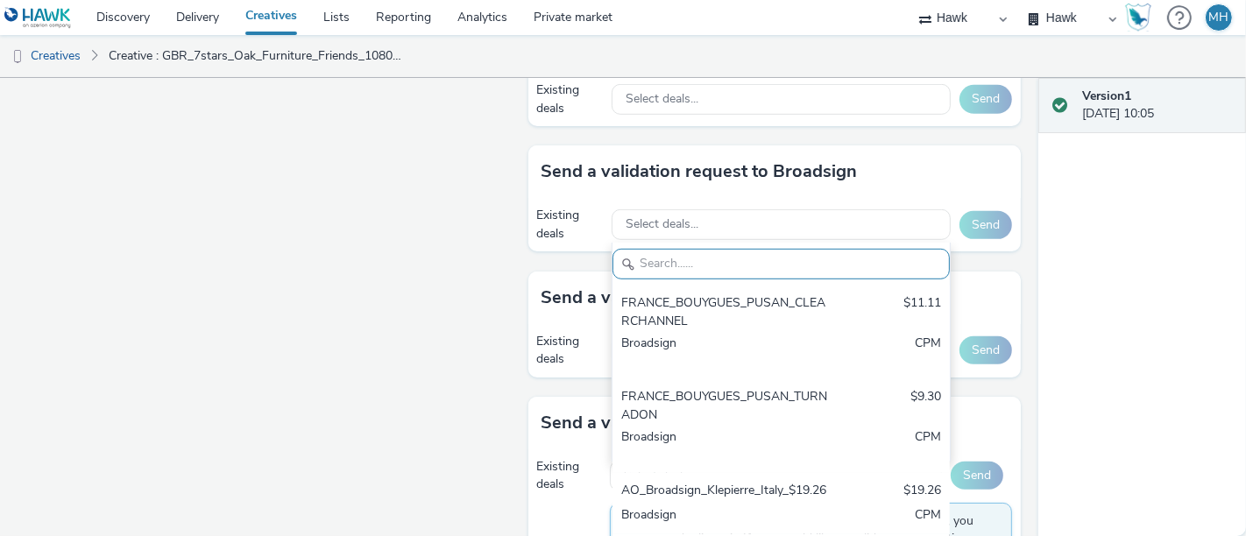
click at [656, 249] on input "text" at bounding box center [781, 264] width 337 height 31
paste input "AO_Broadsign_ECN_All Frames"
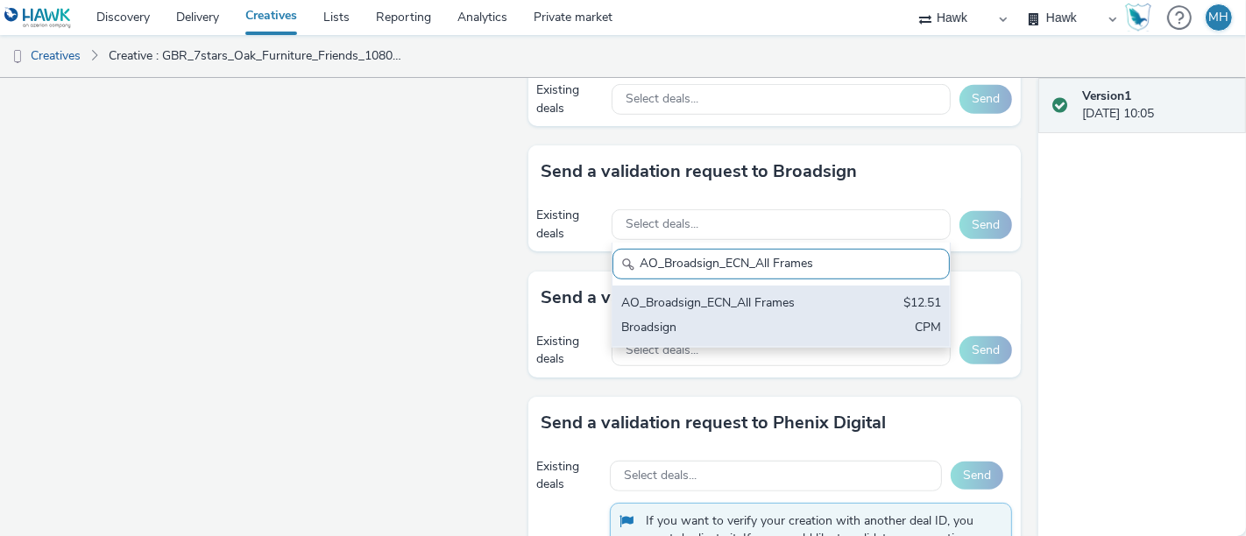
type input "AO_Broadsign_ECN_All Frames"
click at [686, 311] on div "AO_Broadsign_ECN_All Frames $12.51 Broadsign CPM" at bounding box center [781, 316] width 337 height 61
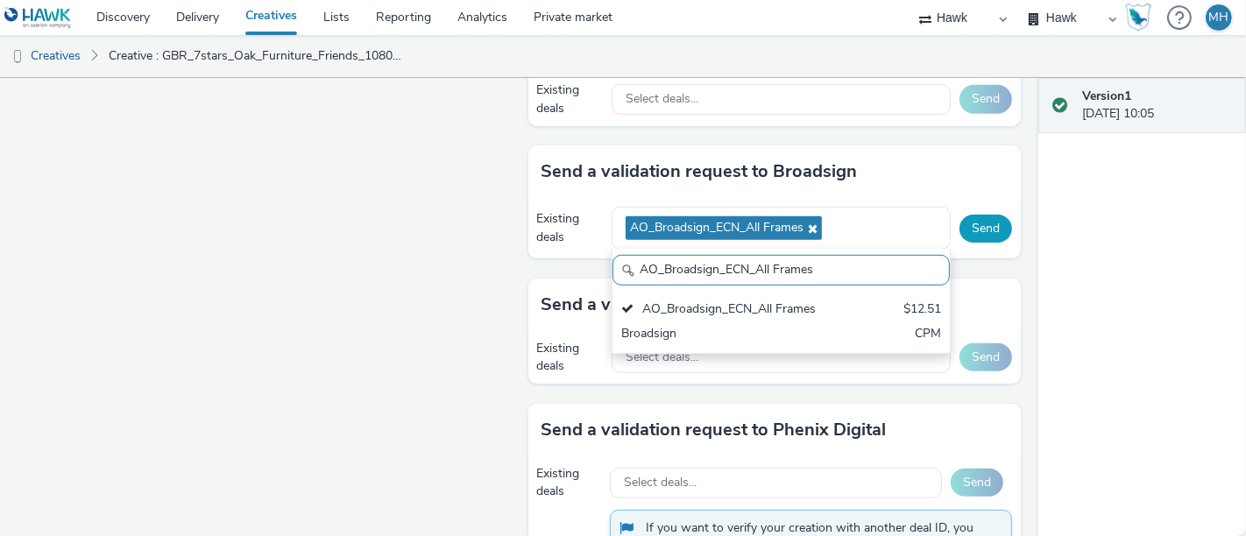
click at [984, 218] on button "Send" at bounding box center [986, 229] width 53 height 28
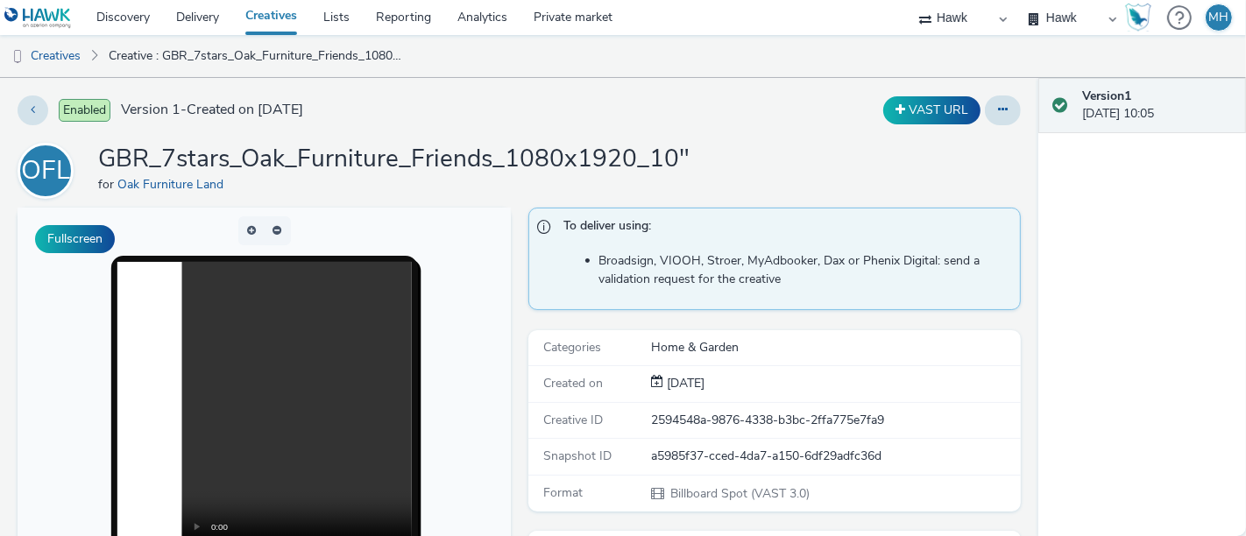
click at [284, 13] on link "Creatives" at bounding box center [271, 17] width 78 height 35
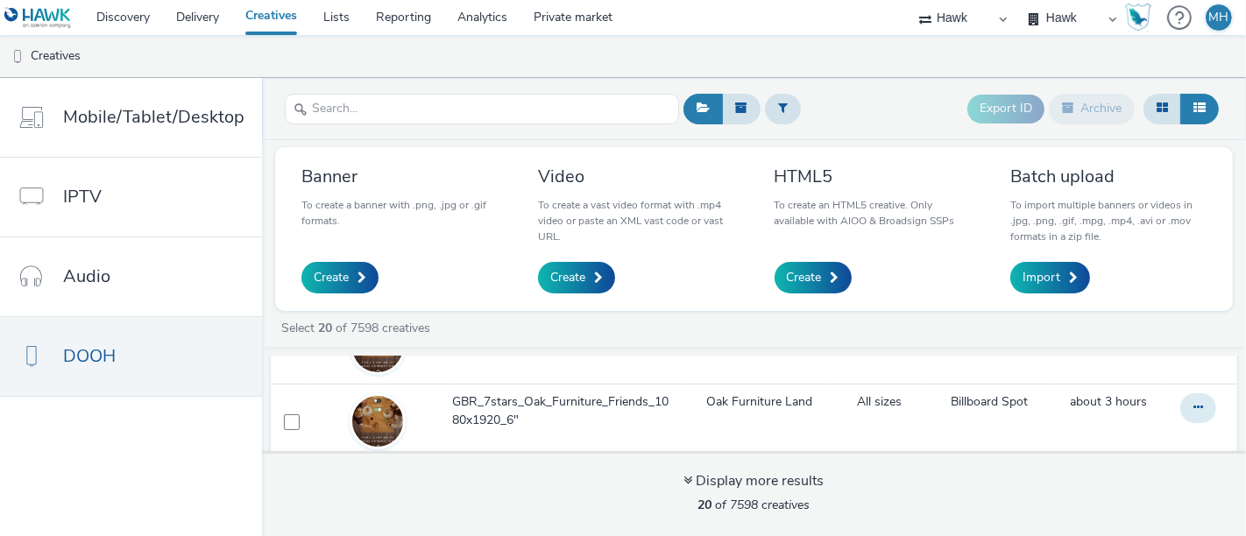
scroll to position [195, 0]
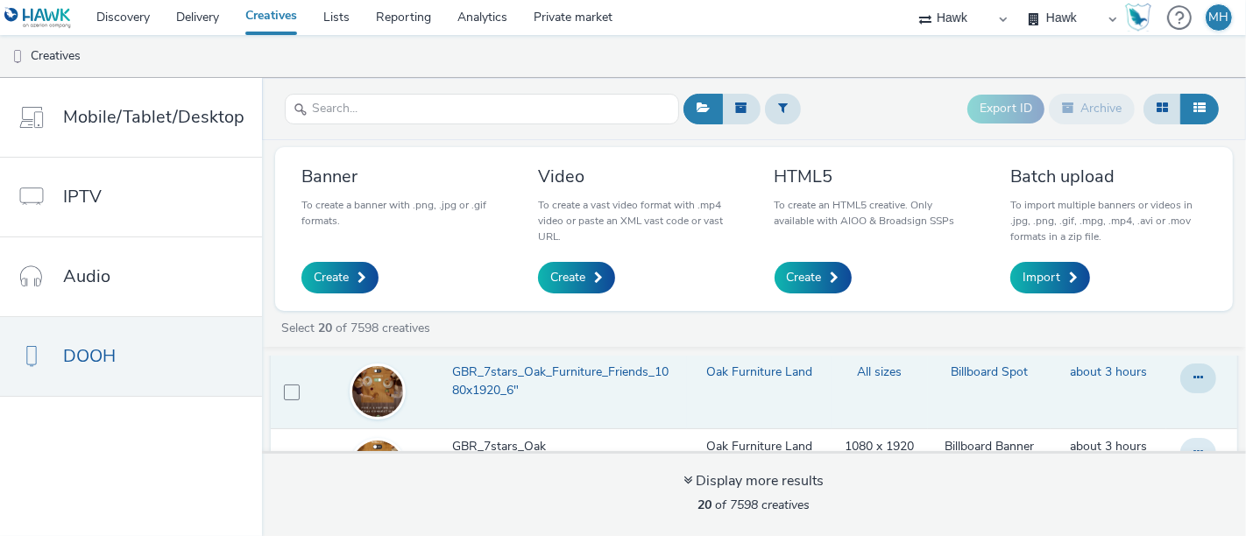
click at [492, 389] on span "GBR_7stars_Oak_Furniture_Friends_1080x1920_6"" at bounding box center [565, 382] width 226 height 36
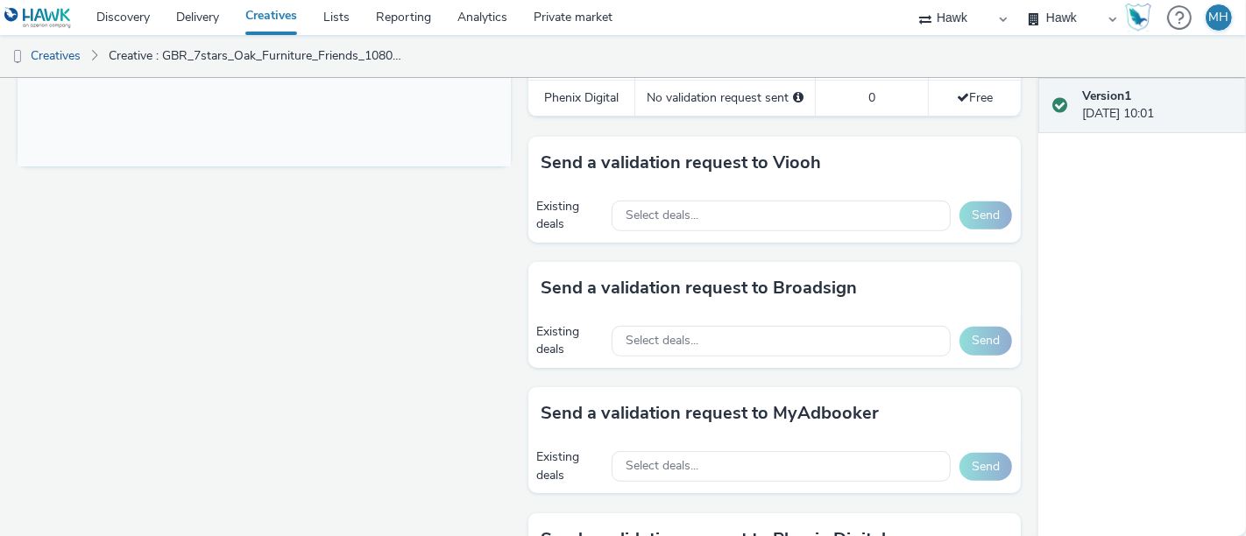
scroll to position [778, 0]
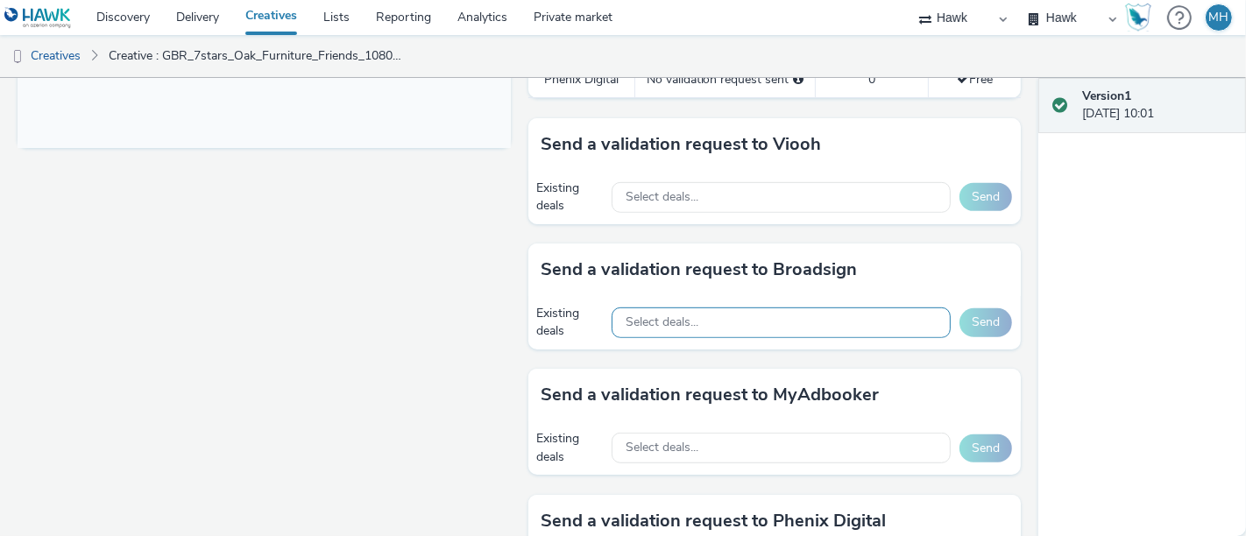
click at [650, 329] on div "Select deals..." at bounding box center [781, 323] width 339 height 31
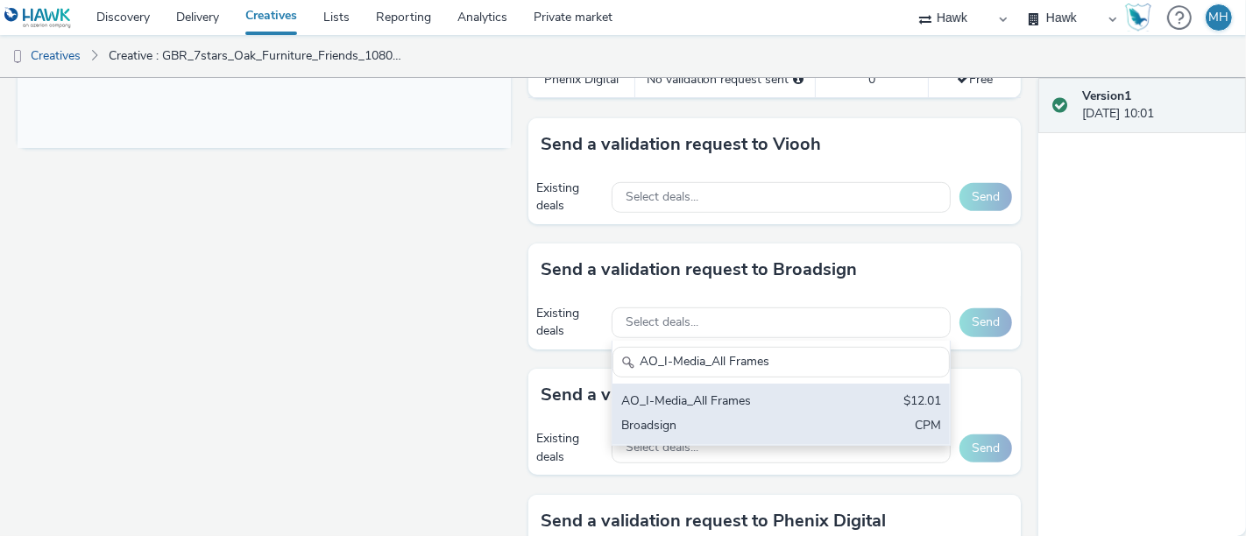
type input "AO_I-Media_All Frames"
click at [636, 419] on div "Broadsign" at bounding box center [726, 427] width 210 height 20
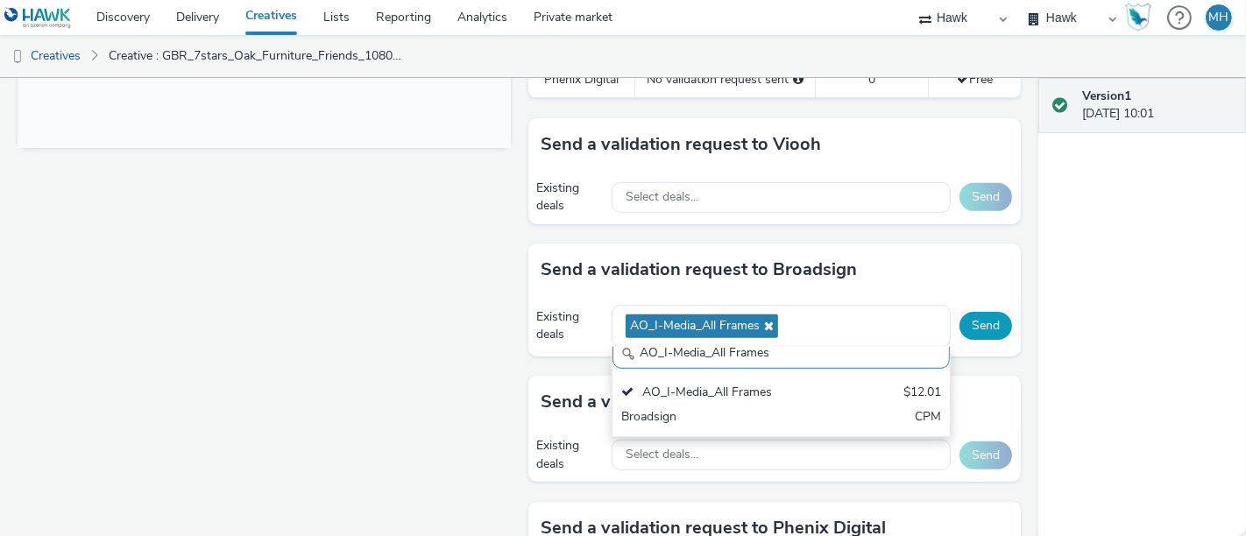
click at [963, 316] on button "Send" at bounding box center [986, 326] width 53 height 28
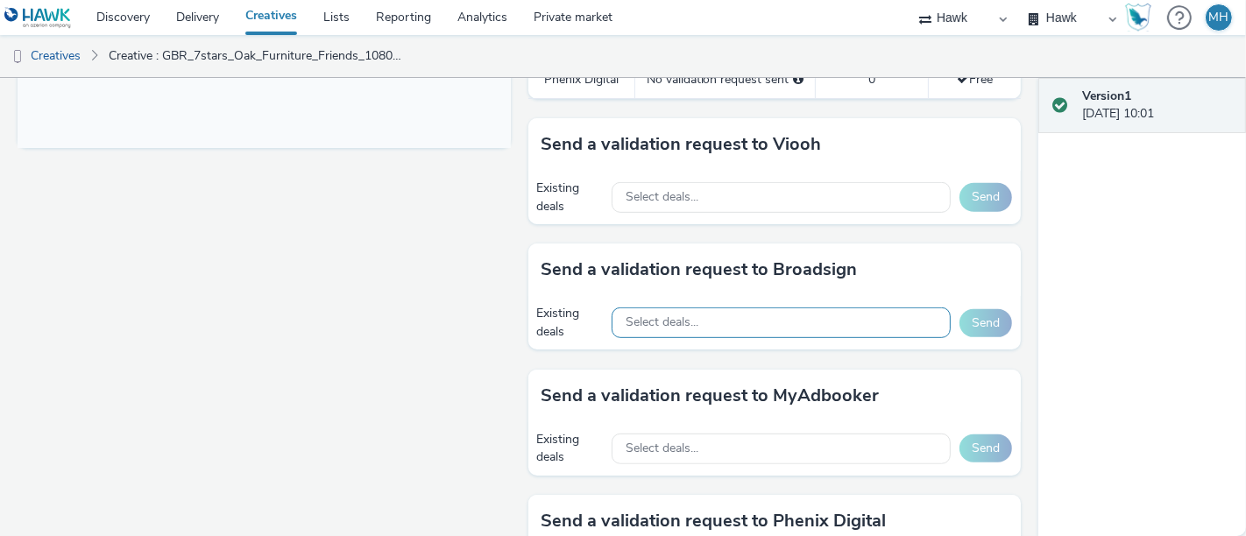
click at [725, 324] on div "Select deals..." at bounding box center [781, 323] width 339 height 31
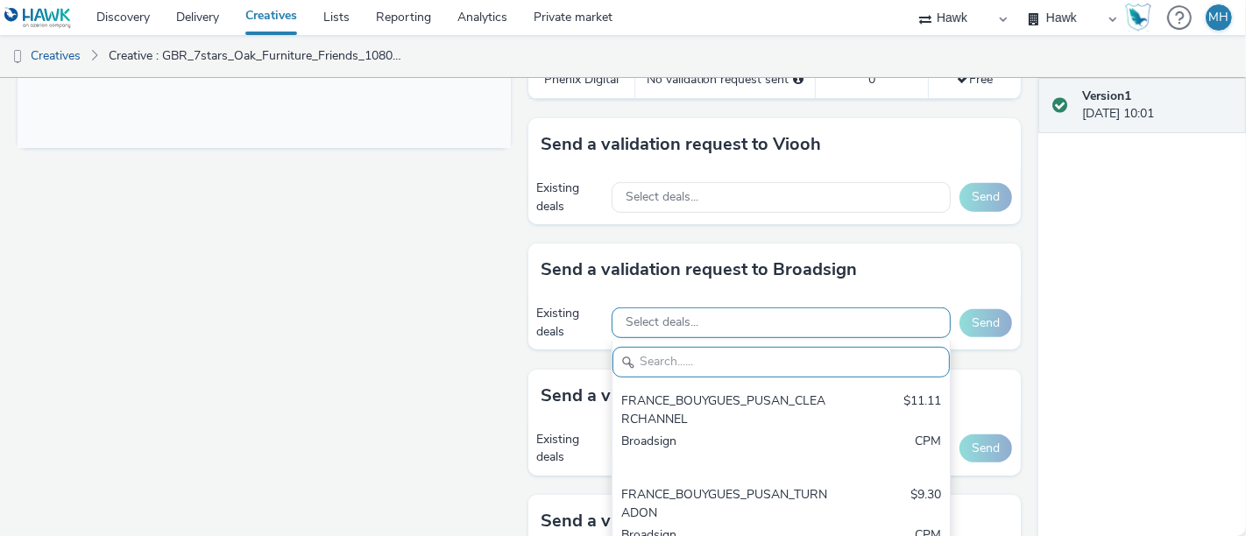
paste input "AO_Broadsign_ECN_All Frames"
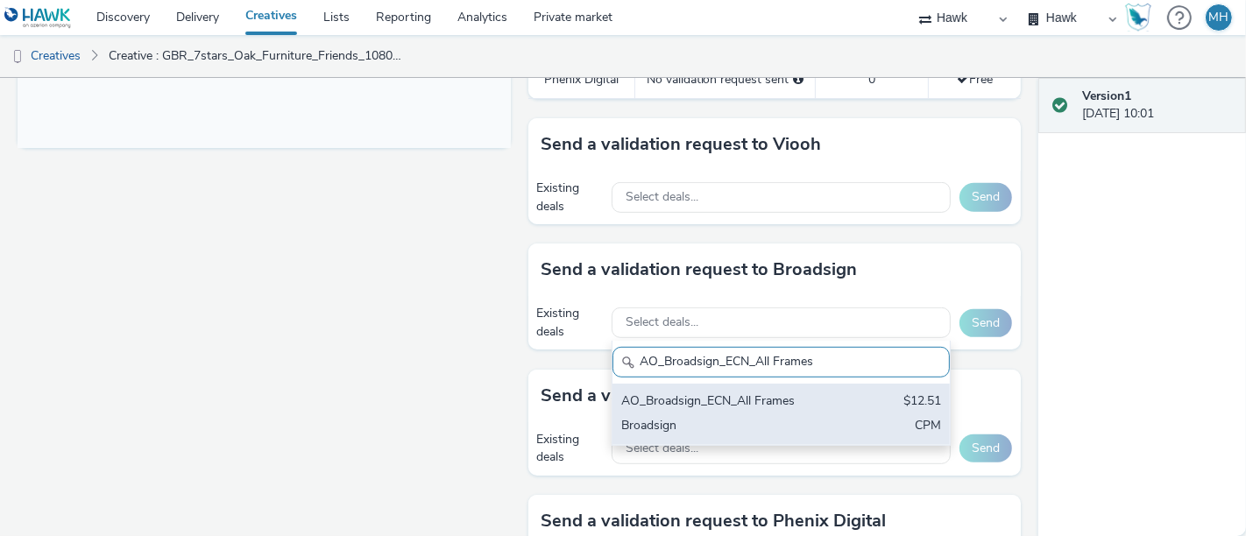
type input "AO_Broadsign_ECN_All Frames"
click at [724, 417] on div "Broadsign" at bounding box center [726, 427] width 210 height 20
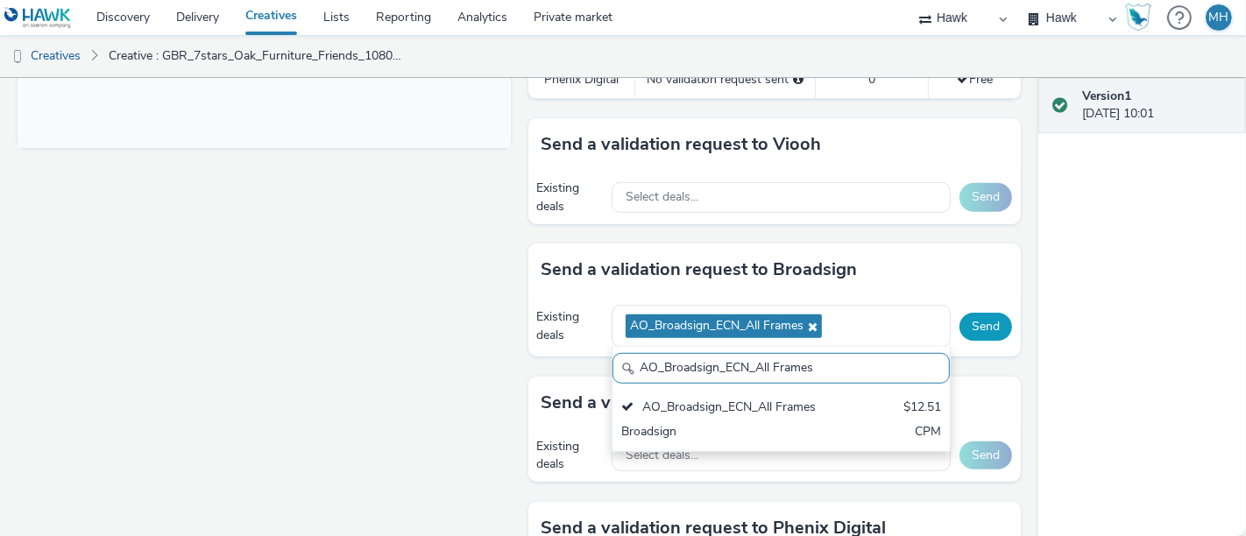
click at [979, 319] on button "Send" at bounding box center [986, 327] width 53 height 28
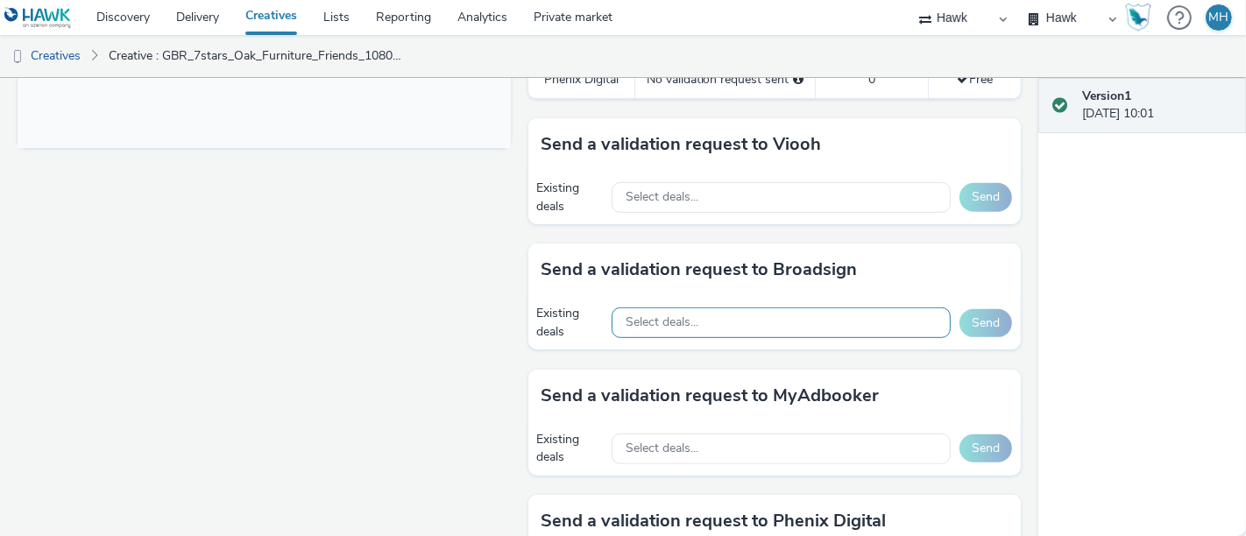
click at [618, 308] on div "Select deals..." at bounding box center [781, 323] width 339 height 31
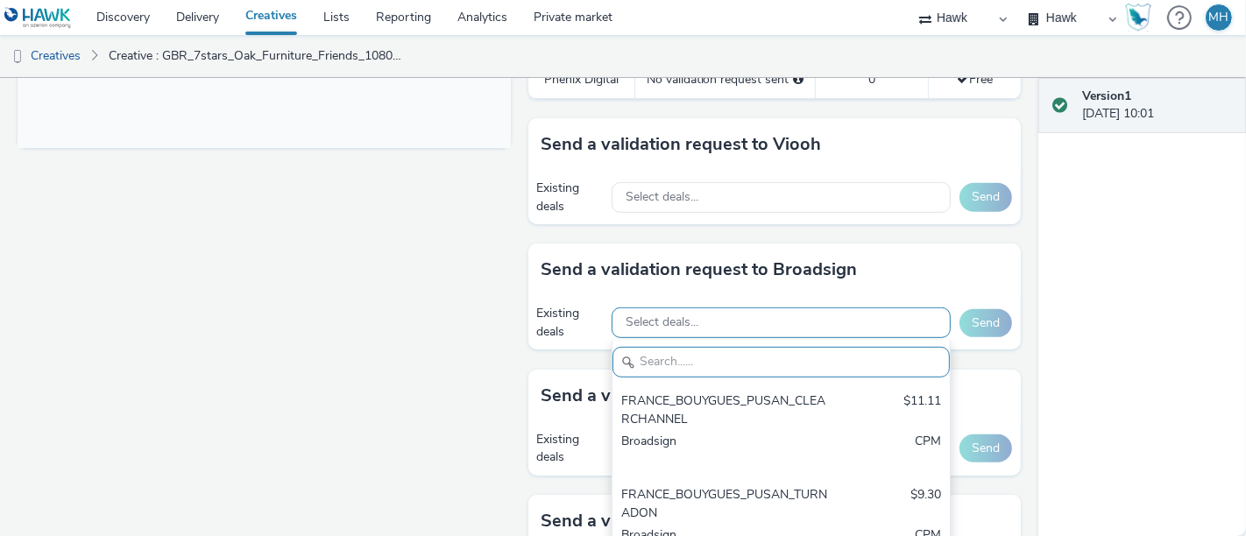
paste input "AO_Broadsign_ECN_All Frames"
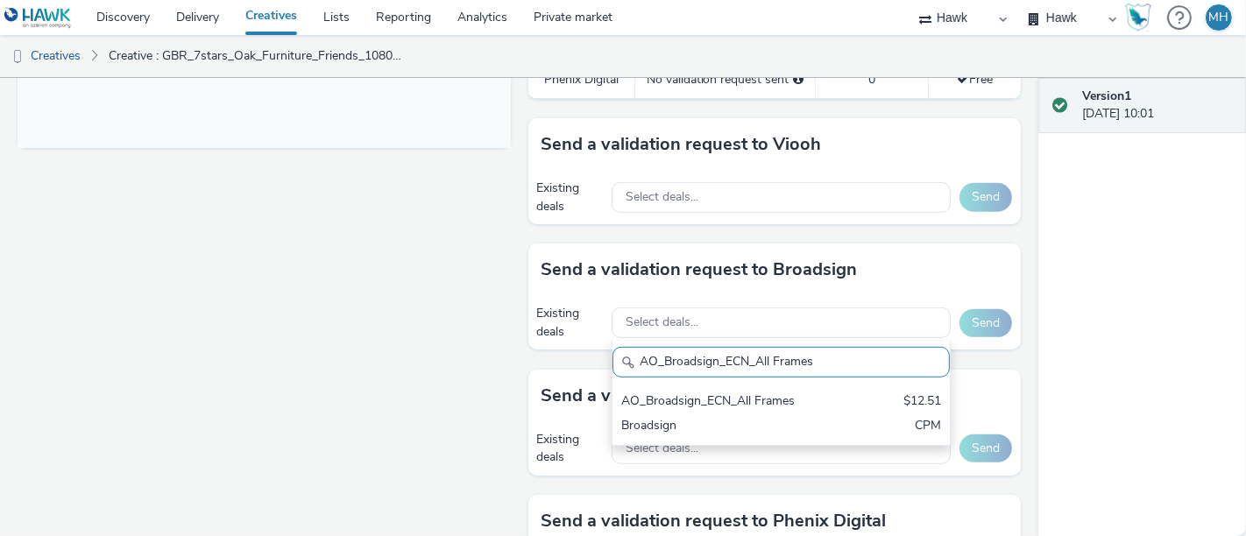
click at [676, 366] on input "AO_Broadsign_ECN_All Frames" at bounding box center [781, 362] width 337 height 31
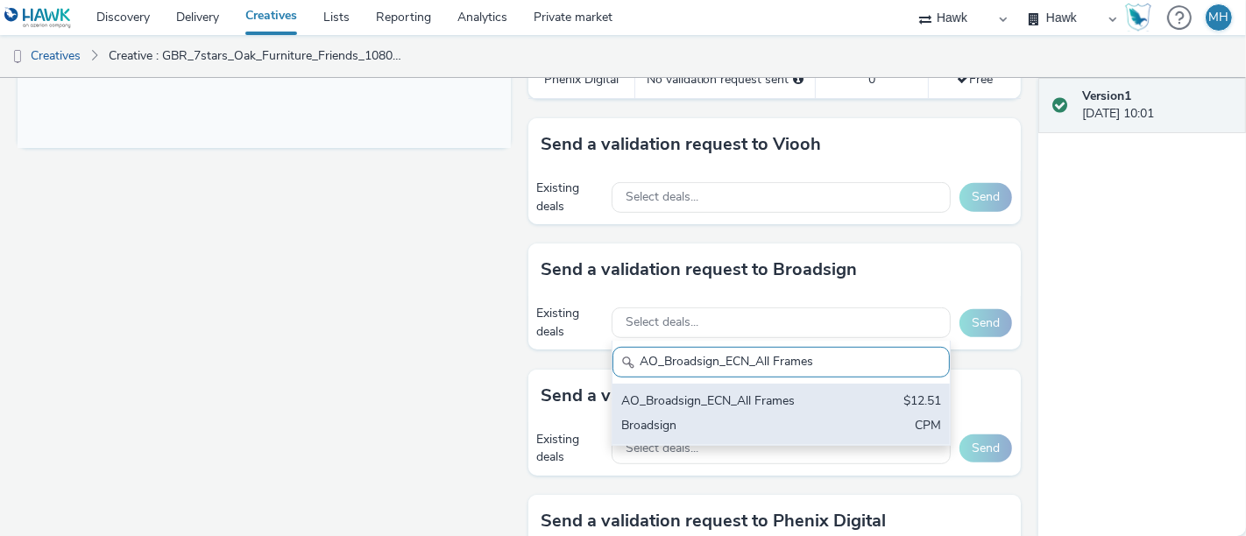
type input "AO_Broadsign_ECN_All Frames"
click at [648, 404] on div "AO_Broadsign_ECN_All Frames" at bounding box center [726, 403] width 210 height 20
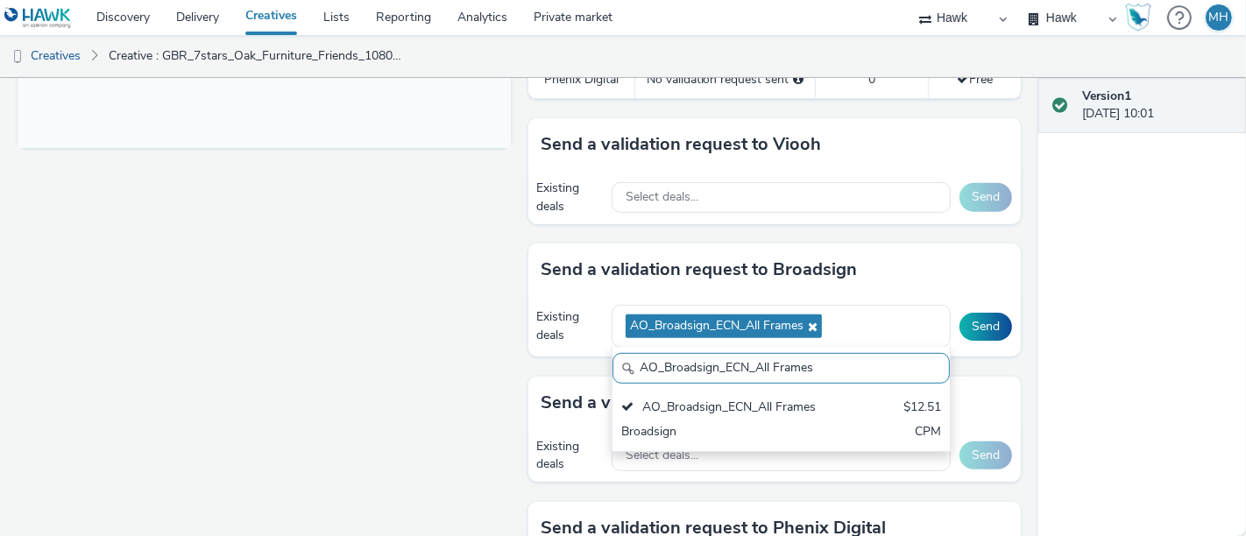
click at [995, 303] on div "Existing deals AO_Broadsign_ECN_All Frames AO_Broadsign_ECN_All Frames AO_Broad…" at bounding box center [776, 326] width 494 height 60
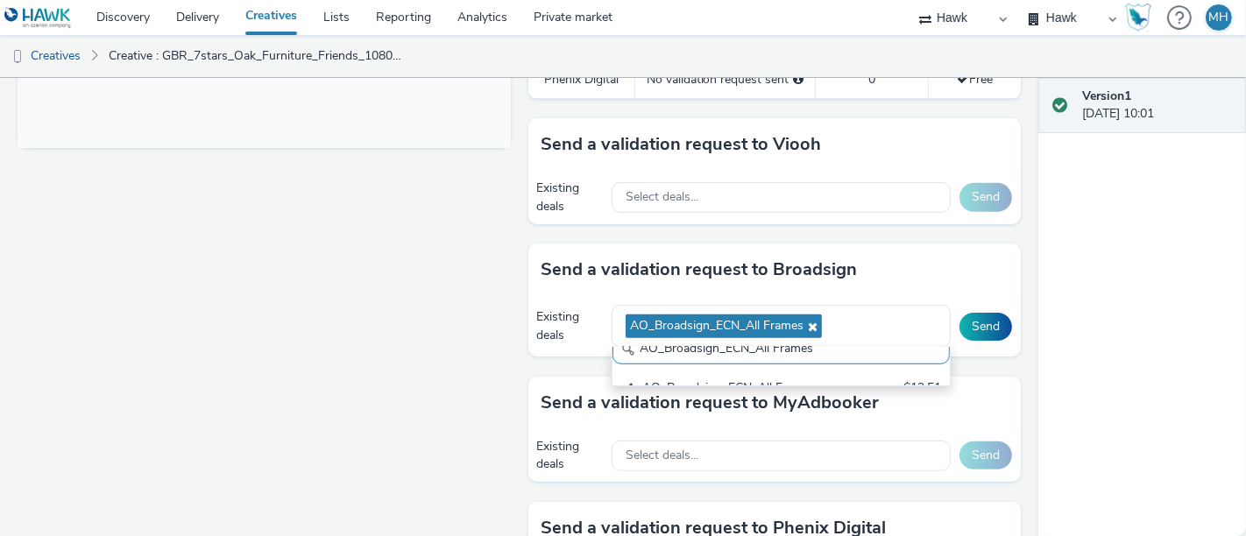
scroll to position [0, 0]
click at [989, 313] on button "Send" at bounding box center [986, 327] width 53 height 28
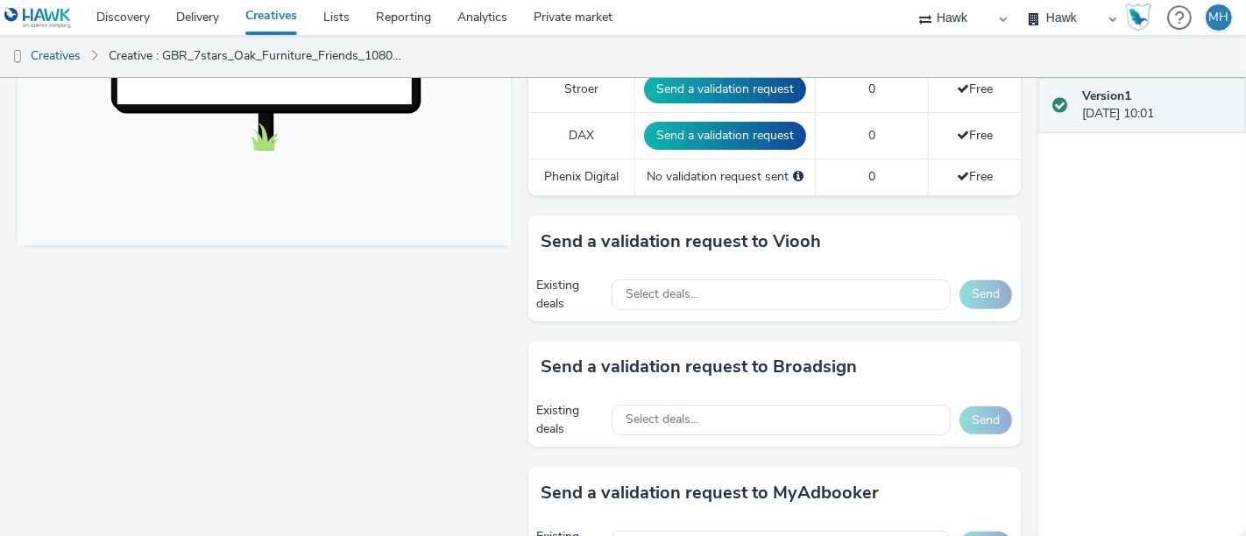
scroll to position [778, 0]
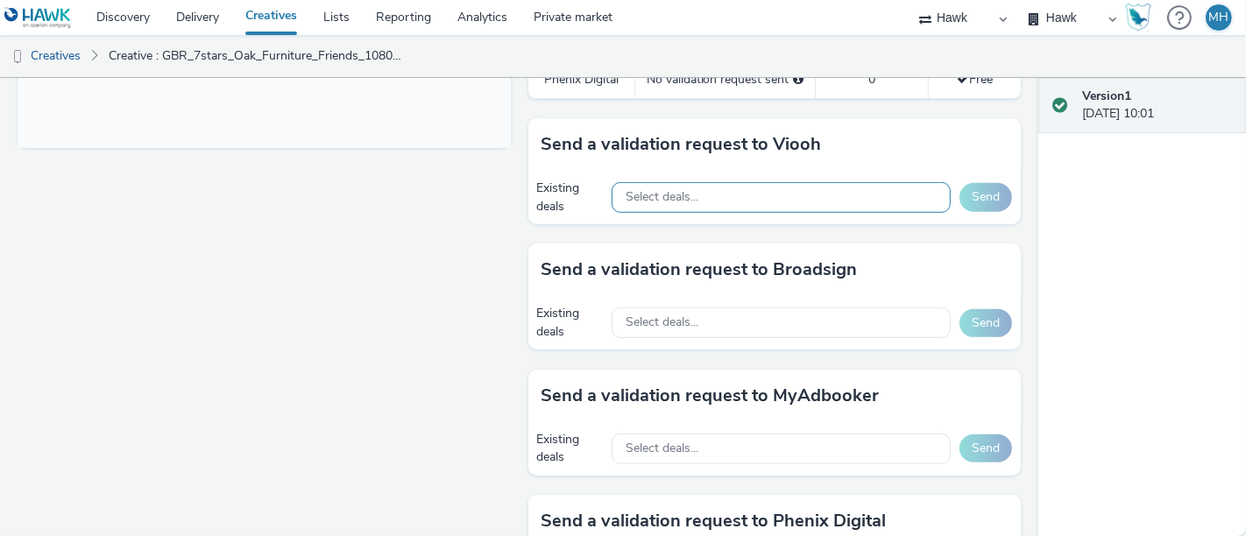
click at [667, 202] on div "Select deals..." at bounding box center [781, 197] width 339 height 31
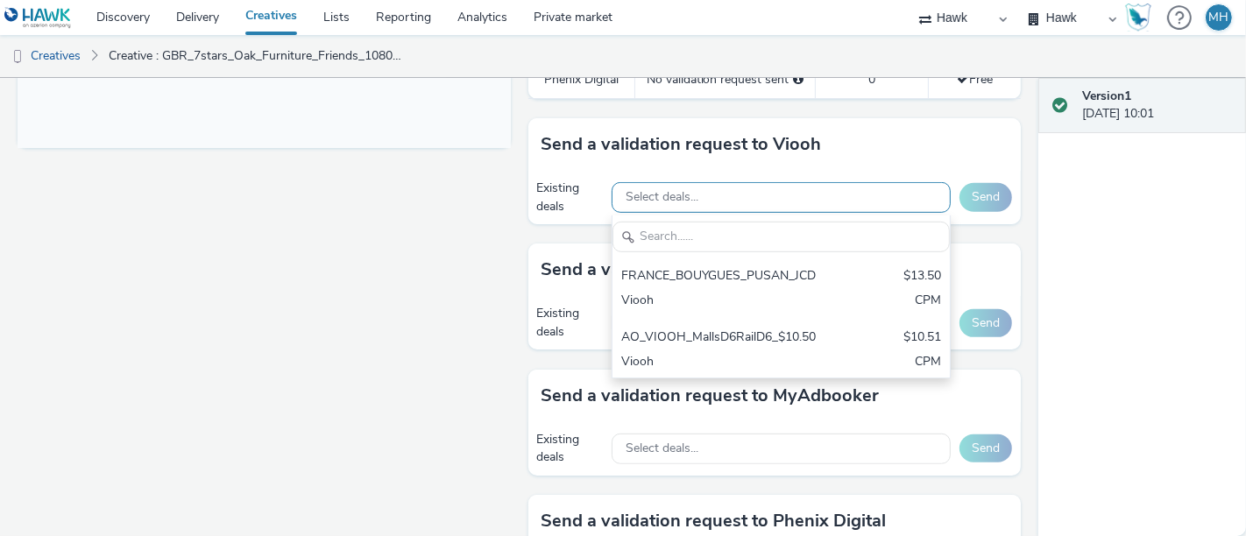
scroll to position [0, 0]
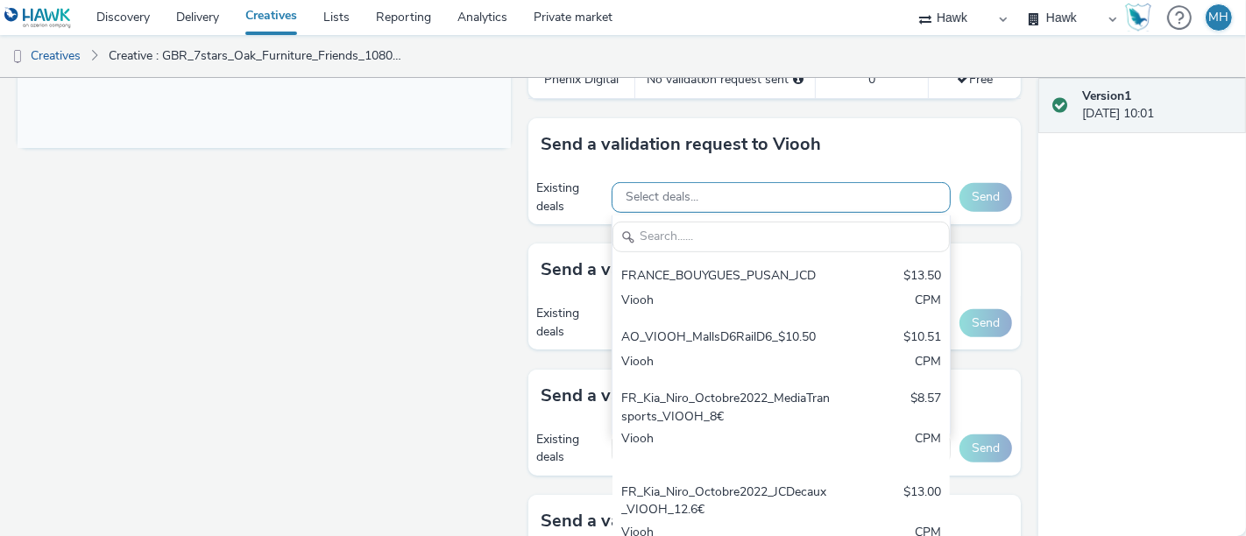
type input "AO_Broadsign_ECN_All Frames"
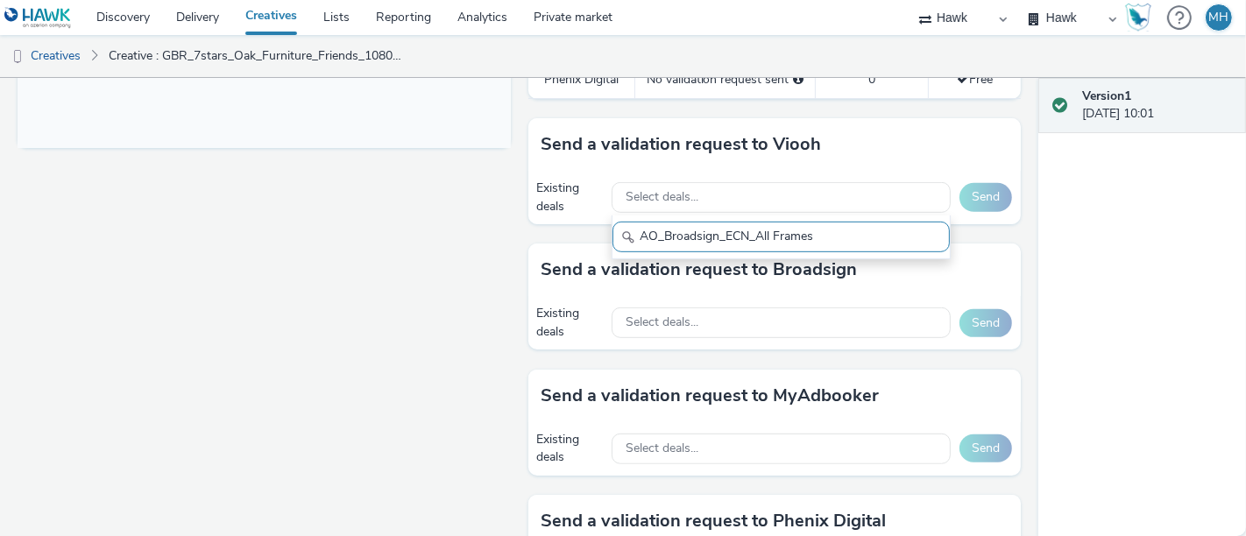
click at [665, 232] on input "AO_Broadsign_ECN_All Frames" at bounding box center [781, 237] width 337 height 31
click at [629, 228] on input "AO_Broadsign_ECN_All Frames" at bounding box center [781, 237] width 337 height 31
drag, startPoint x: 808, startPoint y: 238, endPoint x: 586, endPoint y: 244, distance: 221.8
click at [586, 244] on div "To deliver using: Broadsign, VIOOH, [PERSON_NAME], MyAdbooker, Dax or Phenix Di…" at bounding box center [771, 224] width 502 height 1590
click at [701, 234] on input "RailMail" at bounding box center [781, 237] width 337 height 31
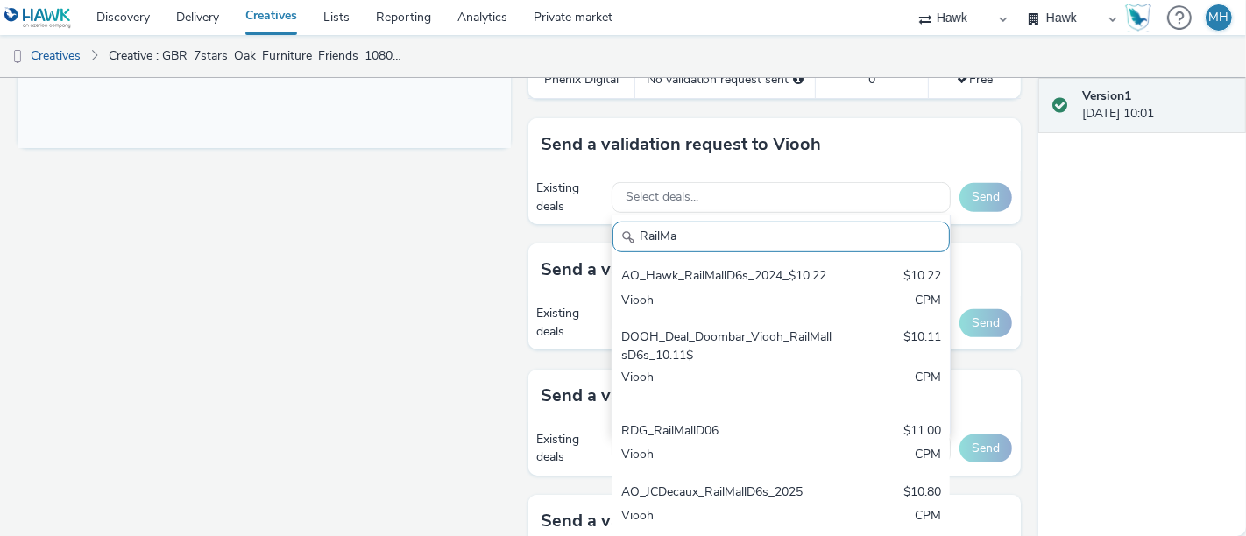
type input "RailMa"
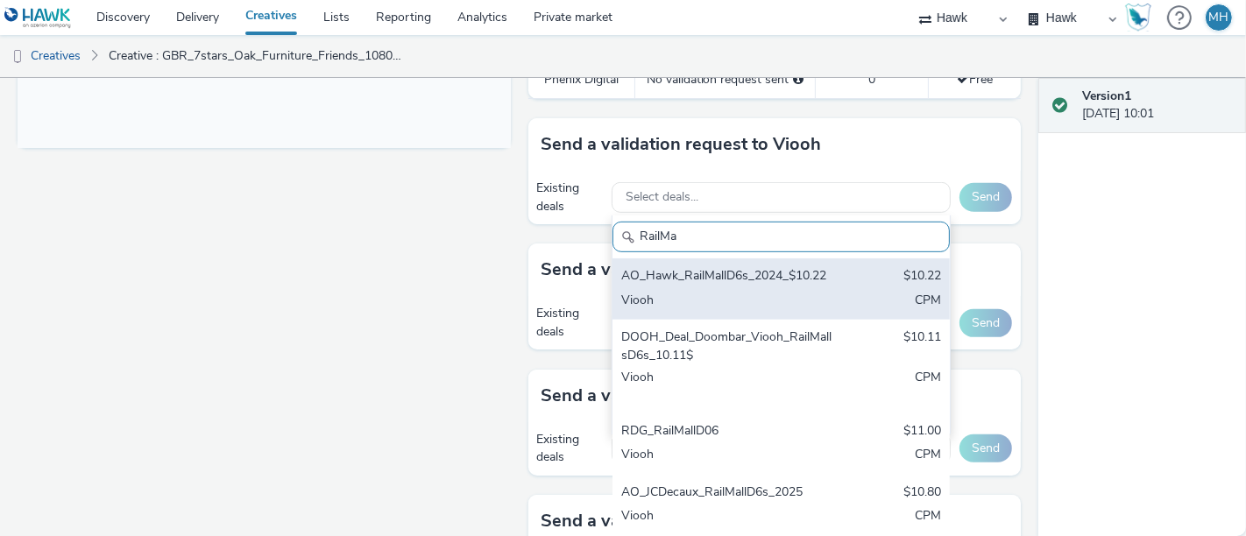
scroll to position [29, 0]
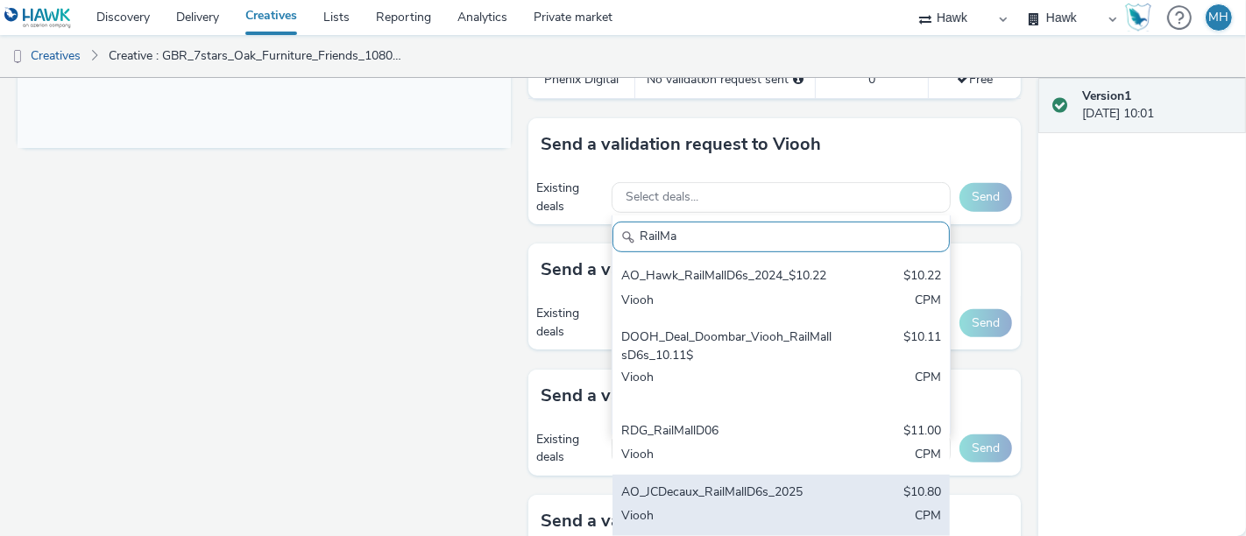
click at [727, 482] on div "AO_JCDecaux_RailMallD6s_2025" at bounding box center [726, 494] width 210 height 20
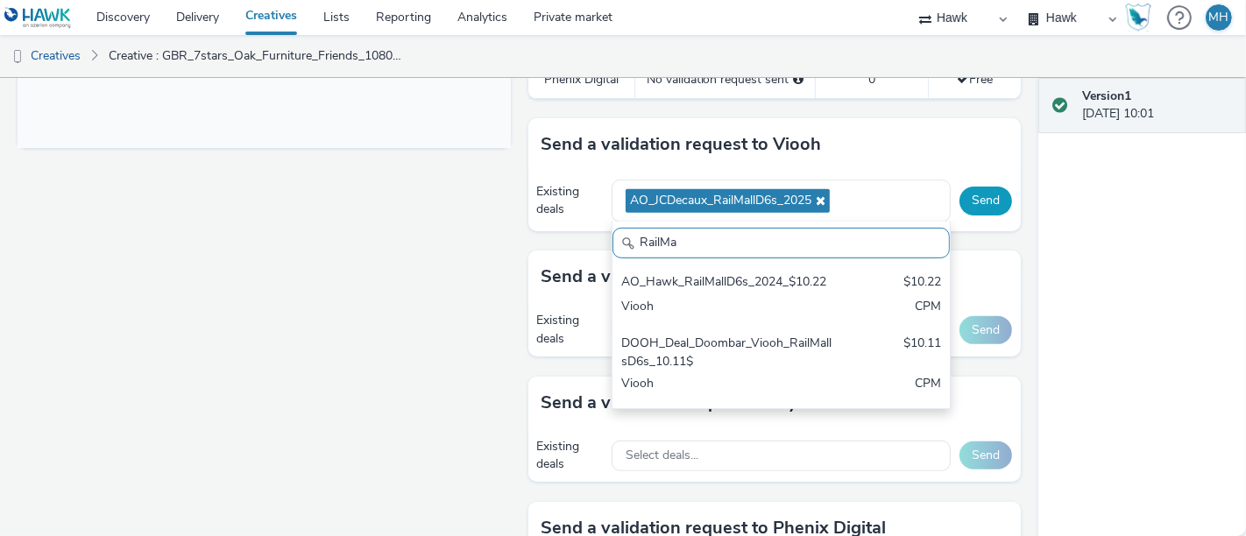
click at [982, 203] on button "Send" at bounding box center [986, 201] width 53 height 28
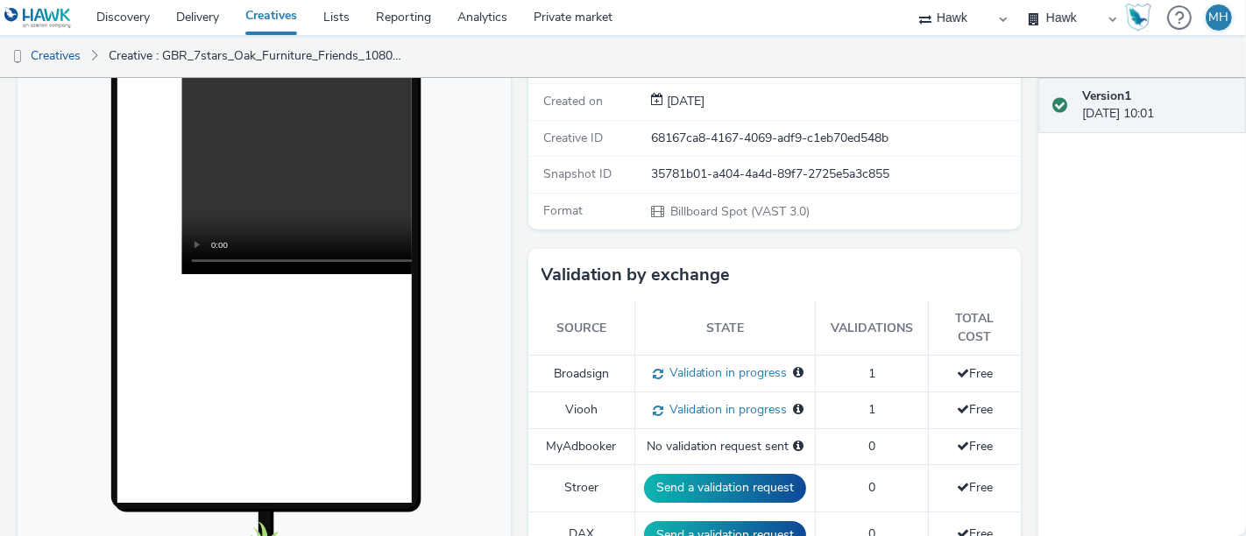
scroll to position [0, 0]
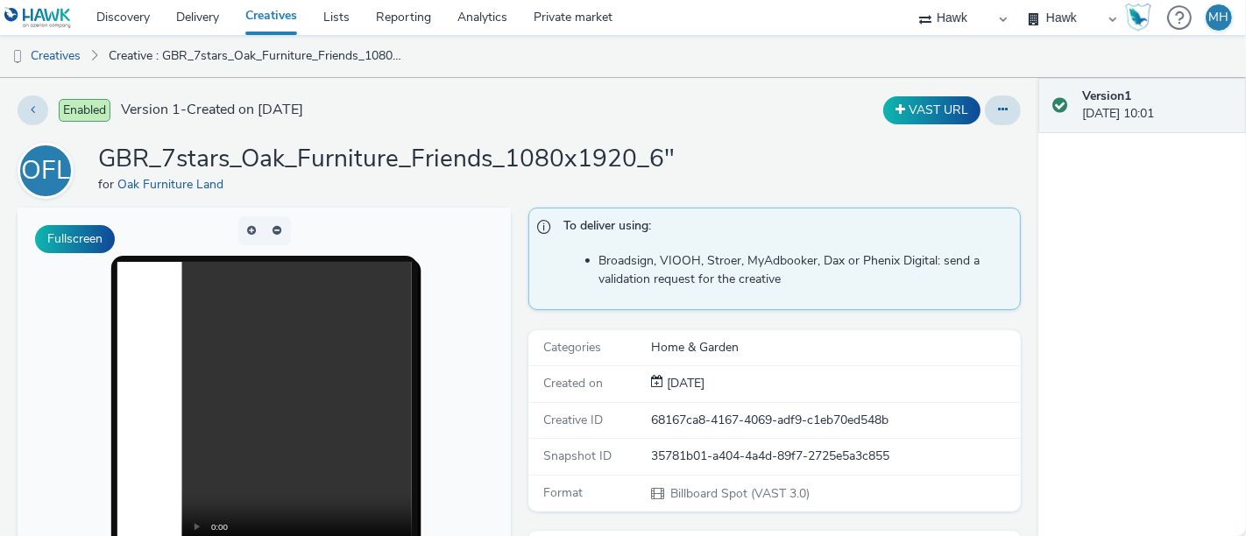
click at [295, 7] on link "Creatives" at bounding box center [271, 17] width 78 height 35
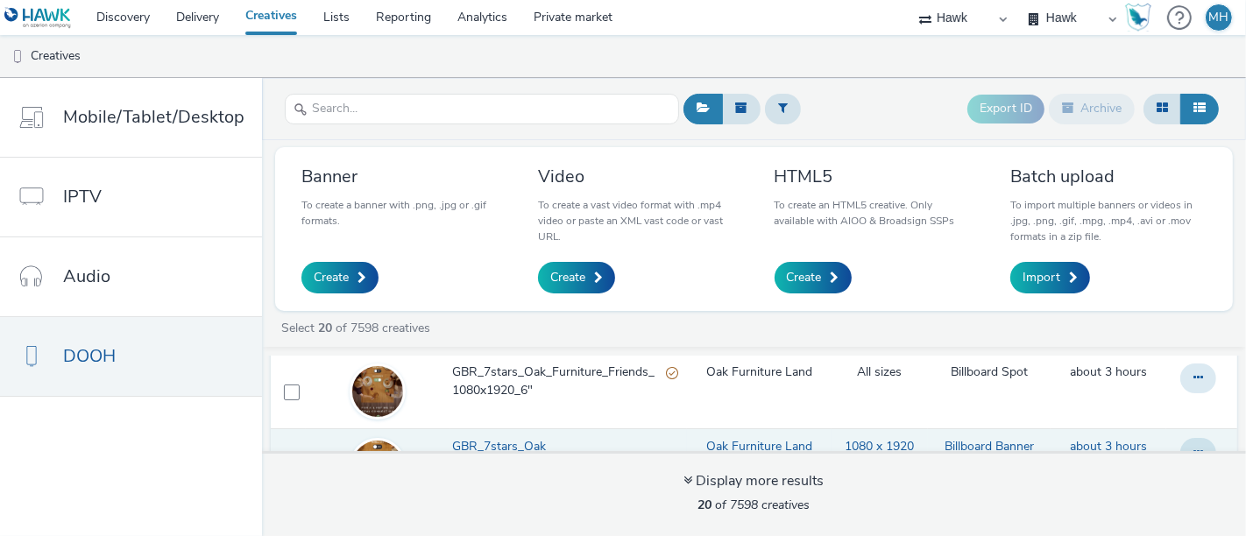
scroll to position [292, 0]
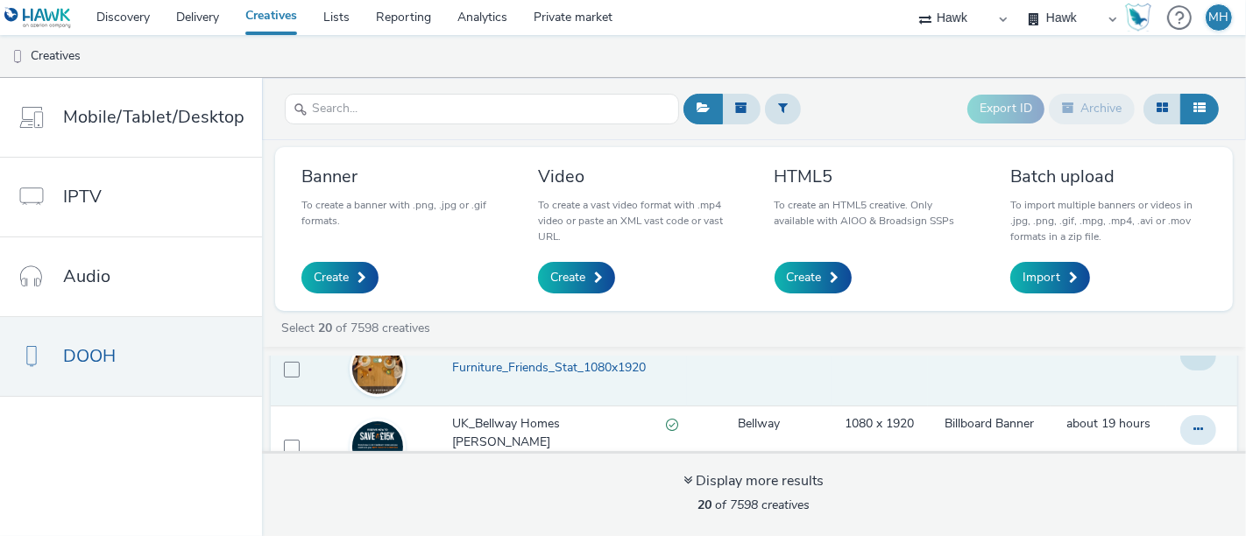
click at [460, 371] on span "GBR_7stars_Oak Furniture_Friends_Stat_1080x1920" at bounding box center [565, 359] width 226 height 36
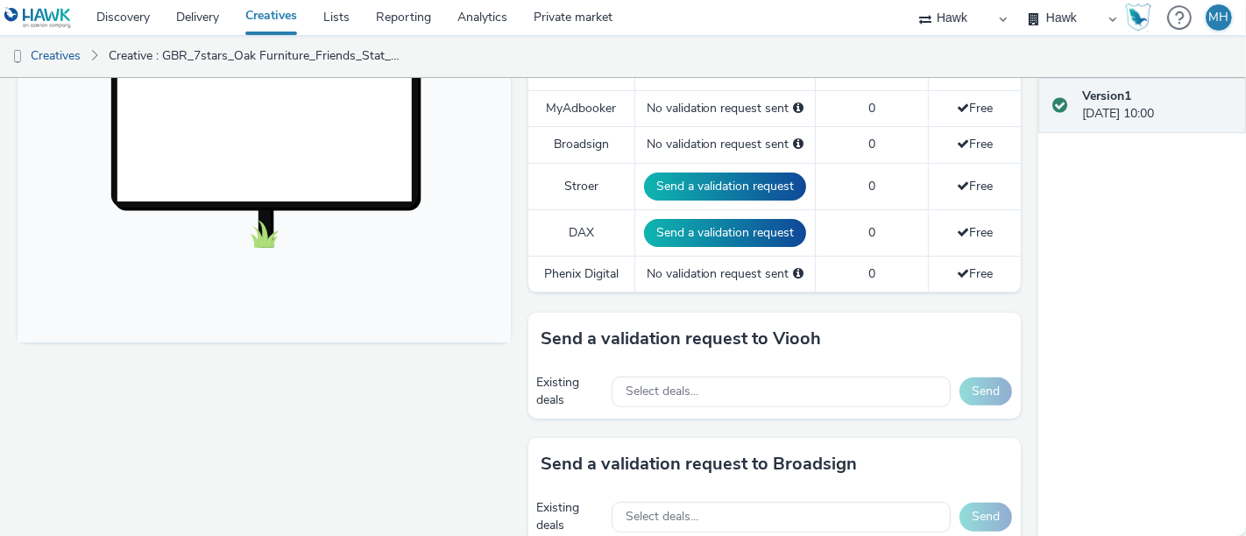
scroll to position [778, 0]
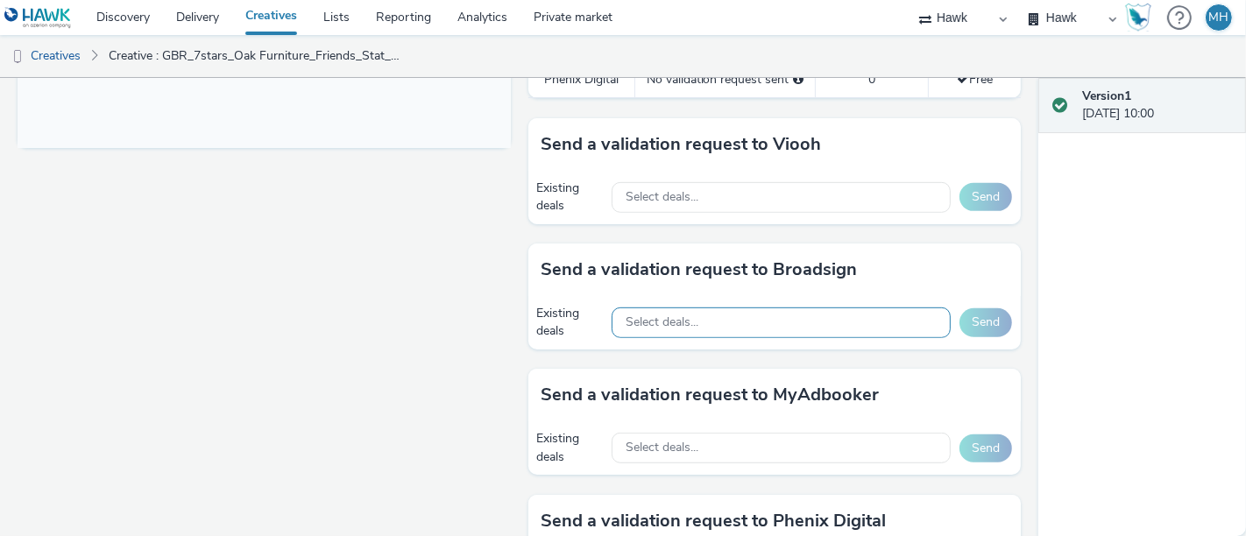
click at [656, 322] on span "Select deals..." at bounding box center [662, 323] width 73 height 15
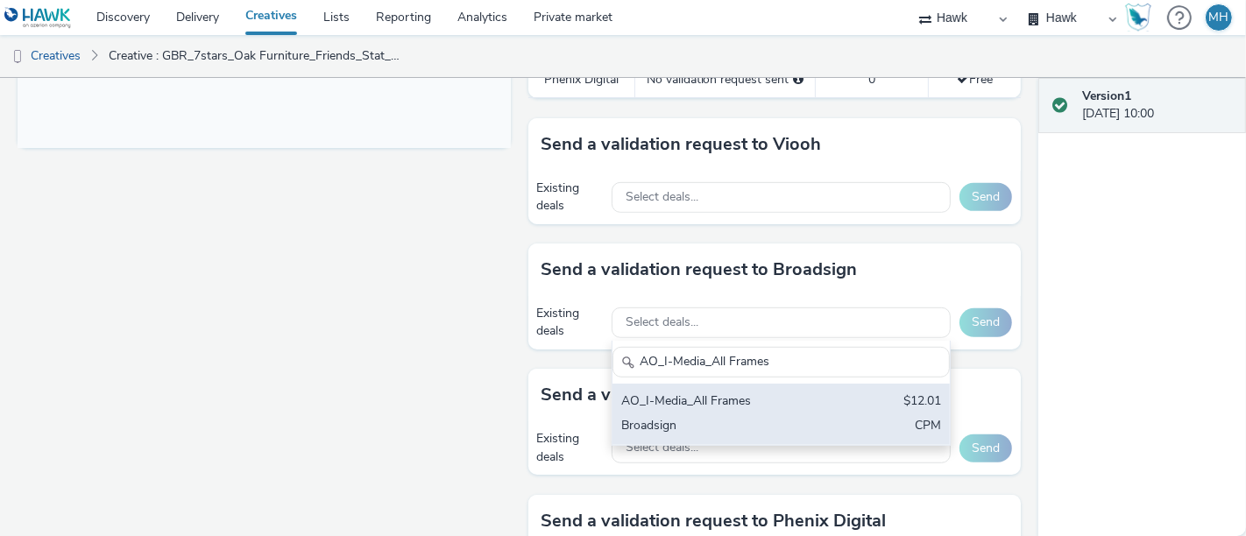
type input "AO_I-Media_All Frames"
click at [700, 404] on div "AO_I-Media_All Frames" at bounding box center [726, 403] width 210 height 20
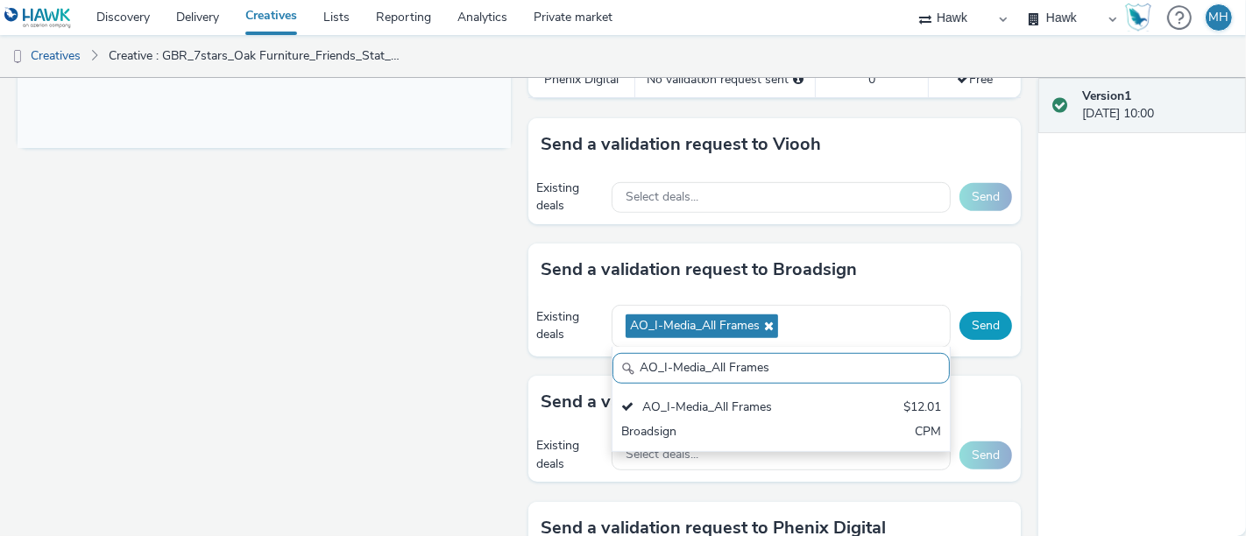
click at [970, 312] on button "Send" at bounding box center [986, 326] width 53 height 28
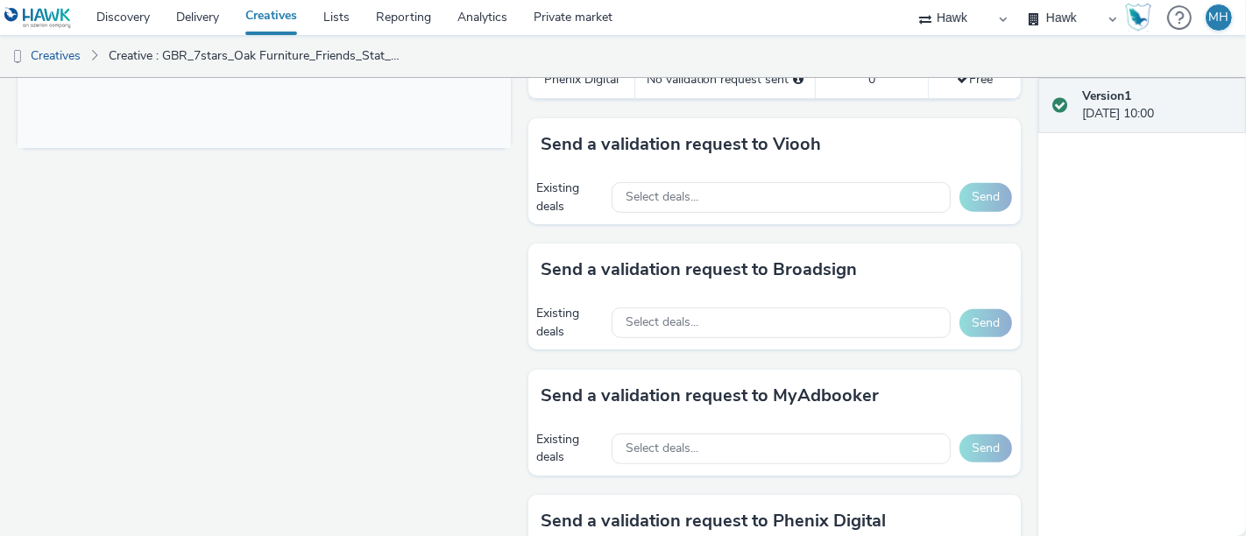
click at [650, 339] on div "Existing deals Select deals... Send" at bounding box center [776, 322] width 494 height 53
click at [650, 329] on div "Select deals..." at bounding box center [781, 323] width 339 height 31
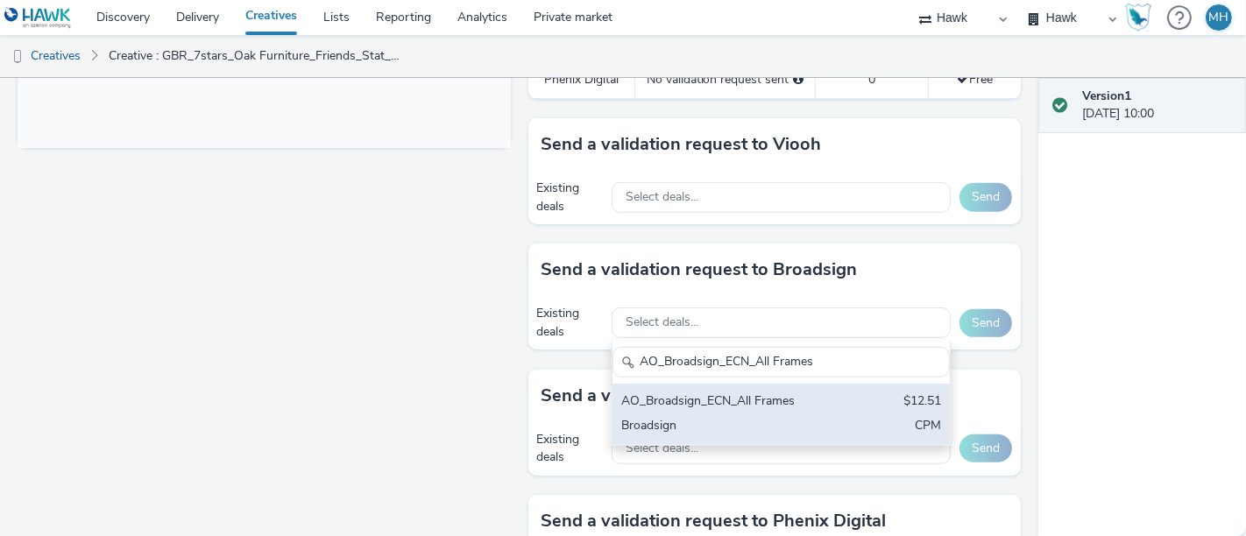
type input "AO_Broadsign_ECN_All Frames"
click at [673, 408] on div "AO_Broadsign_ECN_All Frames $12.51 Broadsign CPM" at bounding box center [781, 414] width 337 height 61
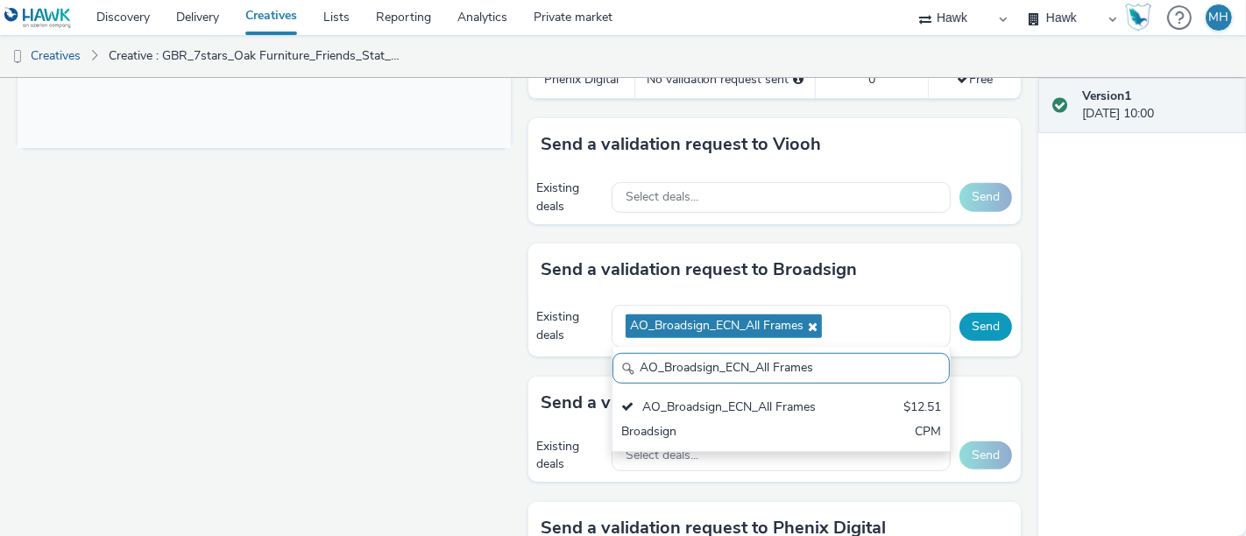
click at [976, 313] on button "Send" at bounding box center [986, 327] width 53 height 28
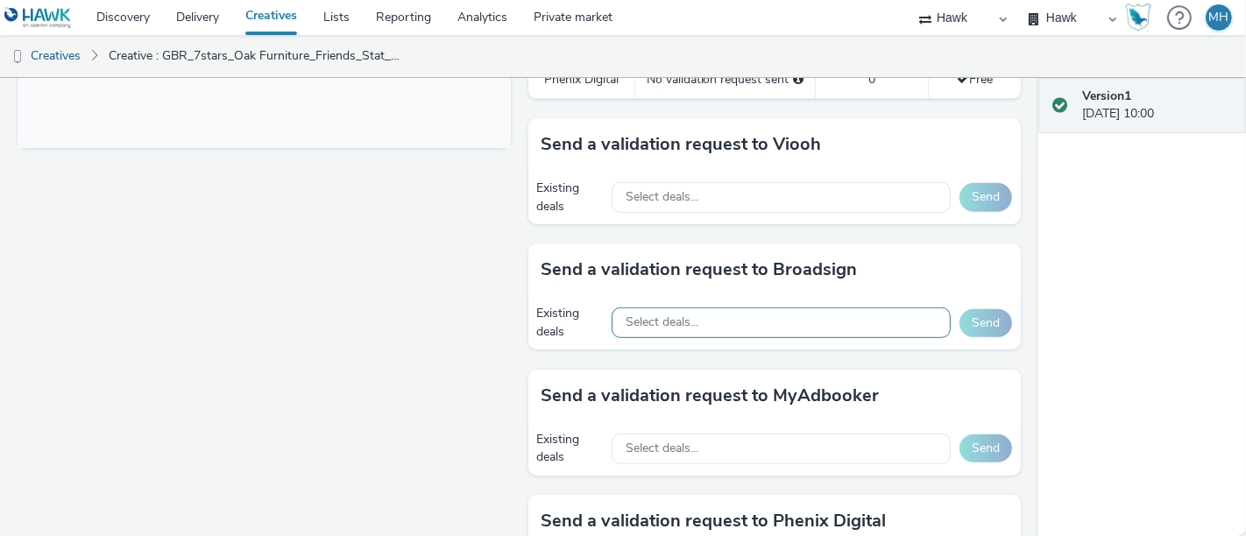
click at [619, 327] on div "Select deals..." at bounding box center [781, 323] width 339 height 31
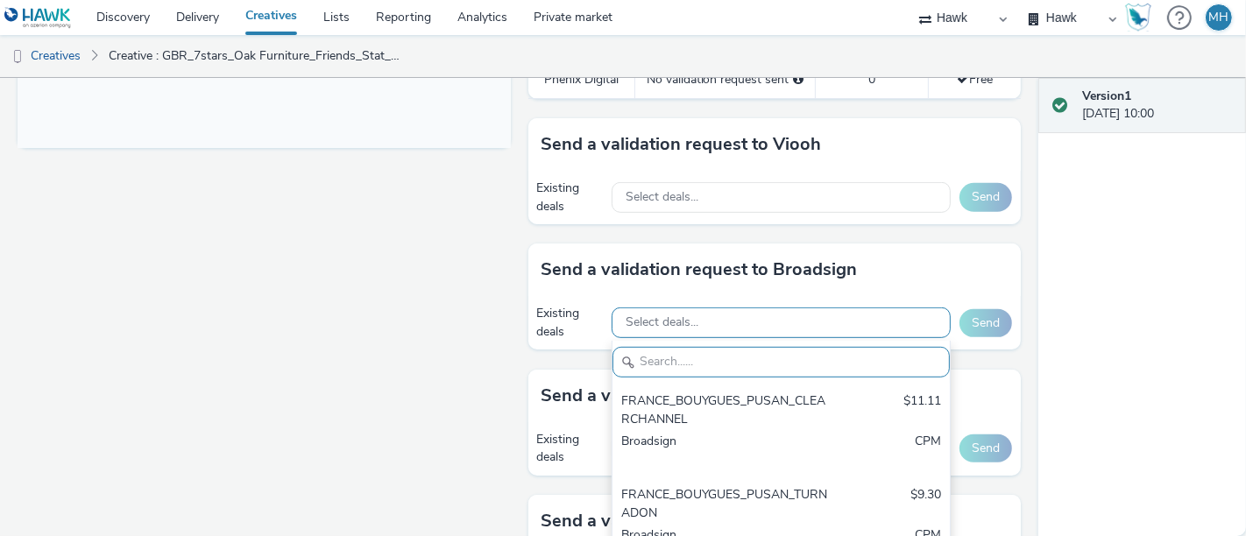
paste input "AO_Broadsign_ECN_All Frames"
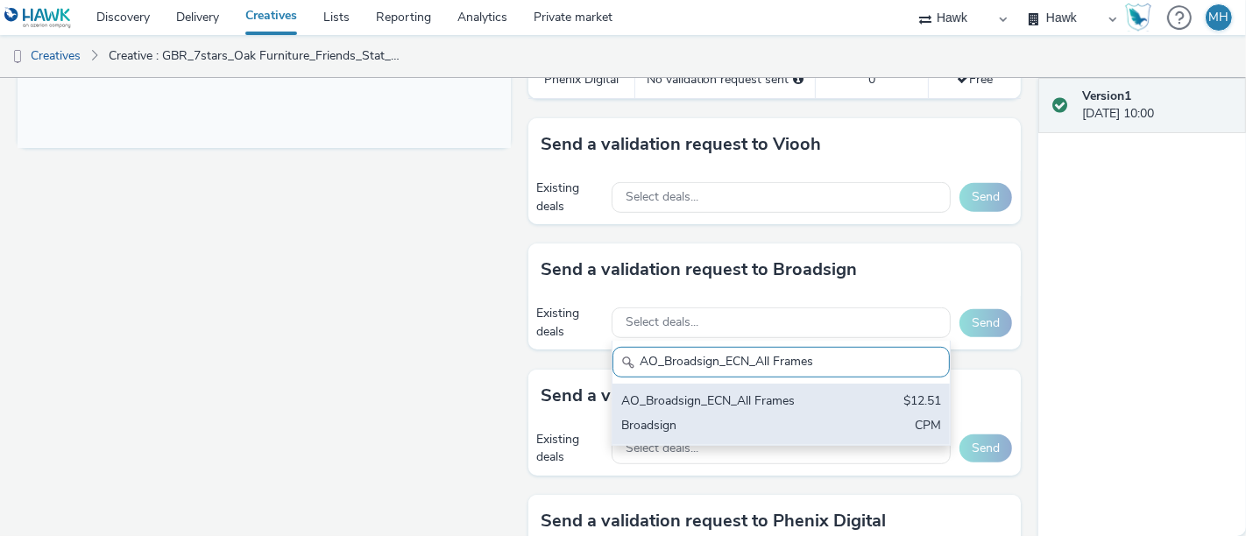
type input "AO_Broadsign_ECN_All Frames"
click at [701, 403] on div "AO_Broadsign_ECN_All Frames" at bounding box center [726, 403] width 210 height 20
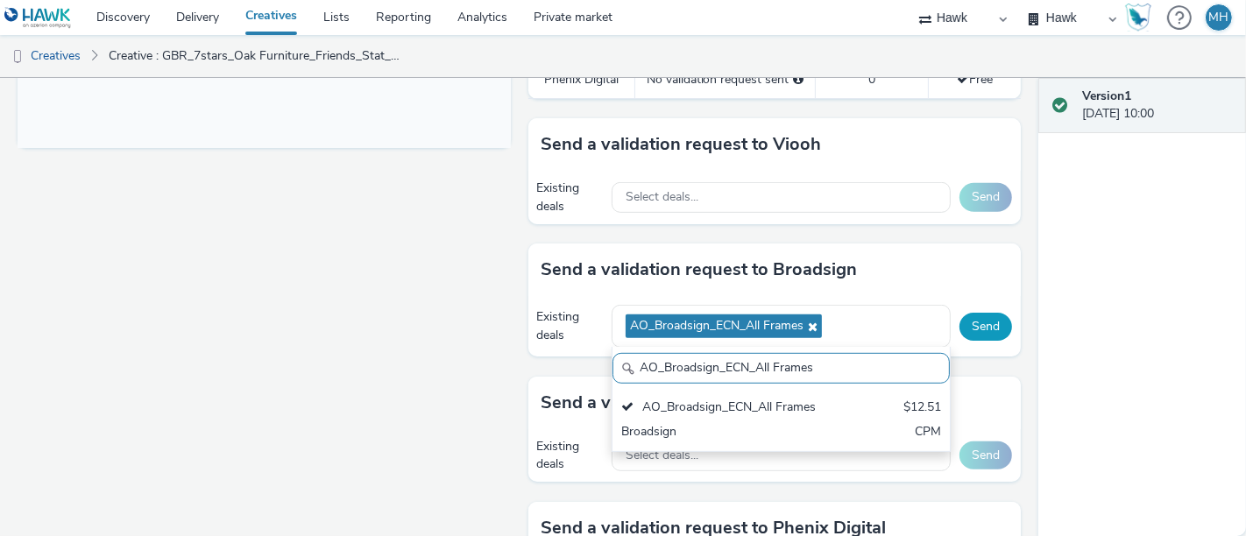
click at [979, 313] on button "Send" at bounding box center [986, 327] width 53 height 28
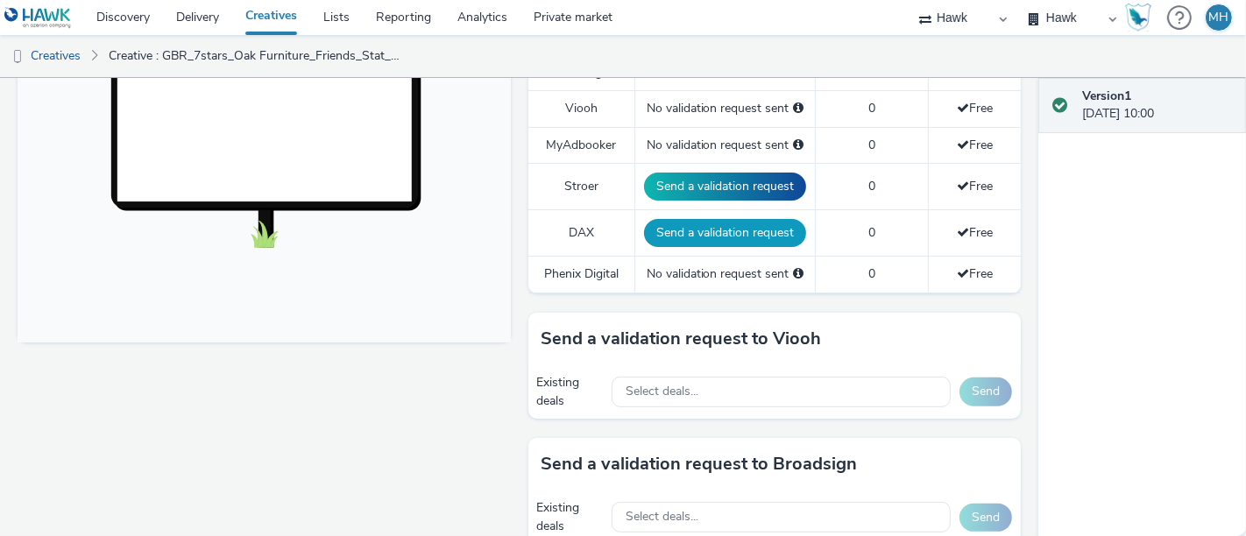
scroll to position [681, 0]
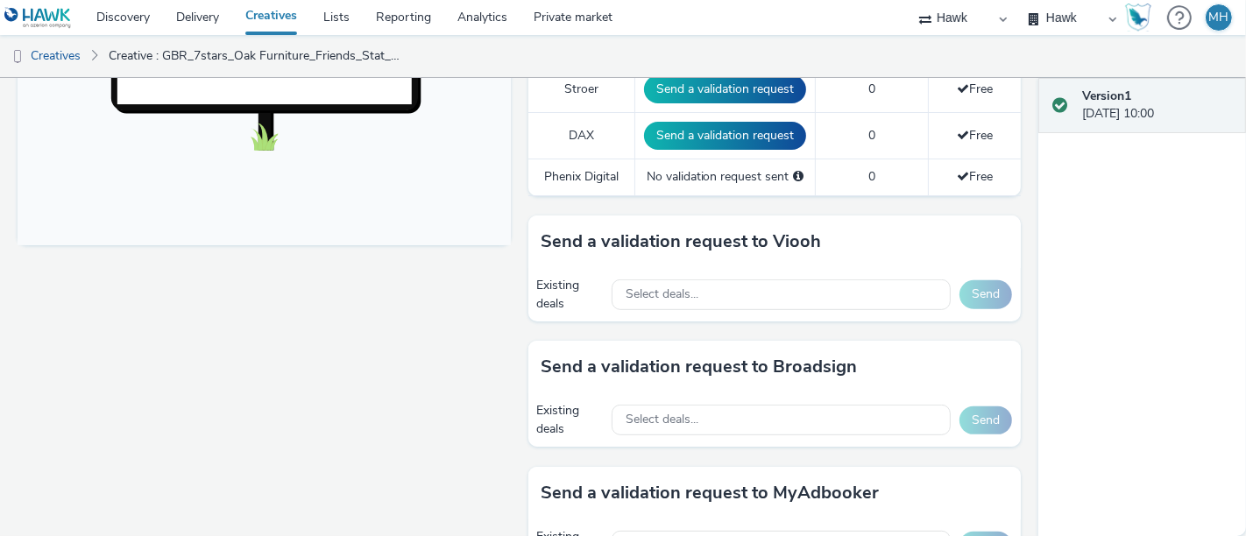
click at [676, 394] on div "Existing deals Select deals... Send" at bounding box center [776, 420] width 494 height 53
click at [664, 413] on span "Select deals..." at bounding box center [662, 420] width 73 height 15
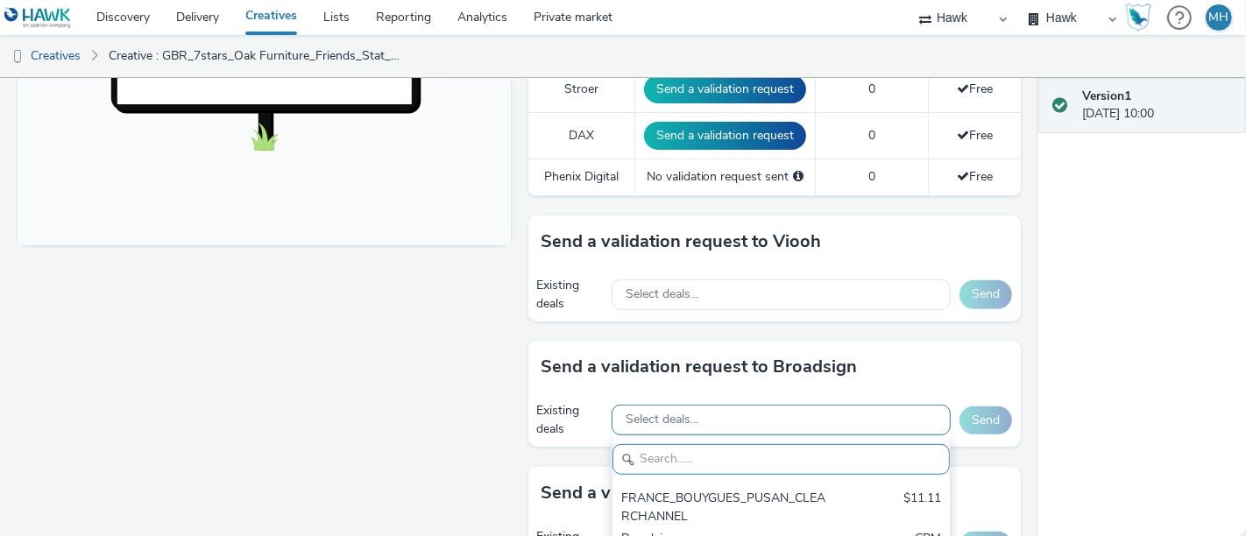
scroll to position [0, 0]
paste input "AO_Bauer-ClearChannel_AllFrames"
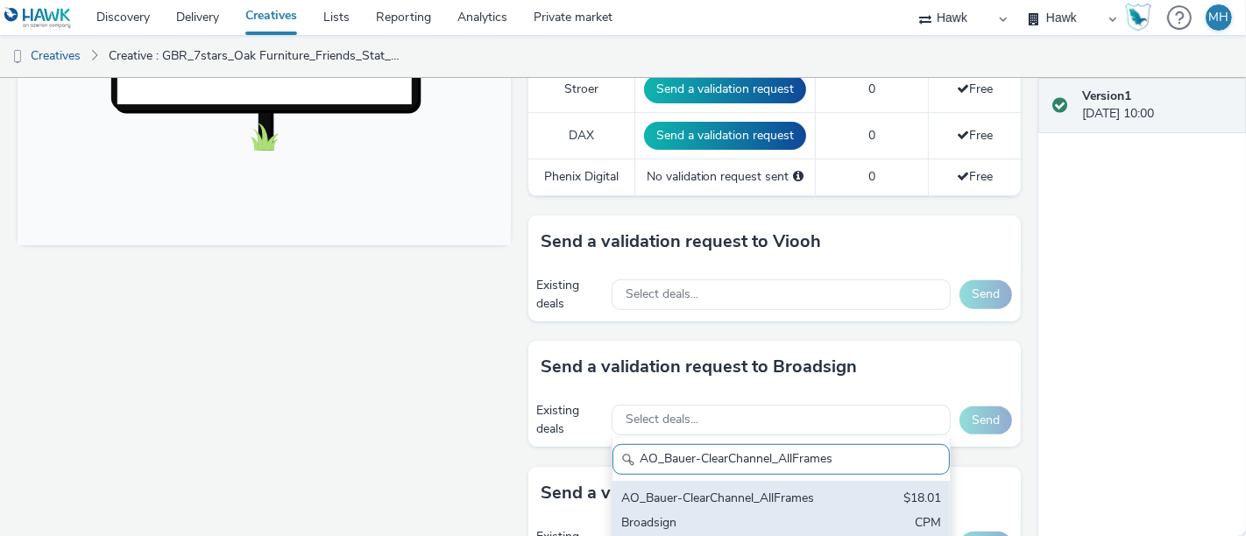
type input "AO_Bauer-ClearChannel_AllFrames"
click at [688, 482] on div "AO_Bauer-ClearChannel_AllFrames $18.01 Broadsign CPM" at bounding box center [781, 511] width 337 height 61
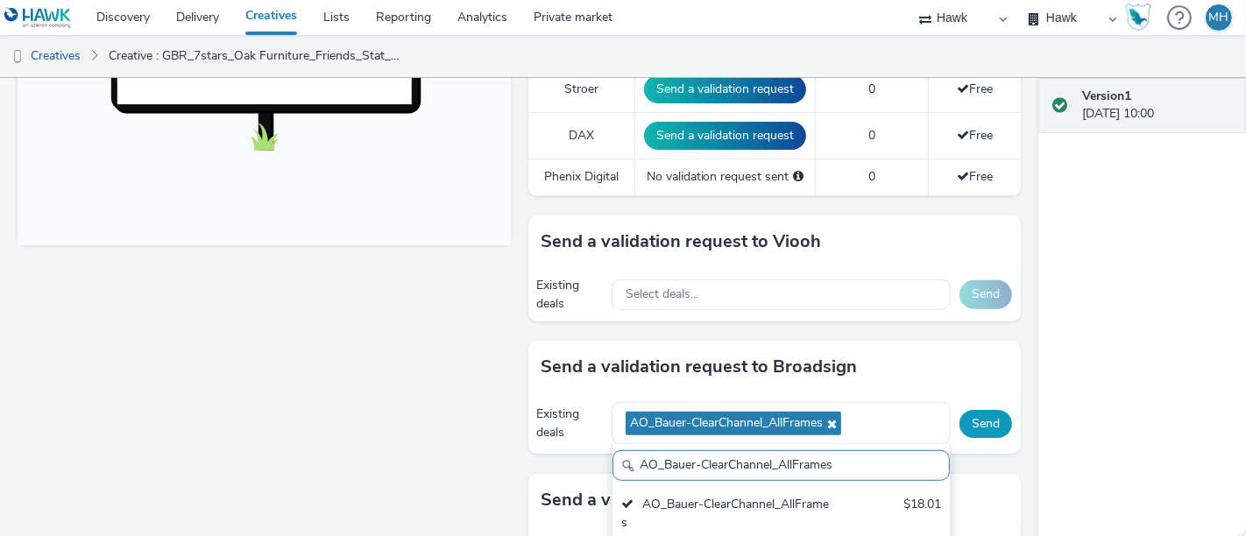
click at [962, 410] on button "Send" at bounding box center [986, 424] width 53 height 28
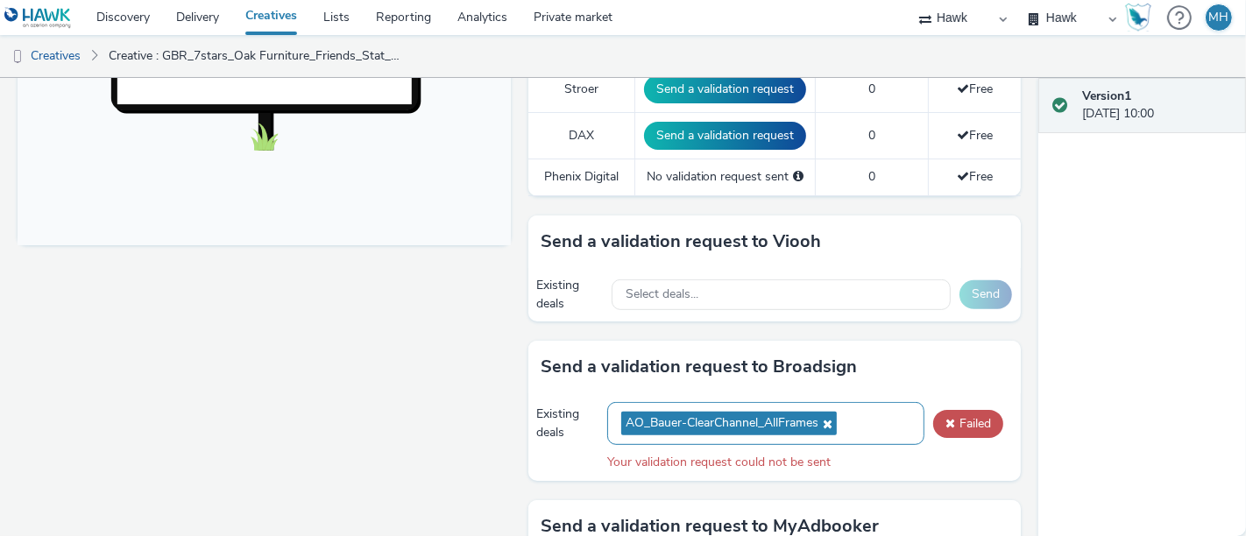
click at [821, 419] on icon at bounding box center [826, 424] width 14 height 12
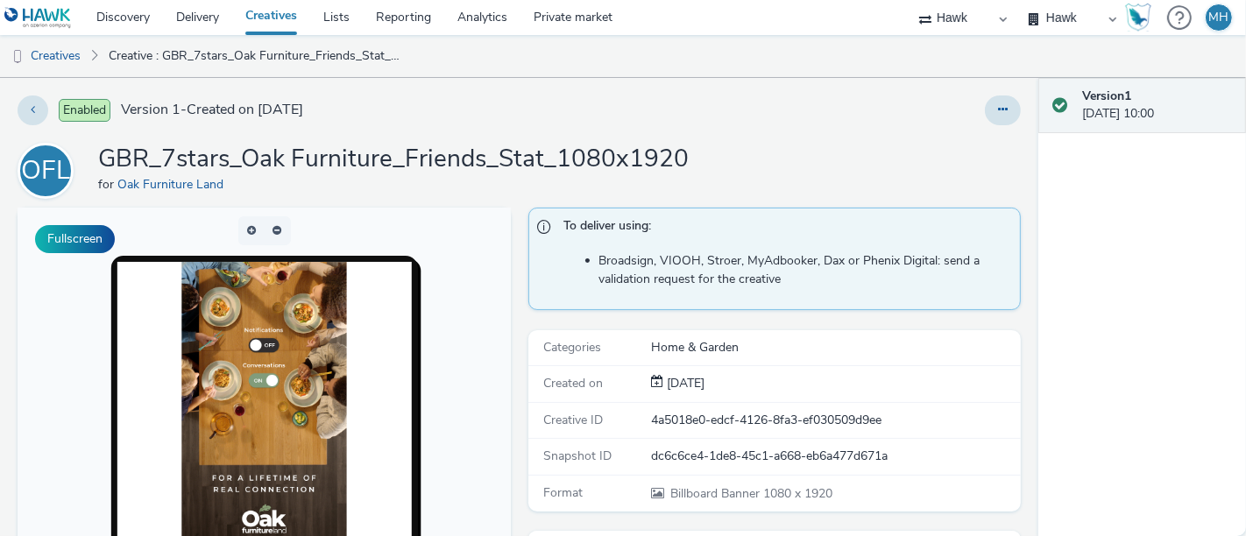
click at [283, 11] on link "Creatives" at bounding box center [271, 17] width 78 height 35
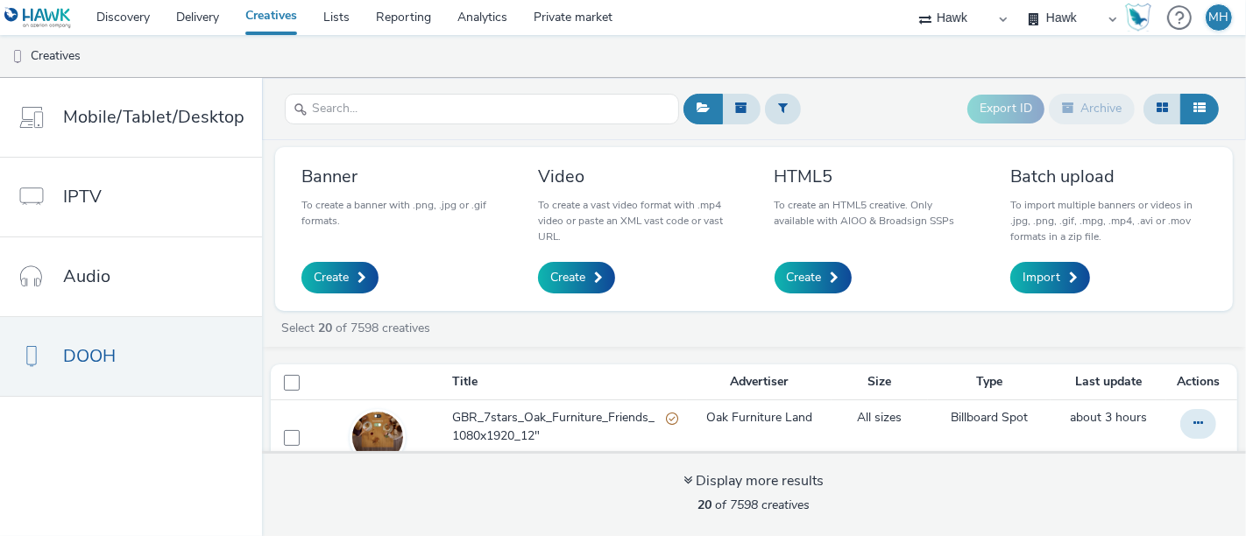
click at [286, 11] on link "Creatives" at bounding box center [271, 17] width 78 height 35
